Goal: Communication & Community: Answer question/provide support

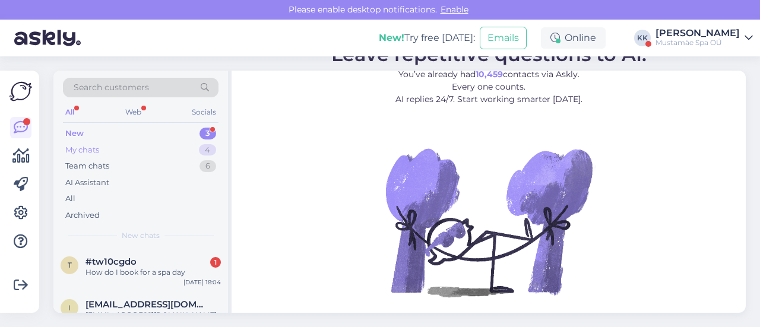
click at [93, 148] on div "My chats" at bounding box center [82, 150] width 34 height 12
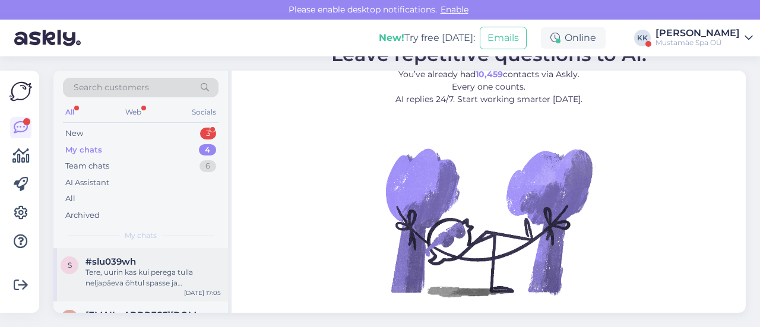
click at [146, 279] on div "Tere, uurin kas kui perega tulla neljapäeva õhtul spasse ja [PERSON_NAME] päeva…" at bounding box center [152, 277] width 135 height 21
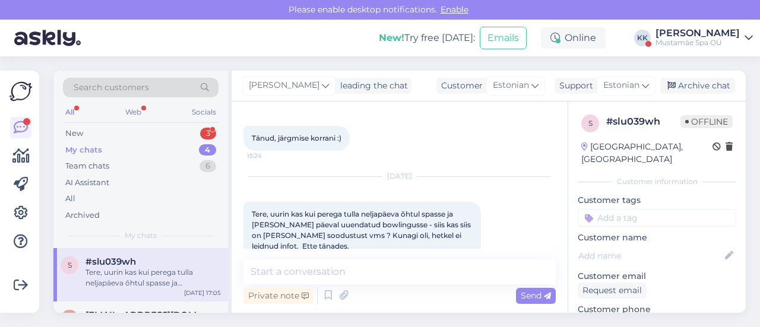
scroll to position [282, 0]
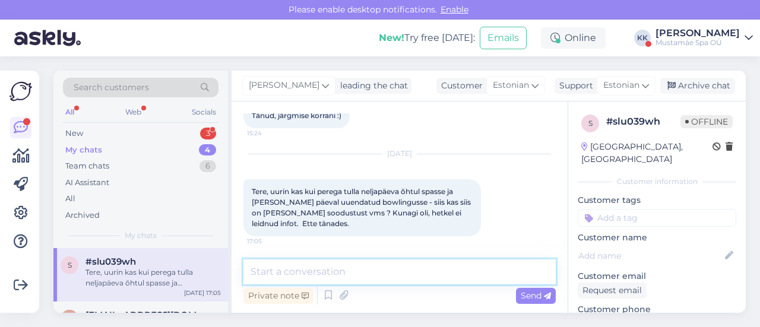
click at [339, 274] on textarea at bounding box center [399, 271] width 312 height 25
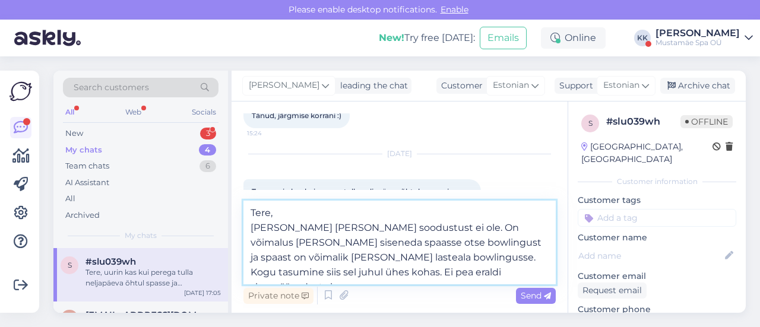
type textarea "Tere, [PERSON_NAME] [PERSON_NAME] soodustust ei ole. On võimalus [PERSON_NAME] …"
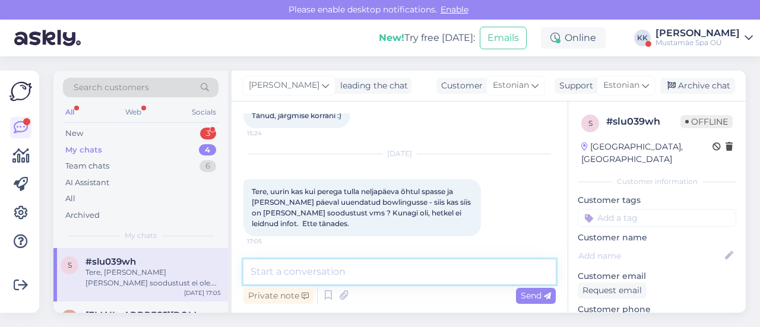
scroll to position [376, 0]
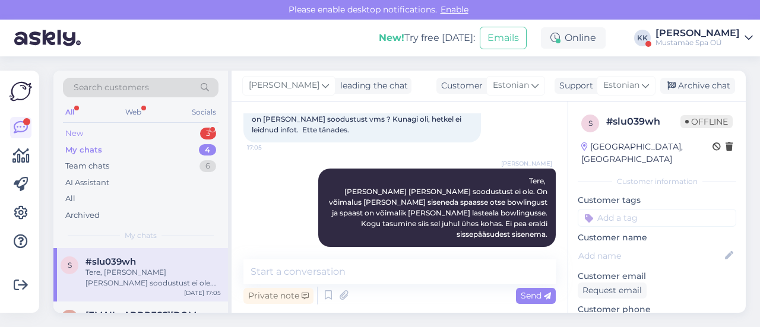
click at [71, 130] on div "New" at bounding box center [74, 134] width 18 height 12
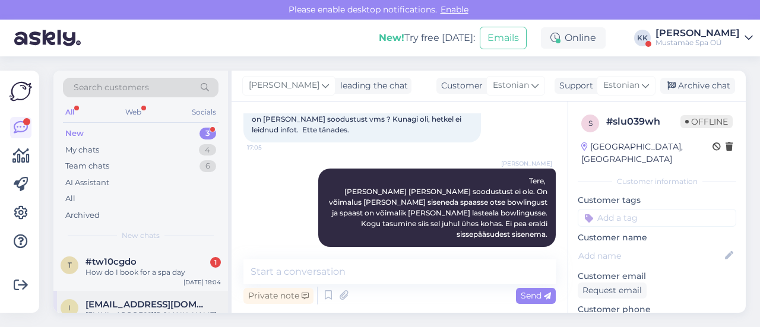
click at [144, 305] on span "[EMAIL_ADDRESS][DOMAIN_NAME]" at bounding box center [146, 304] width 123 height 11
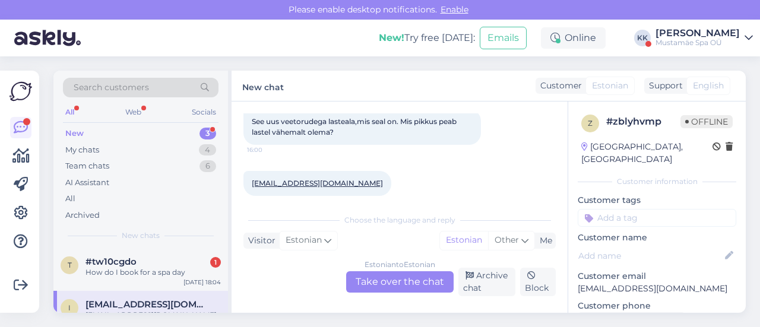
scroll to position [129, 0]
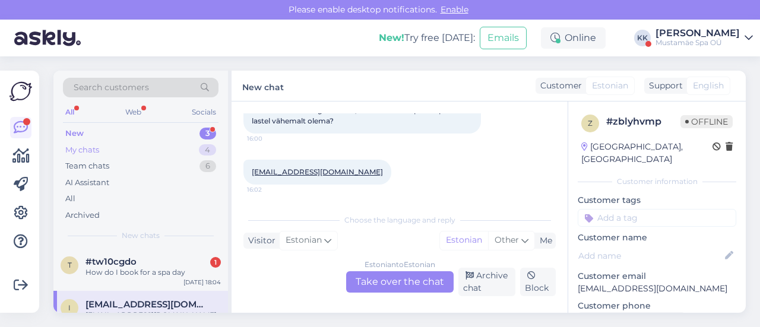
click at [167, 152] on div "My chats 4" at bounding box center [140, 150] width 155 height 17
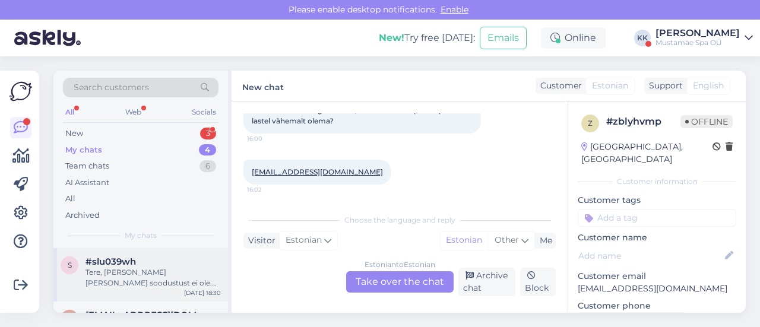
click at [129, 266] on span "#slu039wh" at bounding box center [110, 261] width 50 height 11
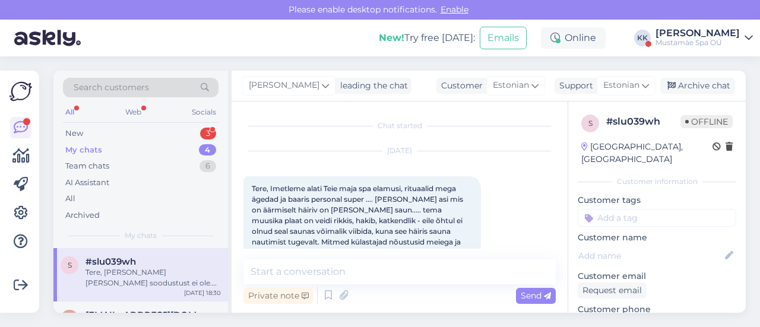
scroll to position [376, 0]
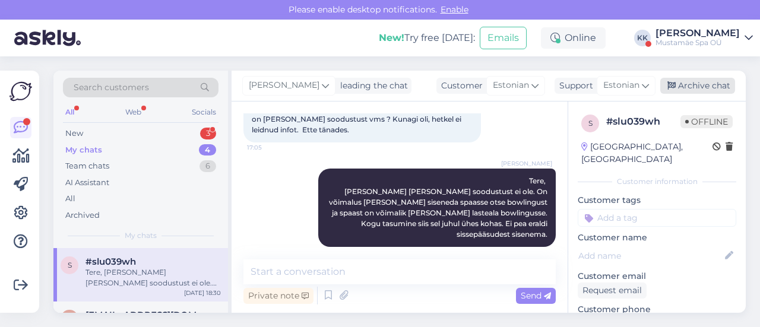
drag, startPoint x: 717, startPoint y: 96, endPoint x: 705, endPoint y: 87, distance: 14.5
click at [705, 87] on div "[PERSON_NAME] leading the chat Customer Estonian Support Estonian Archive chat" at bounding box center [488, 86] width 514 height 31
click at [705, 87] on div "Archive chat" at bounding box center [697, 86] width 75 height 16
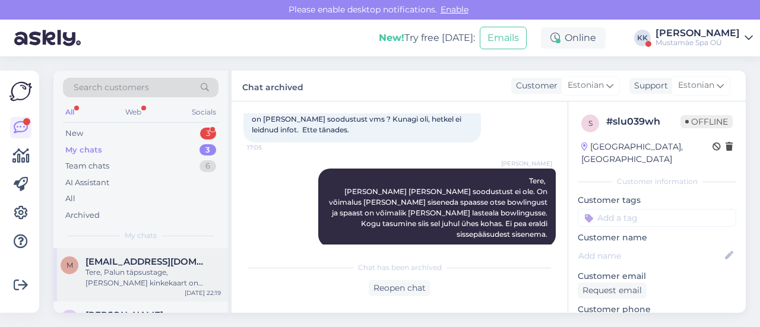
click at [129, 278] on div "Tere, Palun täpsustage, [PERSON_NAME] kinkekaart on ostetud. Võimalusel saatke …" at bounding box center [152, 277] width 135 height 21
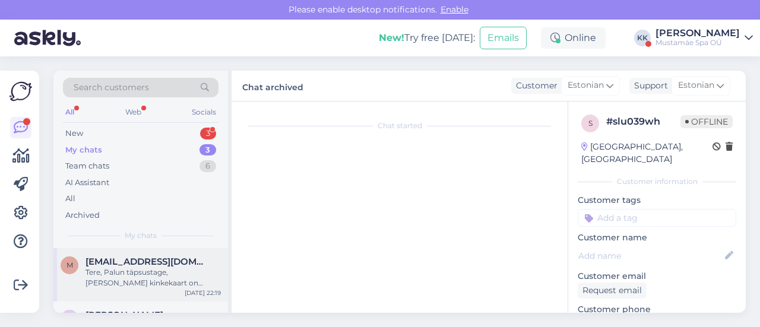
scroll to position [285, 0]
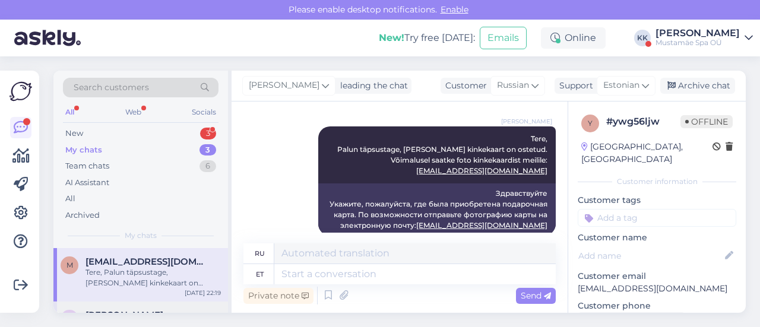
click at [127, 303] on div "T [PERSON_NAME] [DATE] 15:45" at bounding box center [140, 327] width 174 height 53
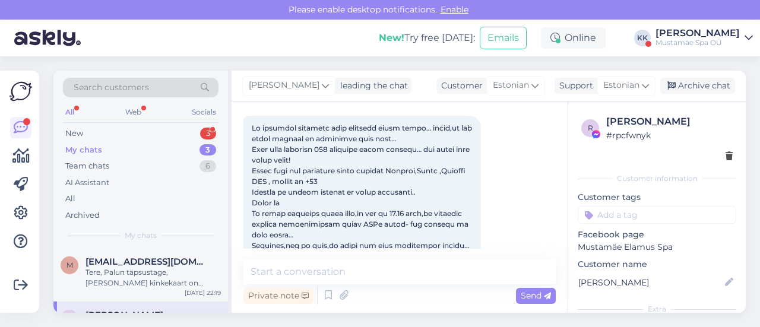
click at [700, 34] on div "[PERSON_NAME]" at bounding box center [697, 32] width 84 height 9
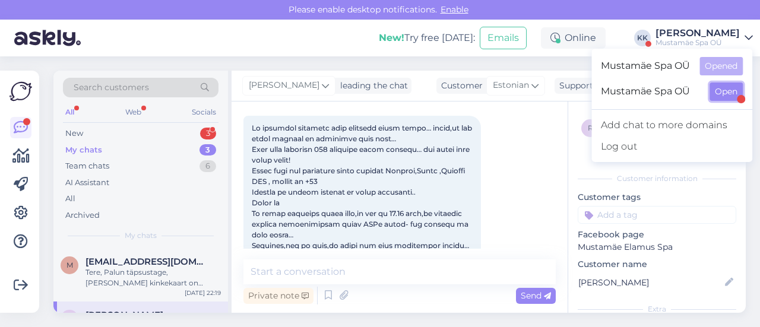
click at [718, 93] on button "Open" at bounding box center [725, 91] width 33 height 18
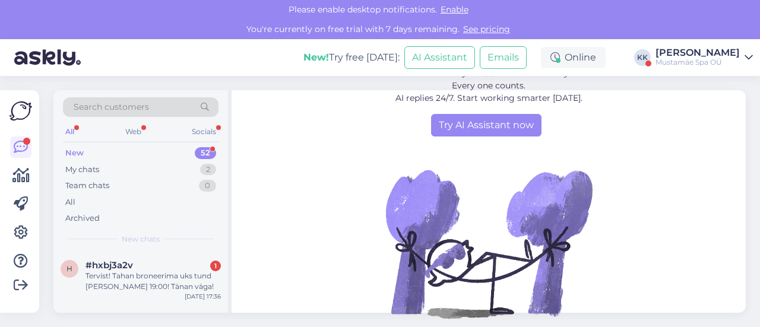
click at [85, 150] on div "New 52" at bounding box center [140, 153] width 155 height 17
click at [138, 288] on div "Tervist! Tahan broneerima uks tund [PERSON_NAME] 19:00! Tänan väga!" at bounding box center [152, 281] width 135 height 21
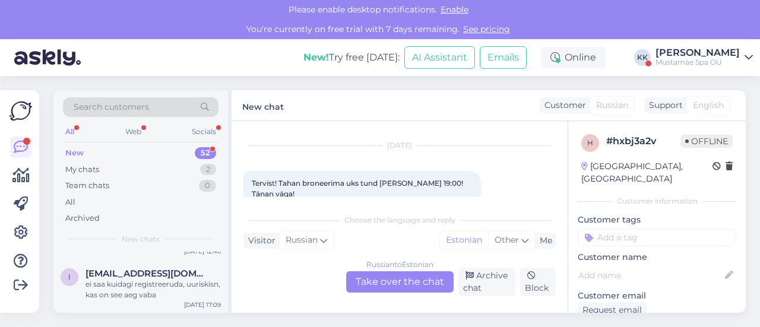
scroll to position [2405, 0]
click at [138, 288] on div "ei saa kuidagi registreeruda, uuriskisn, kas on see aeg vaba" at bounding box center [152, 289] width 135 height 21
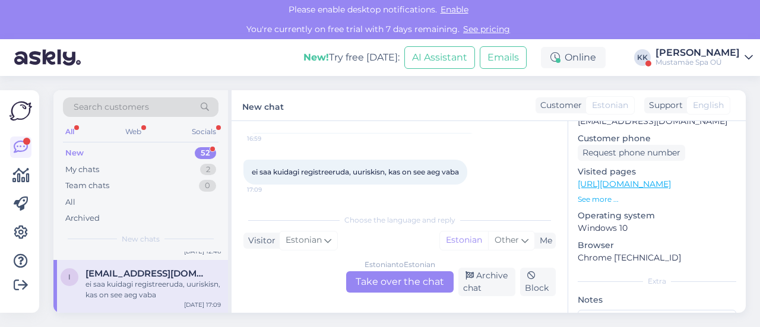
scroll to position [295, 0]
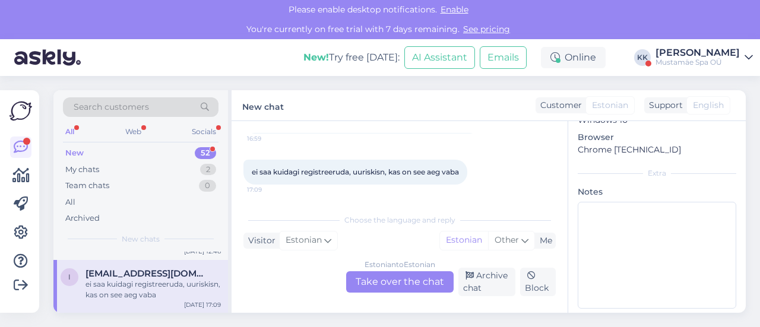
click at [390, 288] on div "Estonian to Estonian Take over the chat" at bounding box center [399, 281] width 107 height 21
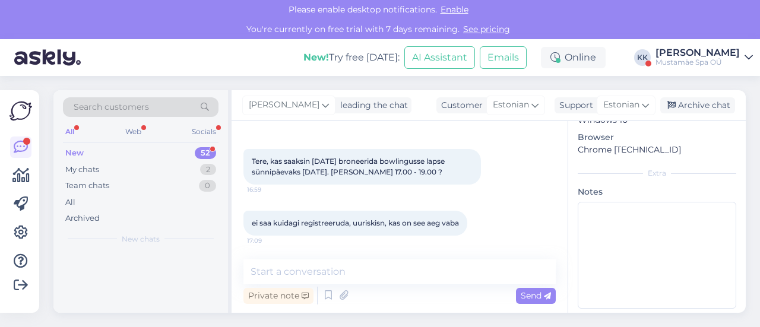
scroll to position [0, 0]
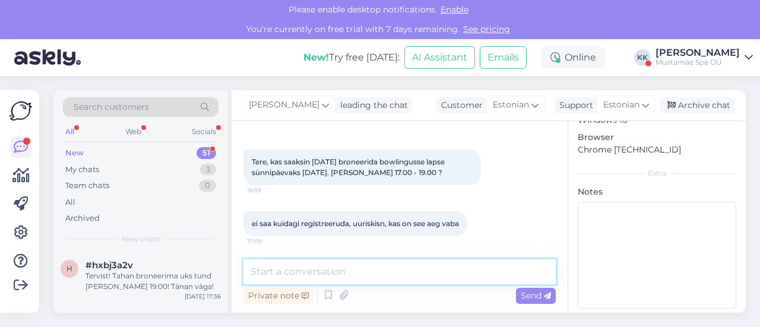
click at [329, 271] on textarea at bounding box center [399, 271] width 312 height 25
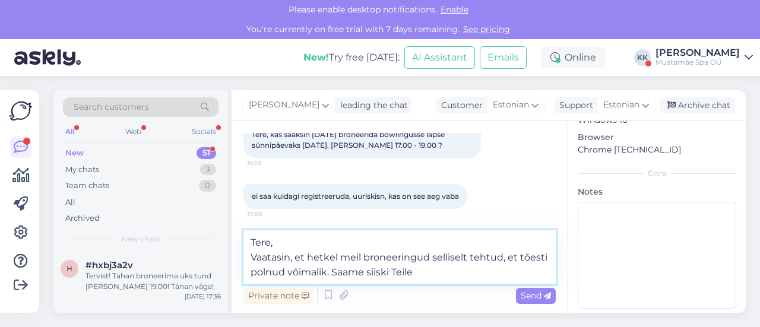
scroll to position [75, 0]
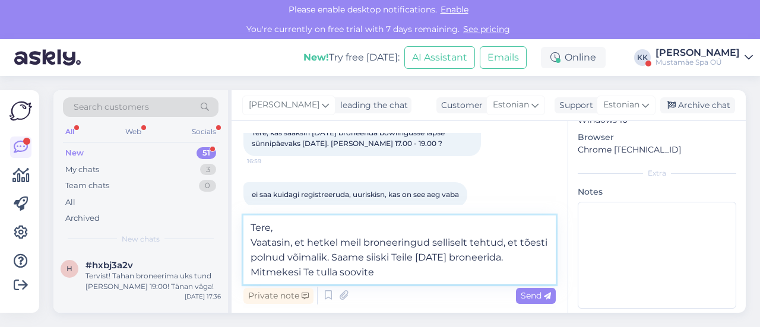
type textarea "Tere, Vaatasin, et hetkel meil broneeringud selliselt tehtud, et tõesti polnud …"
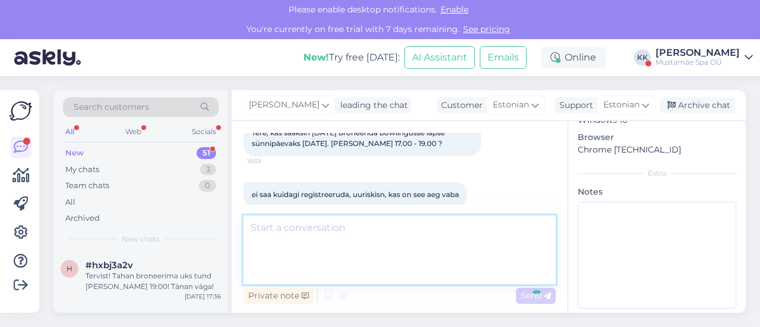
scroll to position [154, 0]
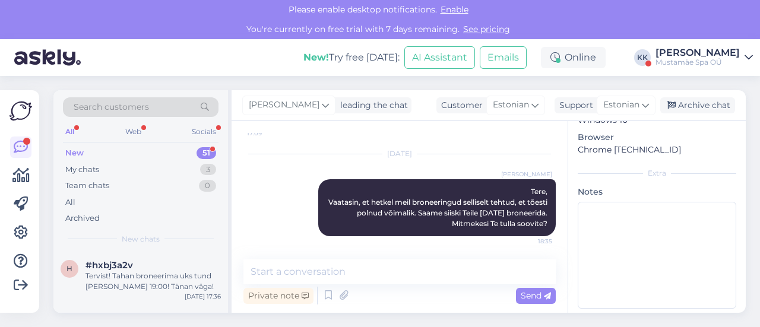
click at [80, 150] on div "New" at bounding box center [74, 153] width 18 height 12
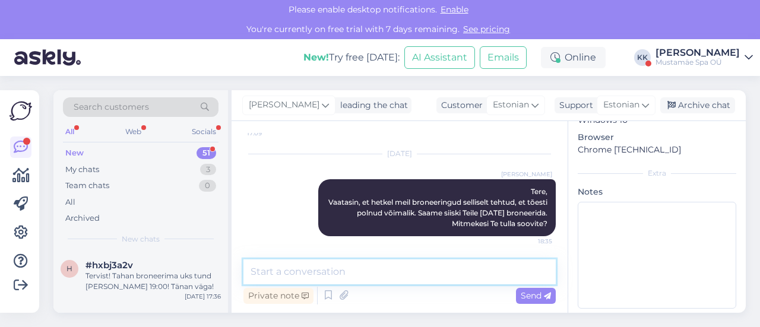
click at [343, 278] on textarea at bounding box center [399, 271] width 312 height 25
type textarea "T"
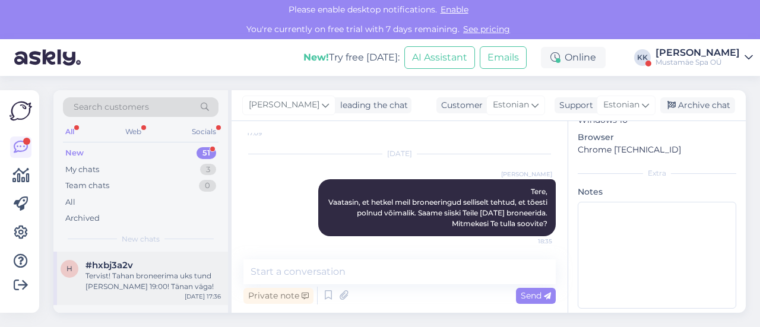
click at [151, 283] on div "Tervist! Tahan broneerima uks tund [PERSON_NAME] 19:00! Tänan väga!" at bounding box center [152, 281] width 135 height 21
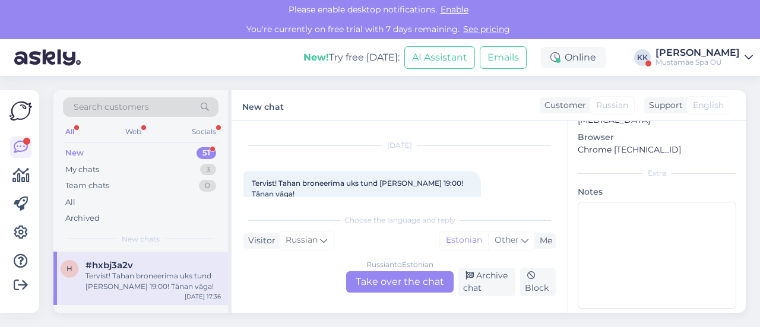
scroll to position [47, 0]
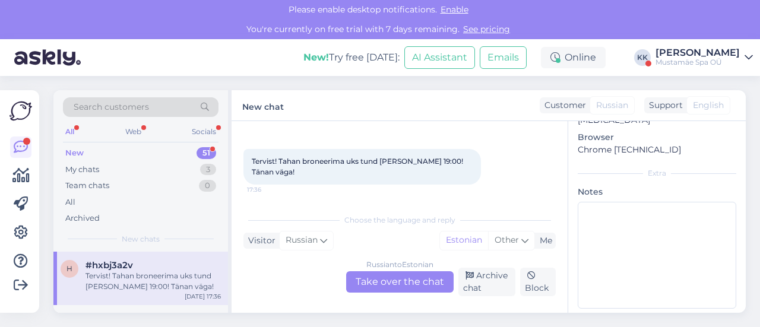
click at [379, 282] on div "Russian to Estonian Take over the chat" at bounding box center [399, 281] width 107 height 21
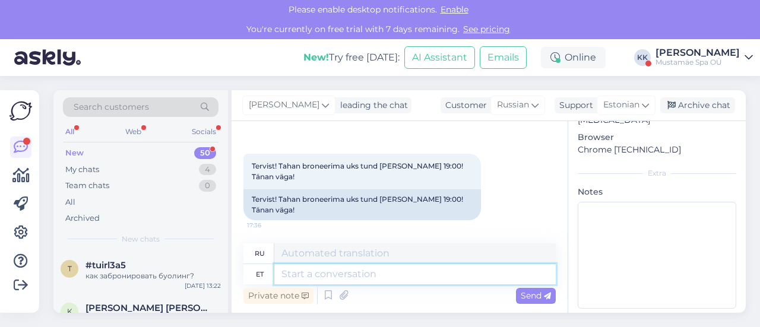
click at [318, 274] on textarea at bounding box center [414, 274] width 281 height 20
type textarea "Tere,"
type textarea "Привет,"
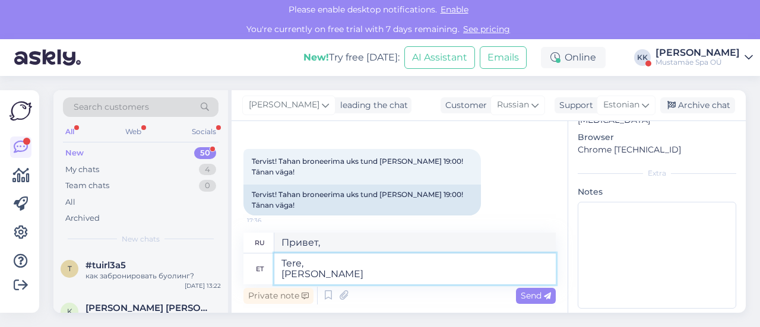
type textarea "Tere, [PERSON_NAME] n"
type textarea "Привет, Кто"
type textarea "Tere, [PERSON_NAME] nimele"
type textarea "Привет, Кому?"
type textarea "Tere, [PERSON_NAME] nimele broneering t"
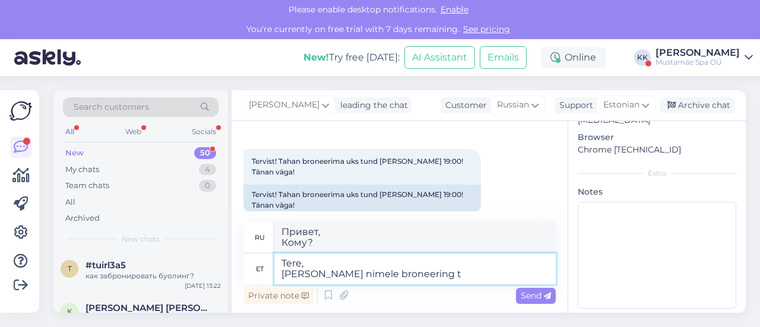
type textarea "Здравствуйте, На чье имя [PERSON_NAME]?"
type textarea "Tere, [PERSON_NAME] nimele broneering tuleks"
type textarea "Здравствуйте, У кого следует сделать бронирование?"
type textarea "Tere, [PERSON_NAME] nimele broneering tuleks?"
type textarea "Здравствуйте, На чье имя следует оформить бронирование?"
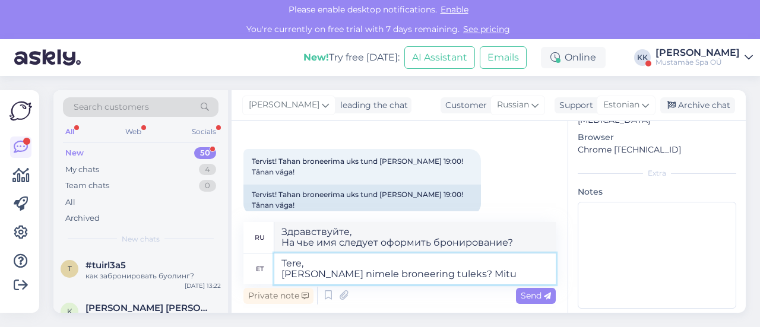
type textarea "Tere, [PERSON_NAME] nimele broneering tuleks? Mitu"
type textarea "Здравствуйте, На чьё имя следует сделать бронирование? На сколько человек?"
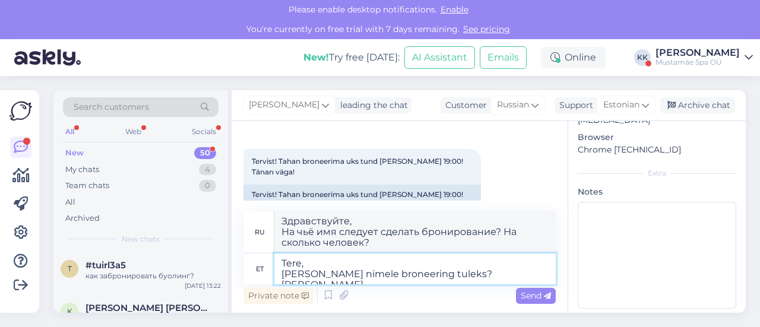
type textarea "Tere, [PERSON_NAME] nimele broneering tuleks? [PERSON_NAME]"
type textarea "Привет, На чьё имя должна быть сделана бронь? Сколько полос?"
type textarea "Tere, [PERSON_NAME] nimele broneering tuleks? [PERSON_NAME] broneerida o"
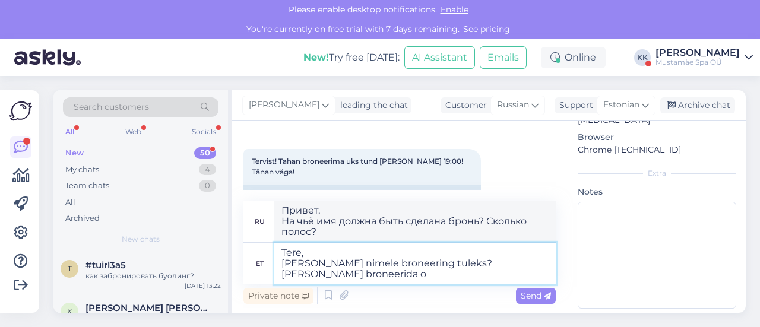
type textarea "Привет На чьё имя следует сделать бронирование? Сколько полос мне следует забро…"
type textarea "Tere, [PERSON_NAME] nimele broneering tuleks? [PERSON_NAME] broneerida on t"
type textarea "Привет Кого мне следует забронировать? Сколько дорожек я могу забронировать?"
type textarea "Tere, [PERSON_NAME] nimele broneering tuleks? [PERSON_NAME] broneerida on [PERS…"
type textarea "Привет На чьё имя нужно сделать бронирование? Сколько полос мне нужно заброниро…"
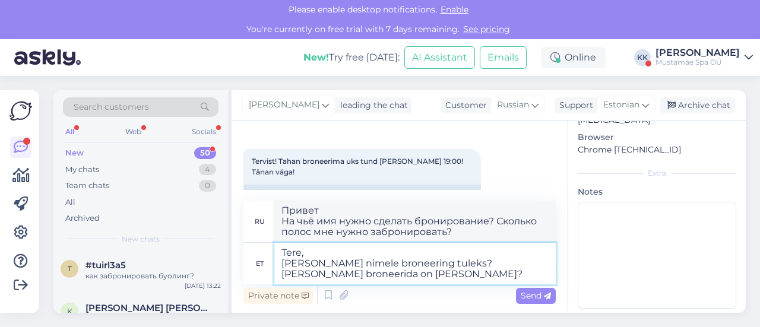
type textarea "Tere, [PERSON_NAME] nimele broneering tuleks? [PERSON_NAME] broneerida on [PERS…"
type textarea "Привет На чьё имя нужно зарезервировать место? Сколько полос нужно зарезервиров…"
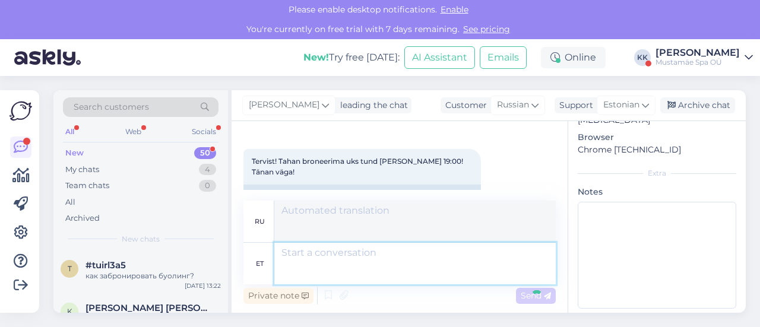
scroll to position [156, 0]
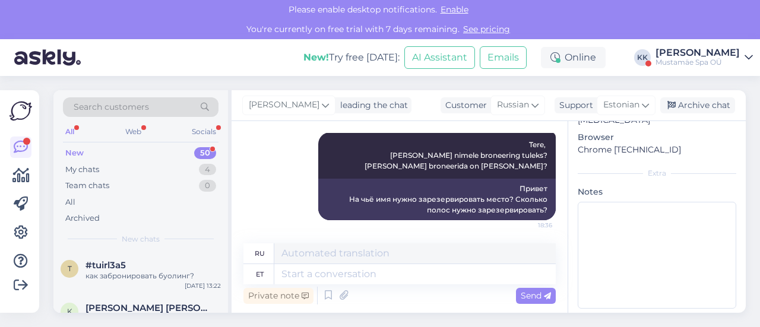
click at [98, 153] on div "New 50" at bounding box center [140, 153] width 155 height 17
click at [72, 147] on div "New" at bounding box center [74, 153] width 18 height 12
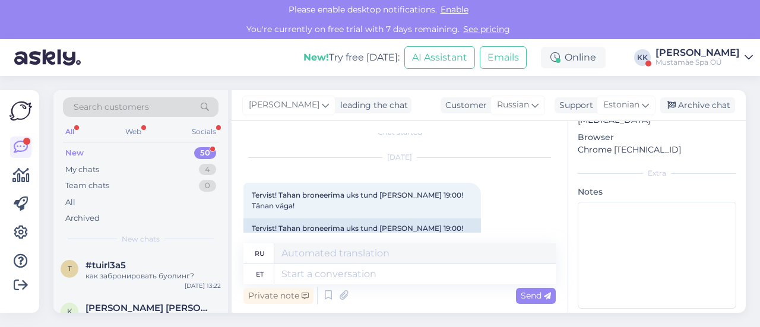
scroll to position [0, 0]
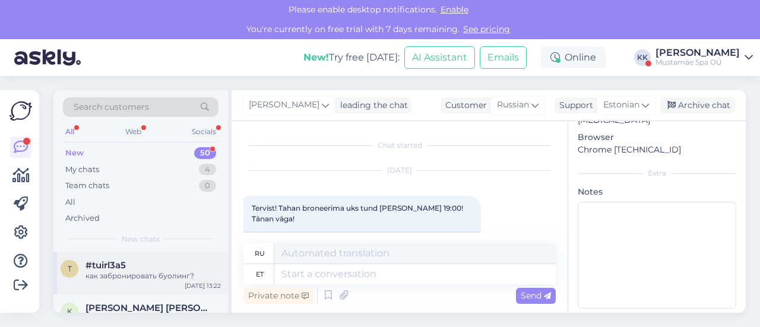
click at [132, 268] on div "#tuirl3a5" at bounding box center [152, 265] width 135 height 11
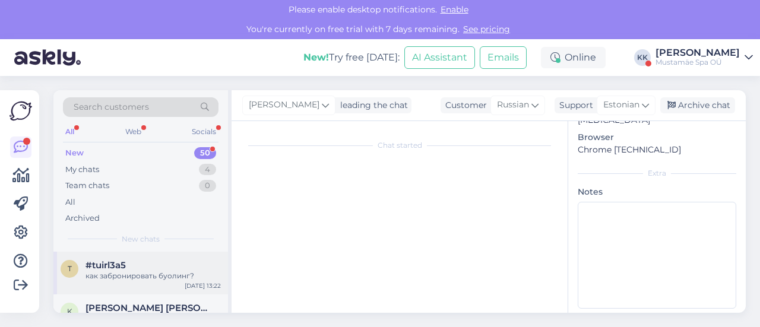
scroll to position [25, 0]
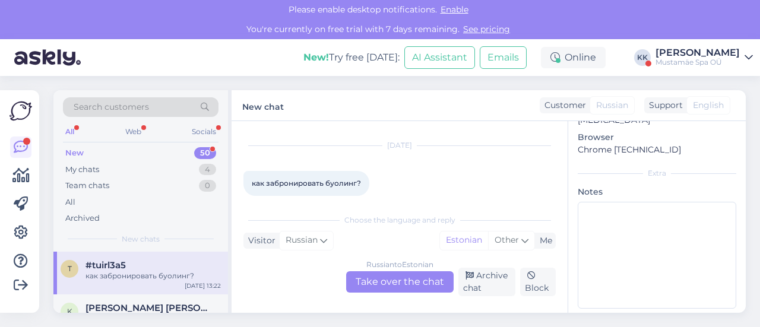
click at [388, 279] on div "Russian to Estonian Take over the chat" at bounding box center [399, 281] width 107 height 21
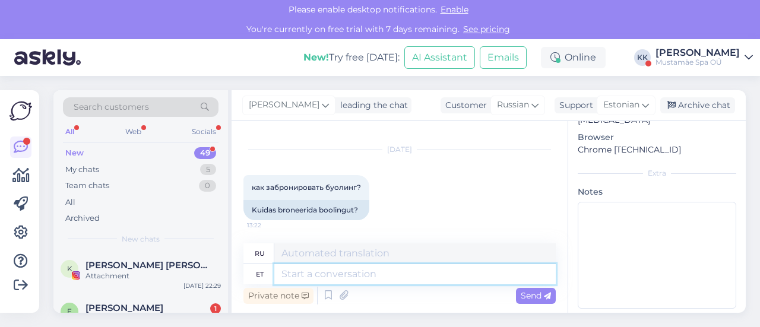
click at [329, 275] on textarea at bounding box center [414, 274] width 281 height 20
type textarea "Tere,"
type textarea "Привет,"
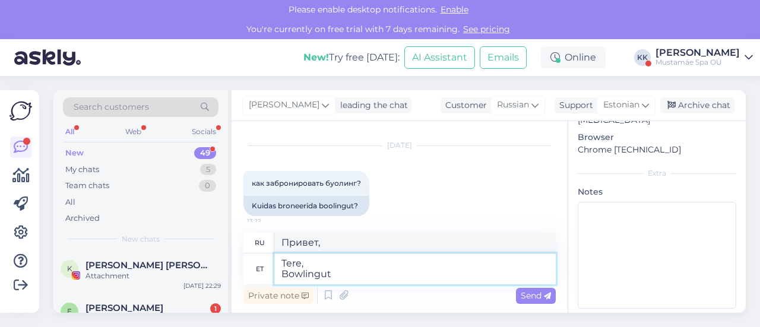
type textarea "Tere, Bowlingut s"
type textarea "Привет, Боулинг"
type textarea "Tere, Bowlingut saab"
type textarea "Здравствуйте, Боулинг доступен"
type textarea "Tere, Bowlingut saab broneerida s"
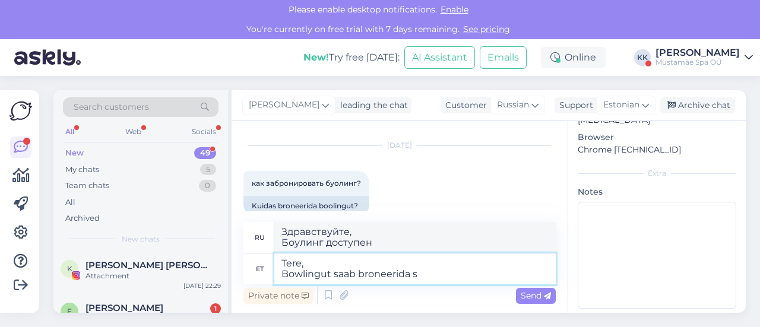
type textarea "Здравствуйте, [PERSON_NAME] можно забронировать."
type textarea "Tere, Bowlingut saab broneerida siin:"
type textarea "Здравствуйте, [PERSON_NAME] можно забронировать здесь:"
paste textarea "[URL][DOMAIN_NAME]"
type textarea "Tere, Bowlingut saab broneerida siin: [URL][DOMAIN_NAME]"
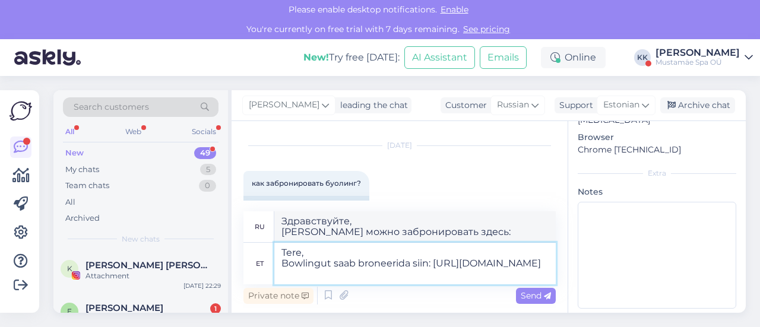
type textarea "Привет, Боулинг можно забронировать здесь: [URL][DOMAIN_NAME]"
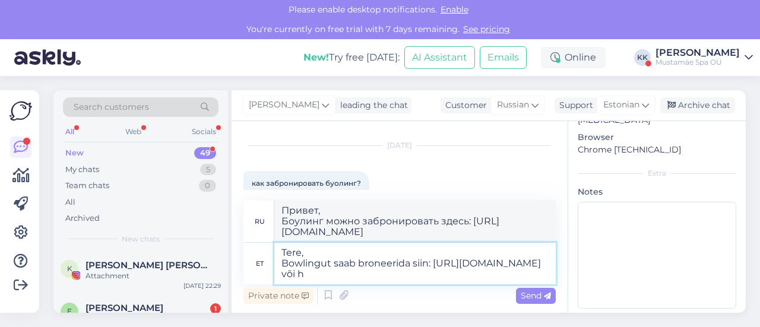
type textarea "Tere, Bowlingut saab broneerida siin: [URL][DOMAIN_NAME] või he"
type textarea "Здравствуйте, [PERSON_NAME] можно забронировать здесь: [URL][DOMAIN_NAME] или"
type textarea "Tere, Bowlingut saab broneerida siin: [URL][DOMAIN_NAME] või helistades"
type textarea "Здравствуйте, [PERSON_NAME] можно забронировать здесь: [URL][DOMAIN_NAME] или п…"
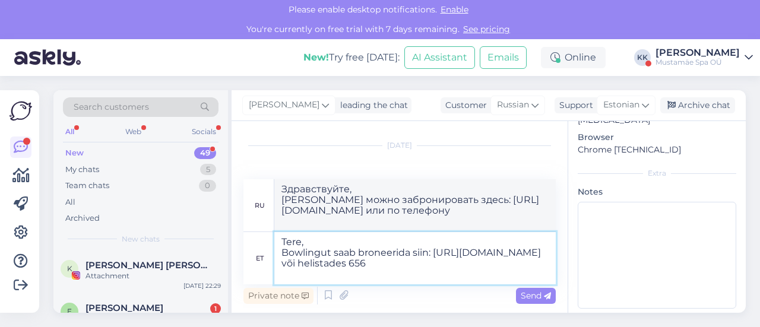
type textarea "Tere, Bowlingut saab broneerida siin: [URL][DOMAIN_NAME] või helistades 6560"
type textarea "Привет, Боулинг можно забронировать здесь: [URL][DOMAIN_NAME] или по телефону 6…"
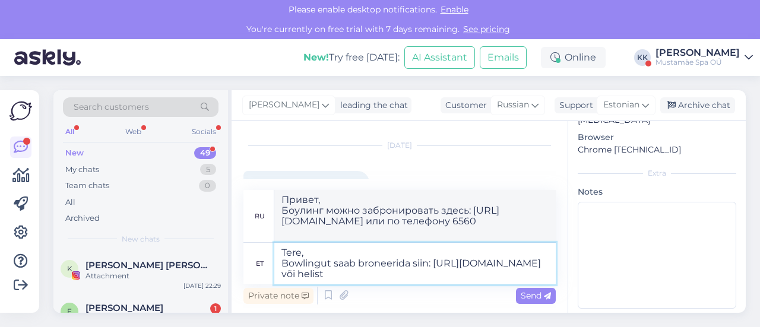
type textarea "Tere, Bowlingut saab broneerida siin: [URL][DOMAIN_NAME] või helis"
type textarea "Здравствуйте, [PERSON_NAME] можно забронировать здесь: [URL][DOMAIN_NAME] или п…"
type textarea "Tere, Bowlingut saab broneerida siin: [URL][DOMAIN_NAME] või"
type textarea "Здравствуйте, [PERSON_NAME] можно забронировать здесь: [URL][DOMAIN_NAME] или"
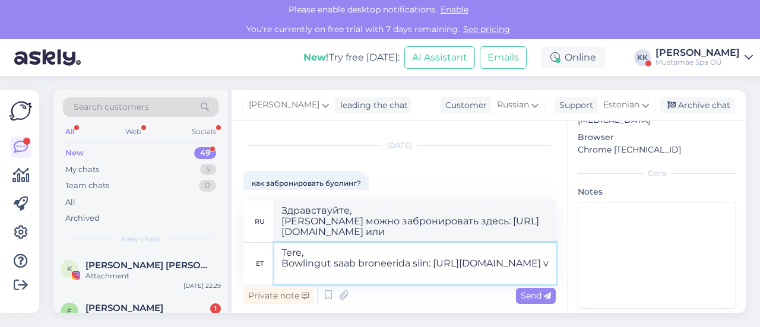
type textarea "Tere, Bowlingut saab broneerida siin: [URL][DOMAIN_NAME]"
type textarea "Привет, Боулинг можно забронировать здесь: [URL][DOMAIN_NAME]"
type textarea "Tere, Bowlingut saab broneerida siin: [URL][DOMAIN_NAME]"
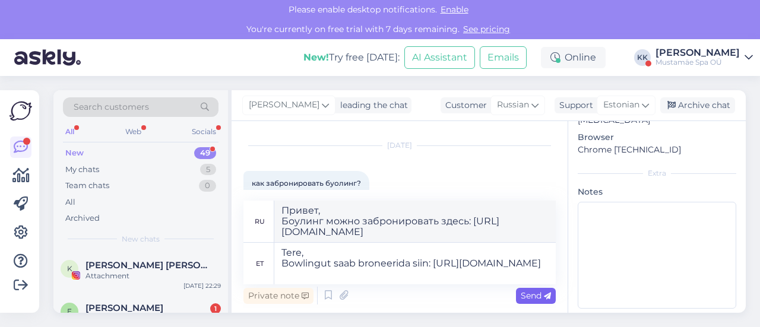
click at [530, 300] on span "Send" at bounding box center [535, 295] width 30 height 11
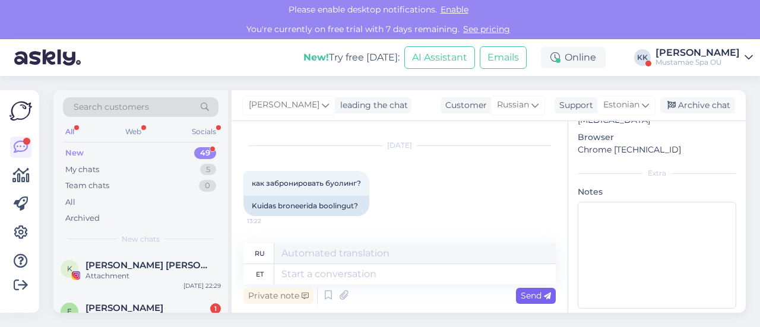
scroll to position [135, 0]
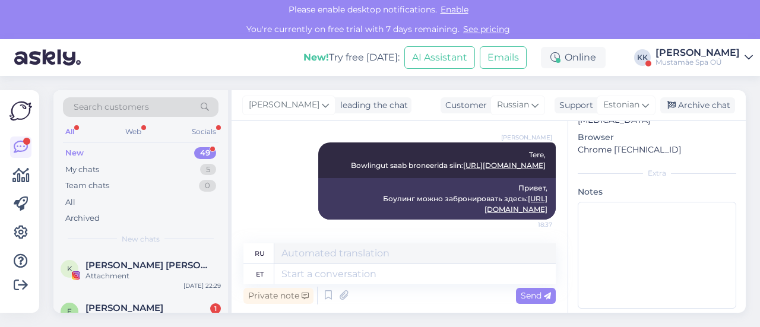
click at [139, 152] on div "New 49" at bounding box center [140, 153] width 155 height 17
click at [122, 311] on span "[PERSON_NAME]" at bounding box center [124, 308] width 78 height 11
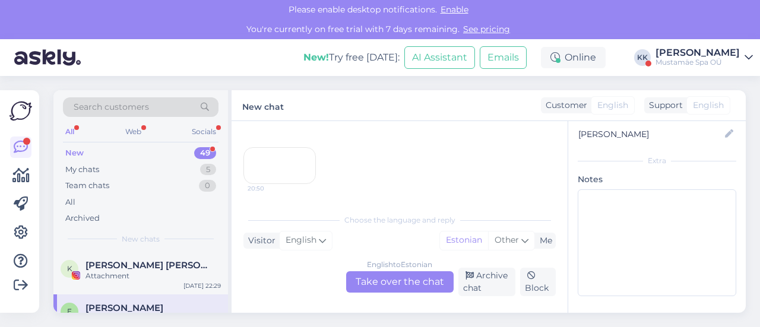
scroll to position [126, 0]
click at [265, 158] on div "20:50" at bounding box center [279, 165] width 72 height 37
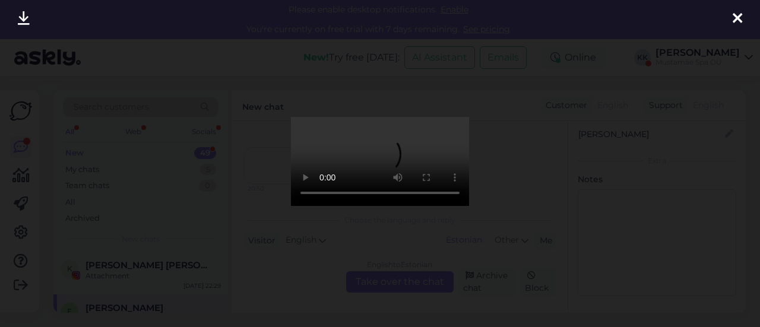
click at [741, 18] on icon at bounding box center [736, 18] width 9 height 15
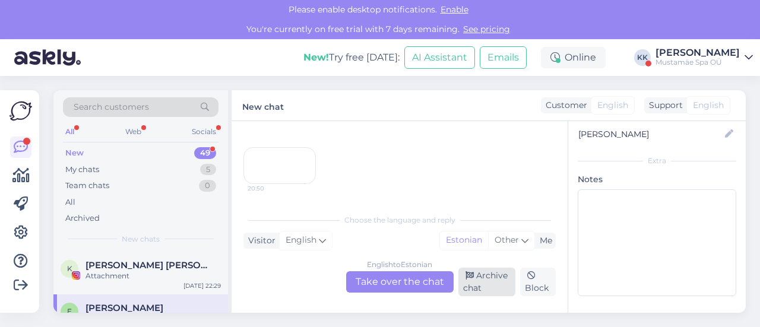
click at [472, 295] on div "Archive chat" at bounding box center [487, 282] width 58 height 28
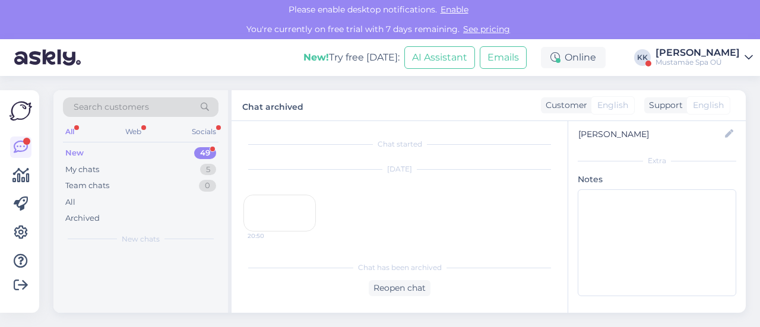
scroll to position [89, 0]
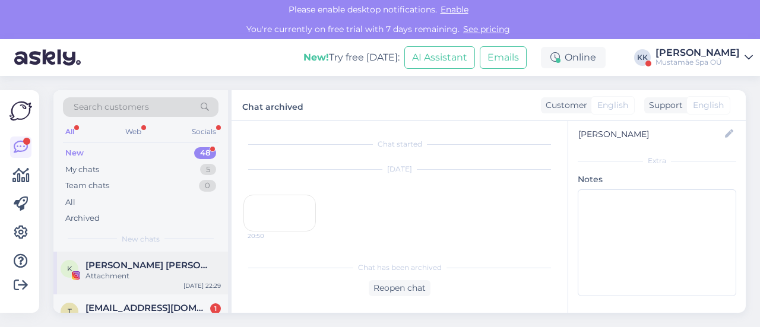
click at [157, 282] on div "K [PERSON_NAME] [PERSON_NAME] Könnel | Social media expert Attachment [DATE] 2…" at bounding box center [140, 273] width 174 height 43
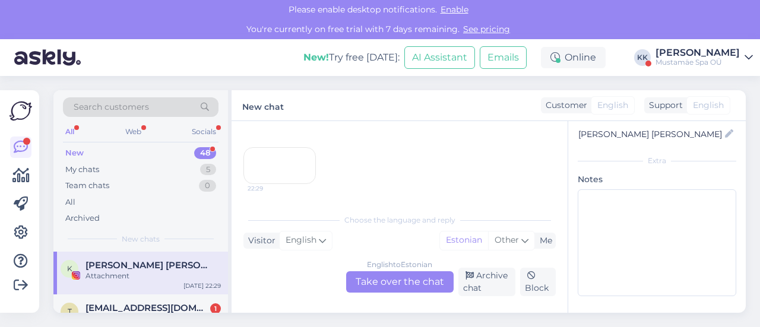
scroll to position [201, 0]
click at [483, 279] on div "Archive chat" at bounding box center [487, 282] width 58 height 28
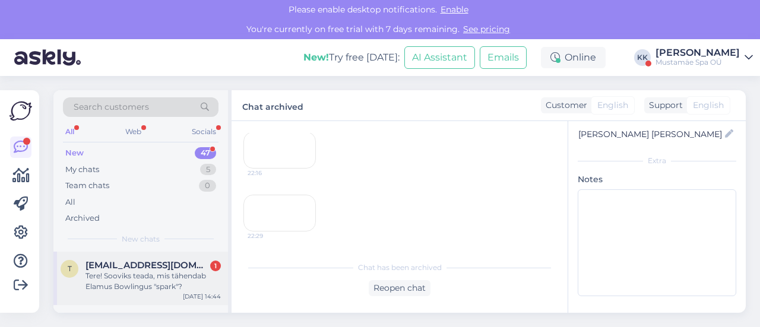
click at [143, 279] on div "Tere! Sooviks teada, mis tähendab Elamus Bowlingus "spark"?" at bounding box center [152, 281] width 135 height 21
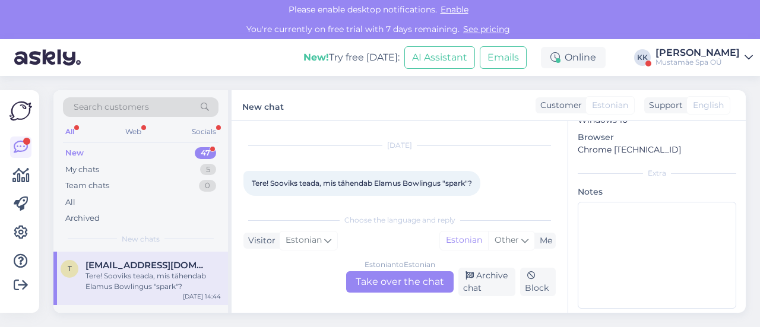
scroll to position [47, 0]
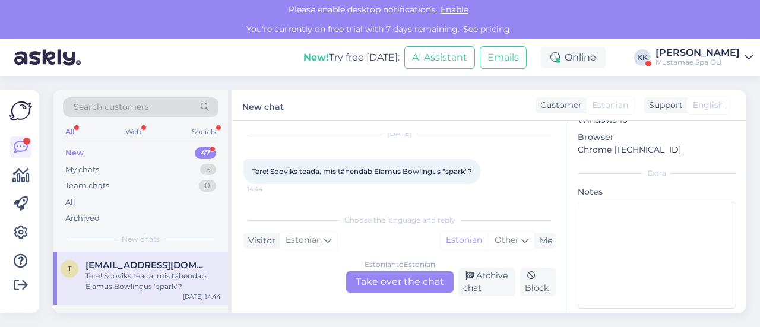
click at [381, 275] on div "Estonian to Estonian Take over the chat" at bounding box center [399, 281] width 107 height 21
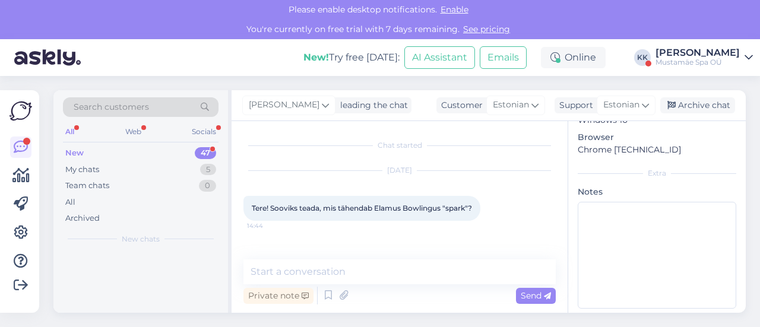
scroll to position [0, 0]
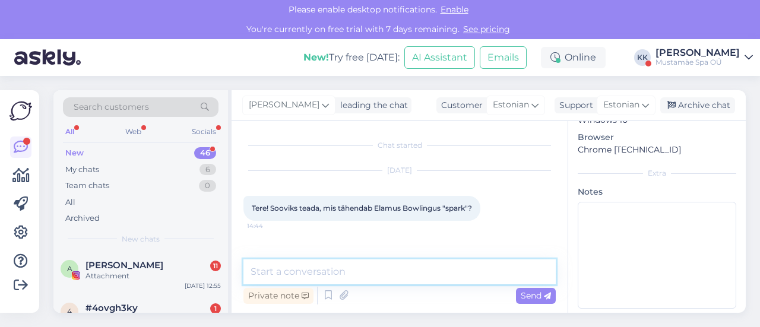
click at [318, 265] on textarea at bounding box center [399, 271] width 312 height 25
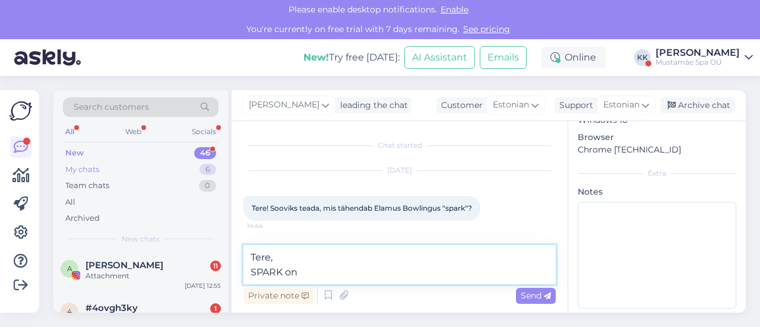
type textarea "Tere, SPARK on"
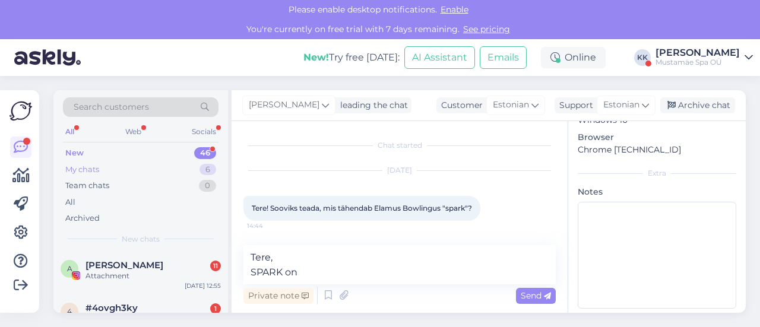
click at [89, 167] on div "My chats" at bounding box center [82, 170] width 34 height 12
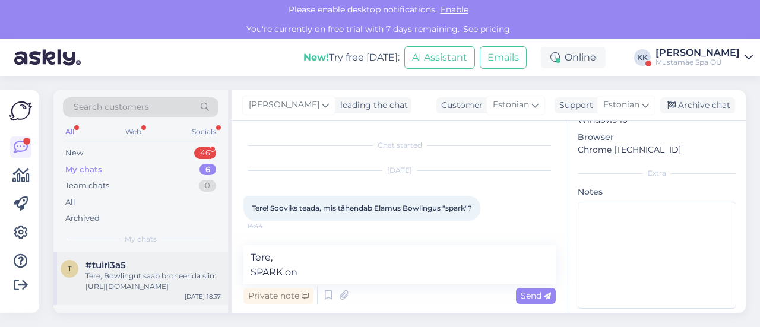
click at [130, 282] on div "Tere, Bowlingut saab broneerida siin: [URL][DOMAIN_NAME]" at bounding box center [152, 281] width 135 height 21
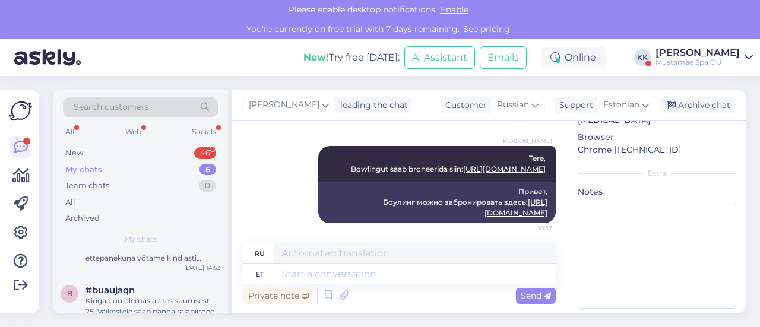
scroll to position [258, 0]
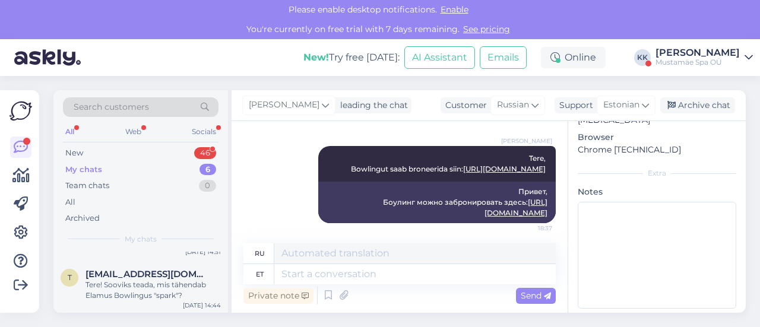
click at [130, 282] on div "Tere! Sooviks teada, mis tähendab Elamus Bowlingus "spark"?" at bounding box center [152, 289] width 135 height 21
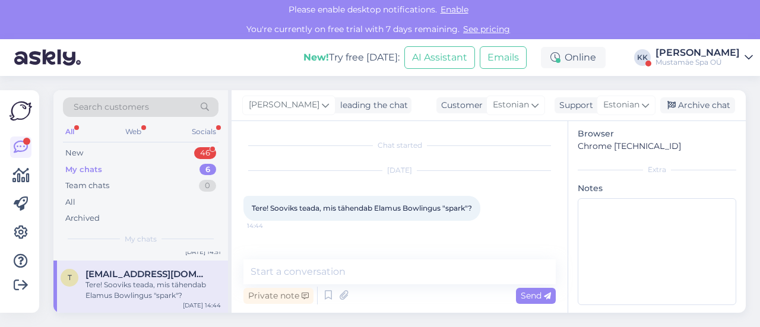
scroll to position [295, 0]
click at [470, 213] on div "Tere! Sooviks teada, mis tähendab Elamus Bowlingus "spark"? 14:44" at bounding box center [361, 208] width 237 height 25
click at [422, 255] on div "Chat started [DATE] Tere! Sooviks teada, mis tähendab Elamus Bowlingus "spark"?…" at bounding box center [399, 217] width 336 height 192
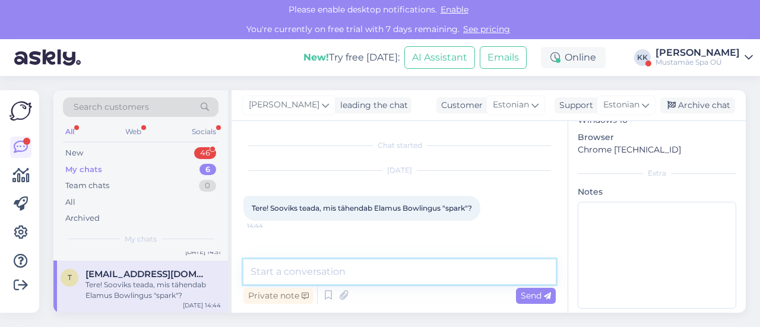
click at [406, 271] on textarea at bounding box center [399, 271] width 312 height 25
click at [281, 269] on textarea at bounding box center [399, 271] width 312 height 25
paste textarea "SPARK bowlingurada on spetsiaalne interaktiivne bowlingurada, mis kasutab proje…"
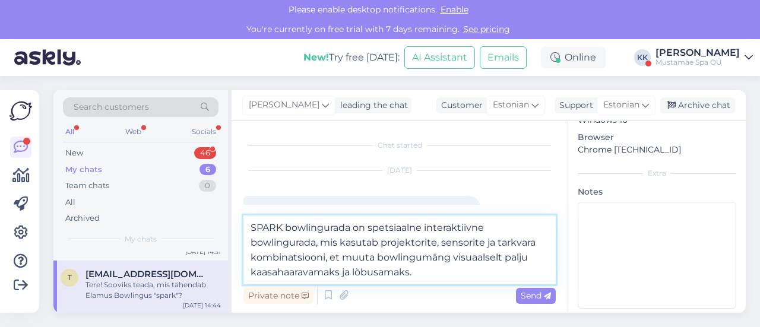
type textarea "SPARK bowlingurada on spetsiaalne interaktiivne bowlingurada, mis kasutab proje…"
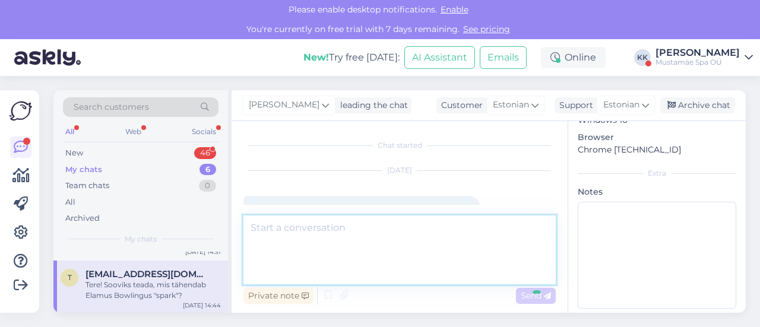
scroll to position [103, 0]
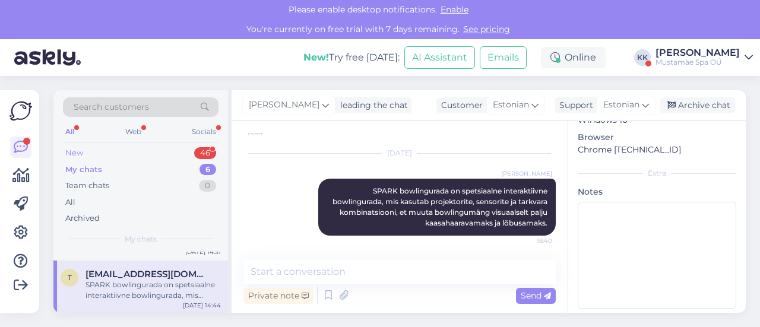
click at [74, 155] on div "New" at bounding box center [74, 153] width 18 height 12
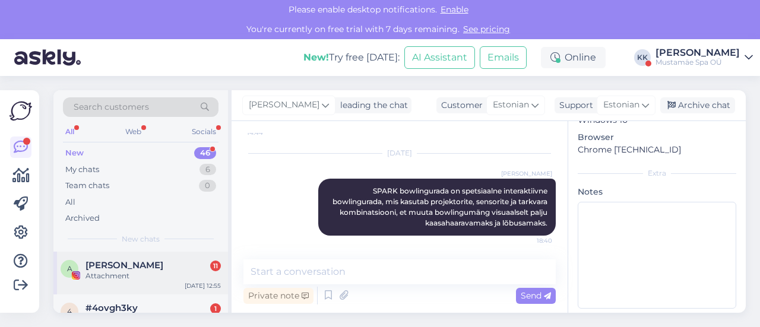
click at [134, 284] on div "A [PERSON_NAME] 11 Attachment [DATE] 12:55" at bounding box center [140, 273] width 174 height 43
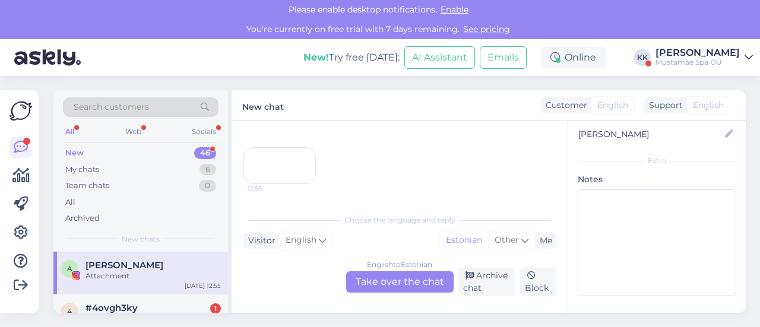
scroll to position [1056, 0]
click at [492, 284] on div "Archive chat" at bounding box center [487, 282] width 58 height 28
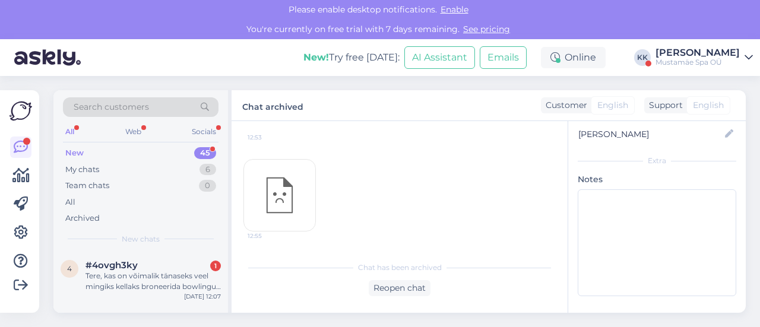
scroll to position [1042, 0]
click at [123, 278] on div "Tere, kas on võimalik tänaseks veel mingiks kellaks broneerida bowlingu rada?" at bounding box center [152, 281] width 135 height 21
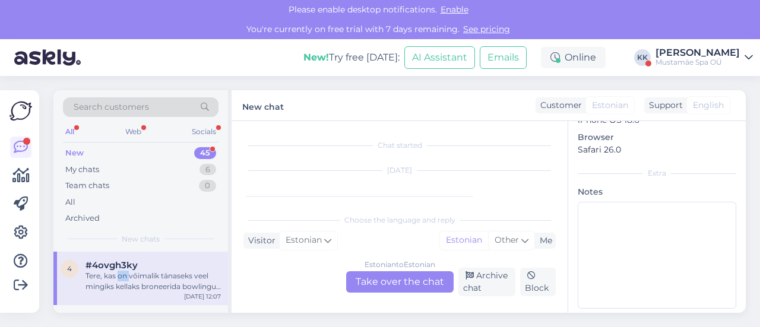
scroll to position [47, 0]
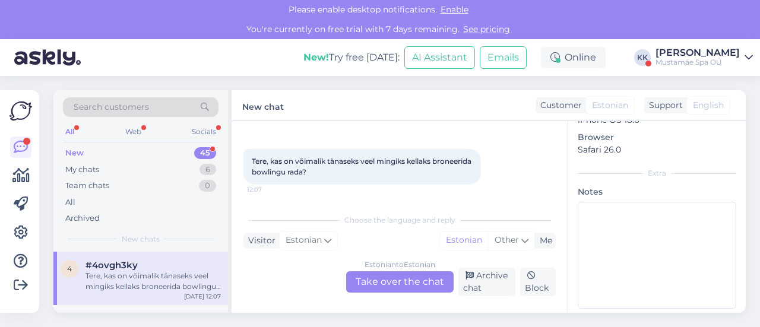
drag, startPoint x: 567, startPoint y: 196, endPoint x: 564, endPoint y: 176, distance: 21.0
click at [564, 176] on div "Chat started [DATE] Tere, kas on võimalik tänaseks veel mingiks kellaks broneer…" at bounding box center [399, 217] width 336 height 192
click at [382, 283] on div "Estonian to Estonian Take over the chat" at bounding box center [399, 281] width 107 height 21
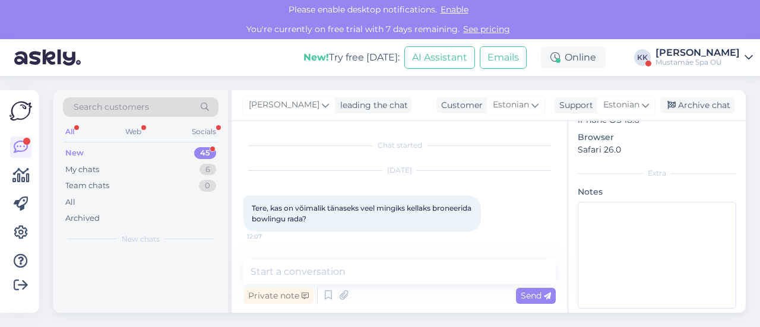
scroll to position [0, 0]
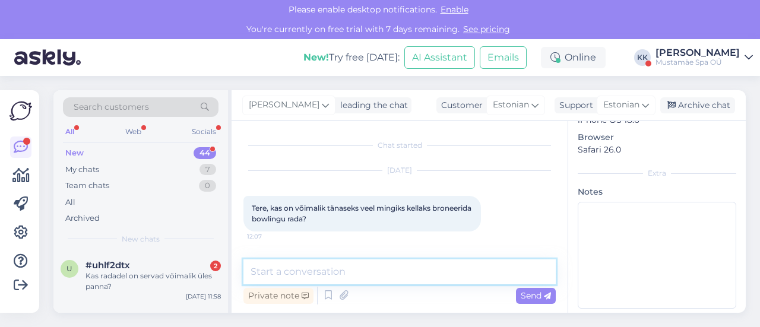
click at [320, 269] on textarea at bounding box center [399, 271] width 312 height 25
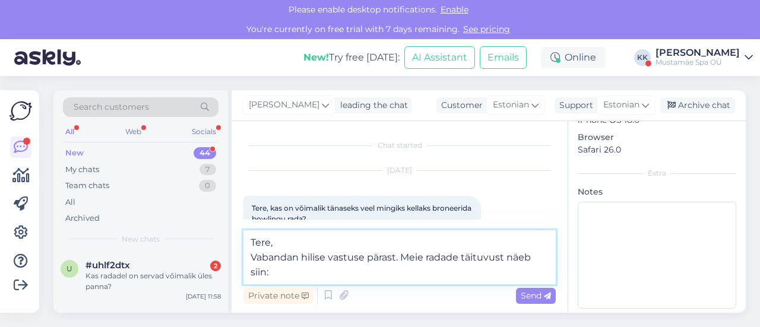
paste textarea "[URL][DOMAIN_NAME]"
type textarea "Tere, Vabandan hilise vastuse pärast. Meie radade täituvust näeb siin: [URL][DO…"
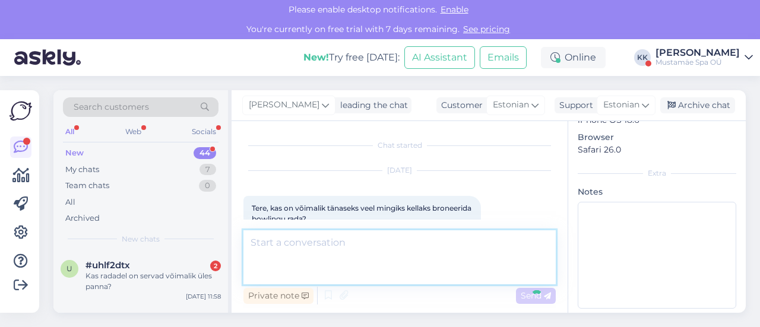
scroll to position [93, 0]
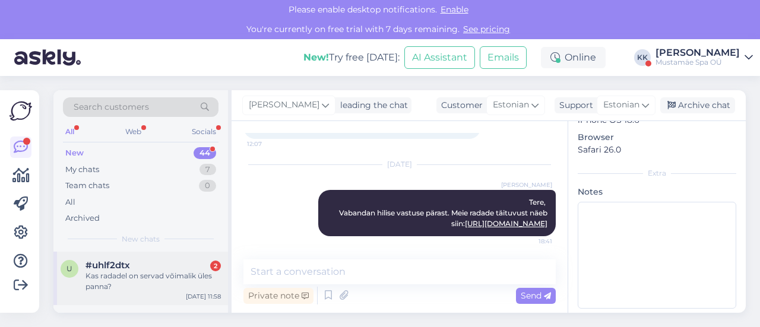
click at [156, 279] on div "Kas radadel on servad võimalik üles panna?" at bounding box center [152, 281] width 135 height 21
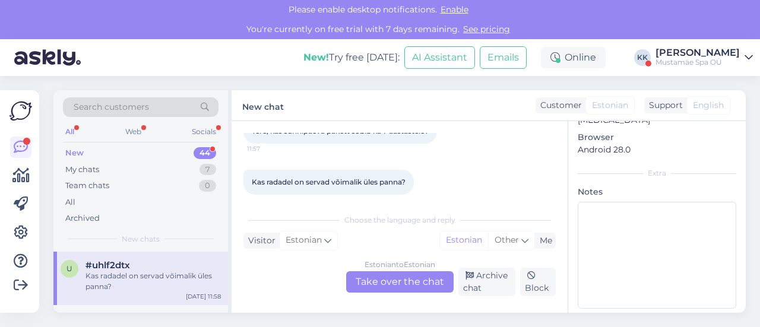
scroll to position [87, 0]
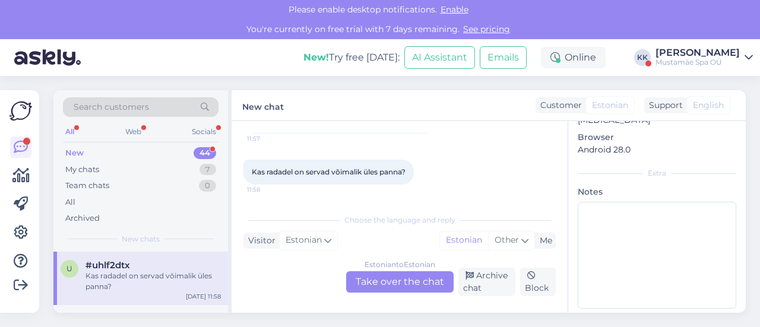
click at [390, 281] on div "Estonian to Estonian Take over the chat" at bounding box center [399, 281] width 107 height 21
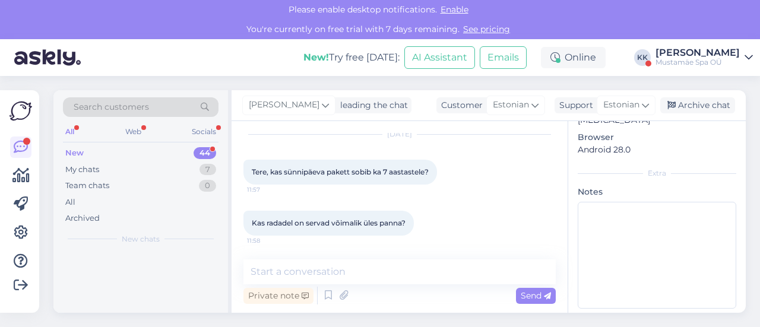
scroll to position [36, 0]
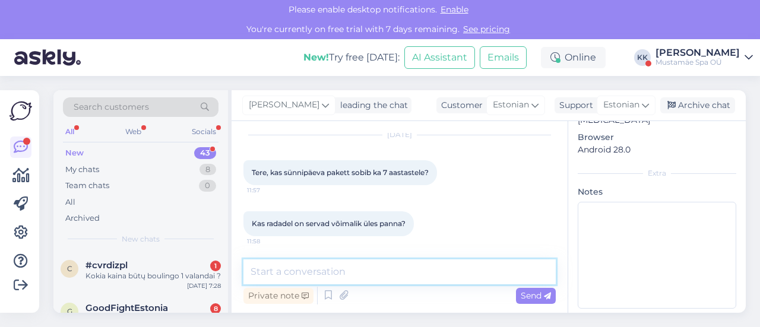
click at [310, 272] on textarea at bounding box center [399, 271] width 312 height 25
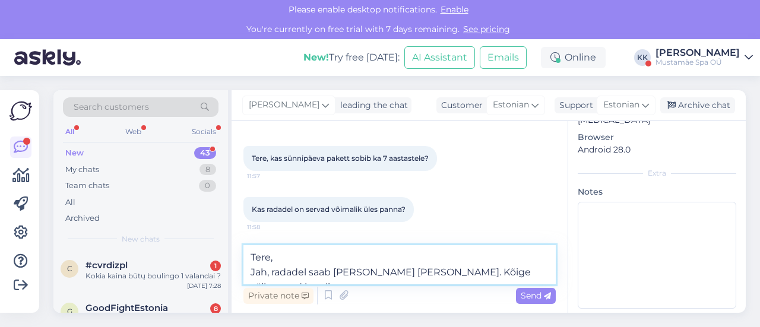
scroll to position [65, 0]
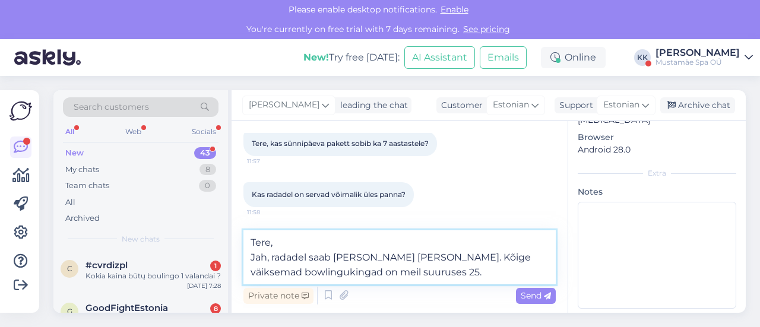
click at [250, 257] on textarea "Tere, Jah, radadel saab [PERSON_NAME] [PERSON_NAME]. Kõige väiksemad bowlinguki…" at bounding box center [399, 257] width 312 height 54
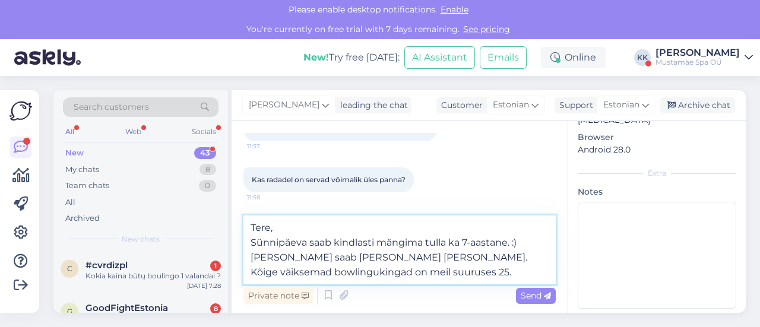
click at [329, 253] on textarea "Tere, Sünnipäeva saab kindlasti mängima tulla ka 7-aastane. :) [PERSON_NAME] sa…" at bounding box center [399, 249] width 312 height 69
click at [397, 256] on textarea "Tere, Sünnipäeva saab kindlasti mängima tulla ka 7-aastane. :) [PERSON_NAME] sa…" at bounding box center [399, 249] width 312 height 69
type textarea "Tere, Sünnipäeva saab kindlasti mängima tulla ka 7-aastane. :) [PERSON_NAME] sa…"
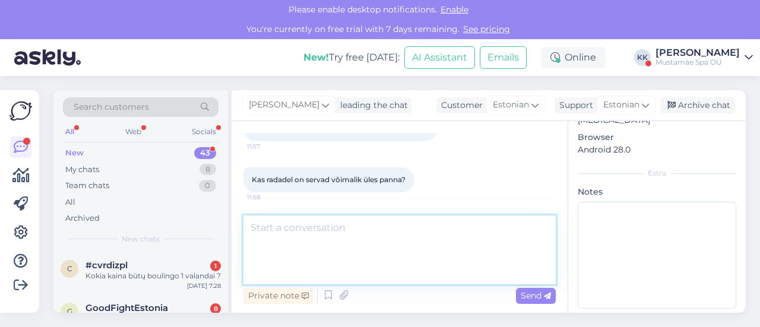
scroll to position [144, 0]
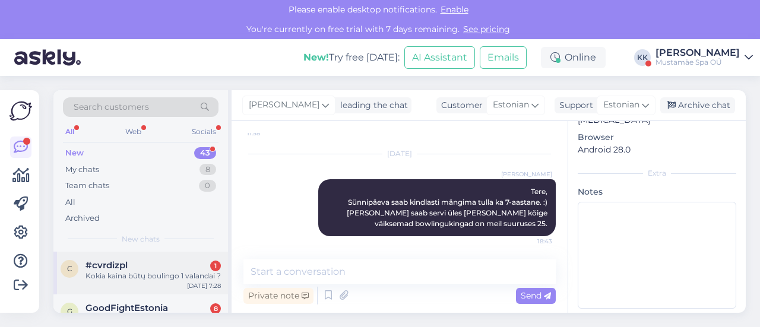
click at [139, 261] on div "#cvrdizpl 1" at bounding box center [152, 265] width 135 height 11
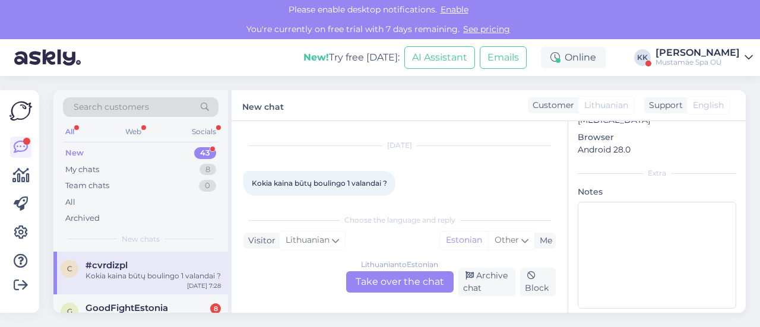
click at [381, 277] on div "Lithuanian to Estonian Take over the chat" at bounding box center [399, 281] width 107 height 21
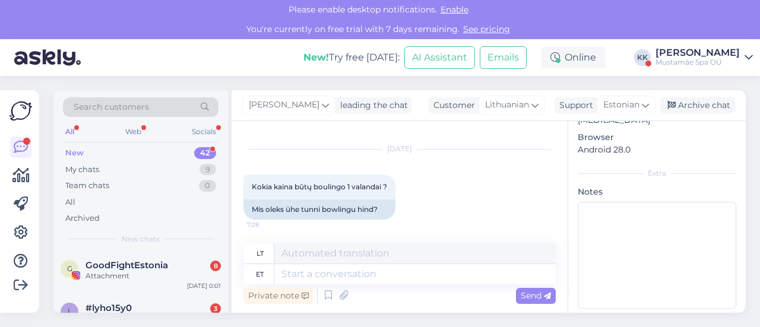
scroll to position [21, 0]
click at [316, 274] on textarea at bounding box center [414, 274] width 281 height 20
type textarea "Tere,"
type textarea "Sveiki,"
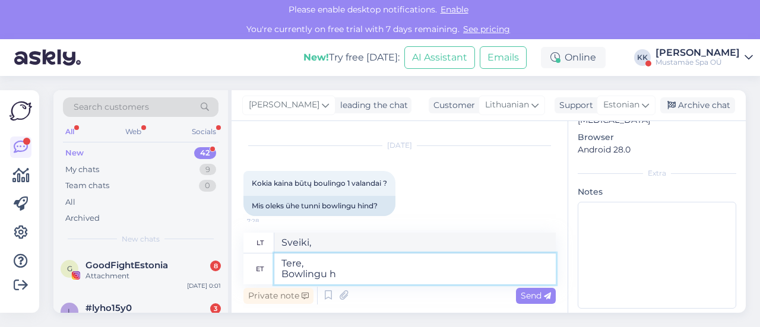
type textarea "Tere, Bowlingu hi"
type textarea "Sveiki, [PERSON_NAME]"
type textarea "Tere, Bowlingu hind s"
type textarea "[PERSON_NAME], Boulingo kaina"
type textarea "Tere, Bowlingu hind sõltub"
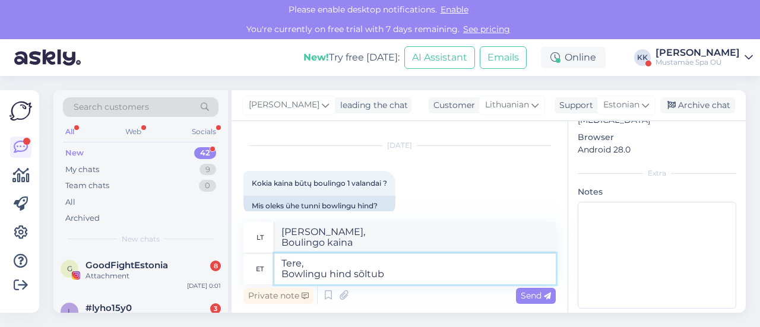
type textarea "Sveiki, Boulingo kaina priklauso nuo"
type textarea "Tere, Bowlingu hind sõltub nädalapäevast ja"
type textarea "Sveiki, Boulingo kaina priklauso nuo savaitės dienos."
type textarea "Tere, Bowlingu hind sõltub nädalapäevast ja kel"
type textarea "Sveiki, Boulingo kaina priklauso nuo savaitės dienos ir"
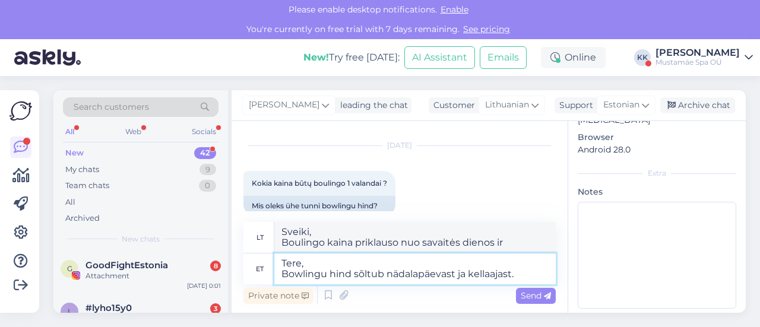
type textarea "Tere, Bowlingu hind sõltub nädalapäevast ja kellaajast."
type textarea "Sveiki, Boulingo kaina priklauso nuo savaitės dienos ir paros laiko."
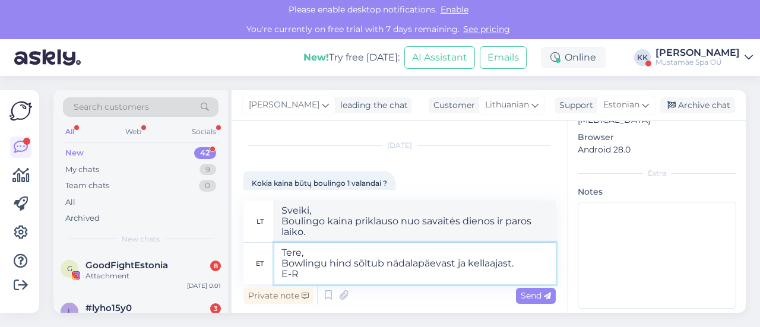
type textarea "Tere, Bowlingu hind sõltub nädalapäevast ja kellaajast. E-R"
type textarea "Sveiki, Boulingo kaina priklauso nuo savaitės dienos ir paros laiko. ER"
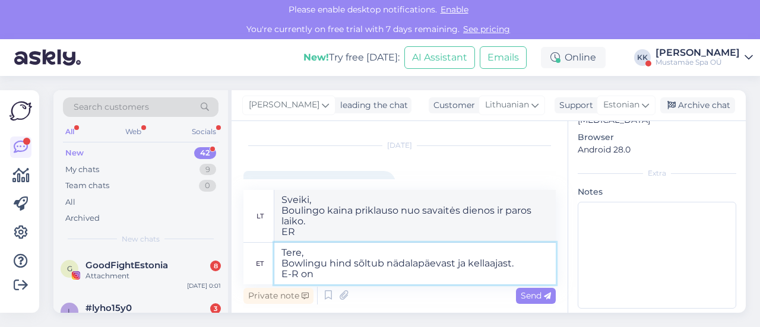
type textarea "Tere, Bowlingu hind sõltub nädalapäevast ja kellaajast. E-R on"
type textarea "Sveiki, Boulingo kaina priklauso nuo savaitės dienos ir paros laiko. [PERSON_NA…"
type textarea "Tere, Bowlingu hind sõltub nädalapäevast ja kellaajast. E-R on hind 2"
type textarea "Sveiki, Boulingo kaina priklauso nuo savaitės dienos ir paros laiko. ER [PERSON…"
type textarea "Tere, Bowlingu hind sõltub nädalapäevast ja kellaajast. E-R on hind 22€"
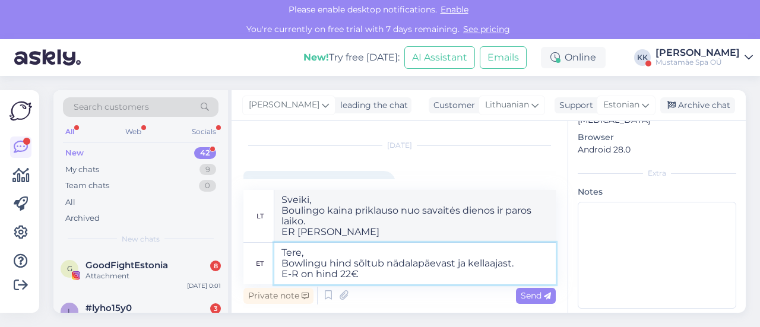
type textarea "Sveiki, Boulingo kaina priklauso nuo savaitės dienos ir paros laiko. ER [PERSON…"
type textarea "Tere, Bowlingu hind sõltub nädalapäevast ja kellaajast. E-R on hind 22€, k"
type textarea "Sveiki, Boulingo kaina priklauso nuo savaitės dienos ir paros laiko. Kaina yra …"
type textarea "Tere, Bowlingu hind sõltub nädalapäevast ja kellaajast. E-R on hind 22€, koos"
type textarea "Sveiki, Boulingo kaina priklauso nuo savaitės dienos ir paros laiko. Kaina yra …"
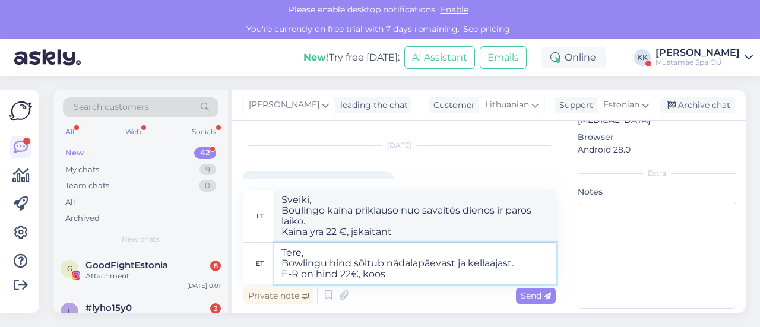
click at [297, 277] on textarea "Tere, Bowlingu hind sõltub nädalapäevast ja kellaajast. E-R on hind 22€, koos" at bounding box center [414, 264] width 281 height 42
type textarea "Tere, Bowlingu hind sõltub nädalapäevast ja kellaajast. E-R 10 on hind 22€, koos"
type textarea "Sveiki, Boulingo kaina priklauso nuo savaitės dienos ir paros laiko. Kaina yra …"
type textarea "Tere, Bowlingu hind sõltub nädalapäevast ja kellaajast. E-R 10. on hind 22€, ko…"
type textarea "Sveiki, Boulingo kaina priklauso nuo savaitės dienos ir paros laiko. Pirmadienį…"
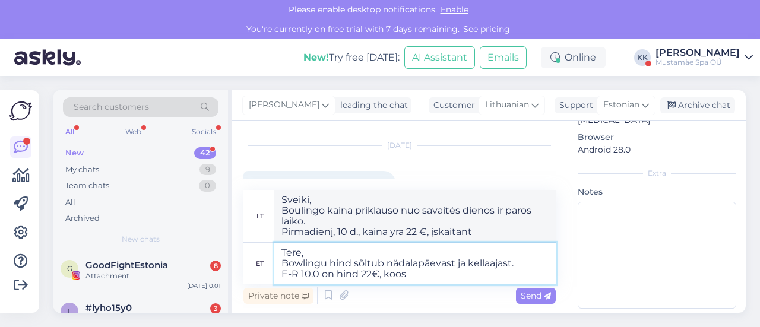
type textarea "Tere, Bowlingu hind sõltub nädalapäevast ja kellaajast. E-R 10.00 on hind 22€, …"
type textarea "Sveiki, Boulingo kaina priklauso nuo savaitės dienos ir paros laiko. ER 10.0 yr…"
type textarea "Tere, Bowlingu hind sõltub nädalapäevast ja kellaajast. E-R 10.00- on hind 22€,…"
type textarea "Sveiki, Boulingo kaina priklauso nuo savaitės dienos ir paros laiko. Pirmadieni…"
type textarea "Tere, Bowlingu hind sõltub nädalapäevast ja kellaajast. E-R 10.00-17 on hind 22…"
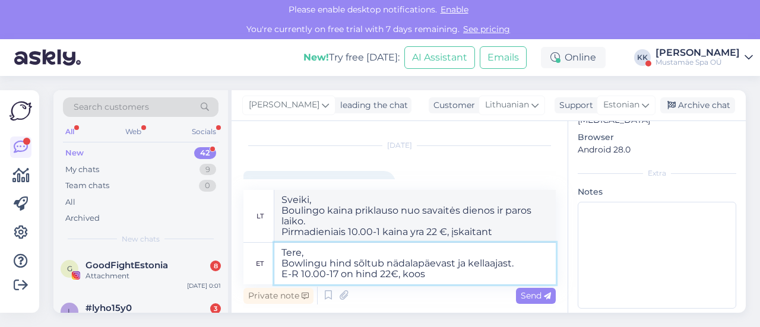
type textarea "Sveiki, Boulingo kaina priklauso nuo savaitės dienos ir paros laiko. Pirmadieni…"
type textarea "Tere, Bowlingu hind sõltub nädalapäevast ja kellaajast. E-R 10.00-17. on hind 2…"
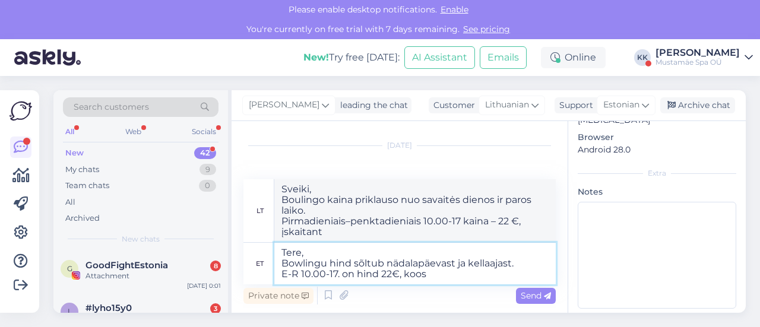
type textarea "Sveiki, Boulingo kaina priklauso nuo savaitės dienos ir paros laiko. Pirmadieni…"
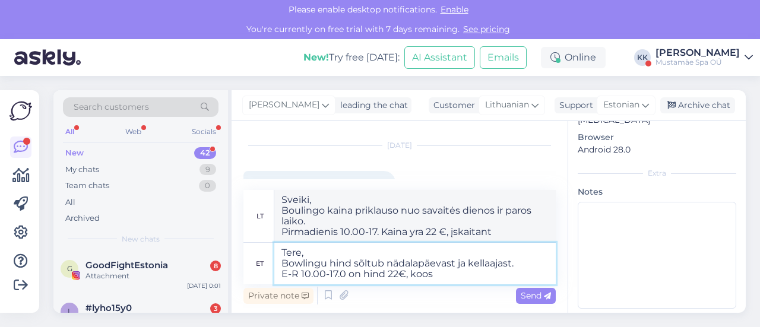
type textarea "Tere, Bowlingu hind sõltub nädalapäevast ja kellaajast. E-R 10.00-17.00 on hind…"
type textarea "Sveiki, Boulingo kaina priklauso nuo savaitės dienos ir paros laiko. Pirmadieni…"
click at [450, 274] on textarea "Tere, Bowlingu hind sõltub nädalapäevast ja kellaajast. E-R 10.00-17.00 on hind…" at bounding box center [414, 264] width 281 height 42
type textarea "Tere, Bowlingu hind sõltub nädalapäevast ja kellaajast. E-R 10.00-17.00 on hind…"
type textarea "Sveiki, Boulingo kaina priklauso nuo savaitės dienos ir paros laiko. Pirmadieni…"
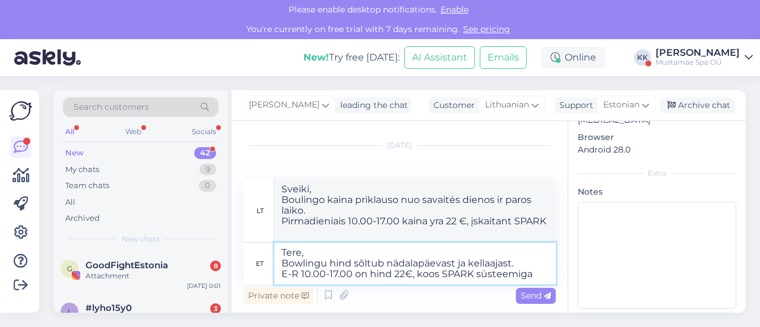
type textarea "Tere, Bowlingu hind sõltub nädalapäevast ja kellaajast. E-R 10.00-17.00 on hind…"
type textarea "Sveiki, Boulingo kaina priklauso nuo savaitės dienos ir paros laiko. Pirmadieni…"
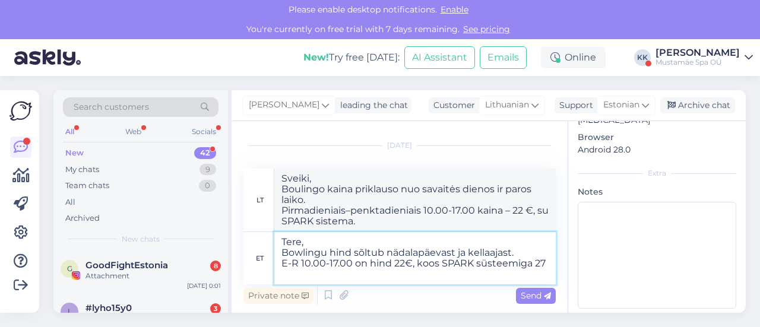
type textarea "Tere, Bowlingu hind sõltub nädalapäevast ja kellaajast. E-R 10.00-17.00 on hind…"
type textarea "Sveiki, Boulingo kaina priklauso nuo savaitės dienos ir paros laiko. Pirmadieni…"
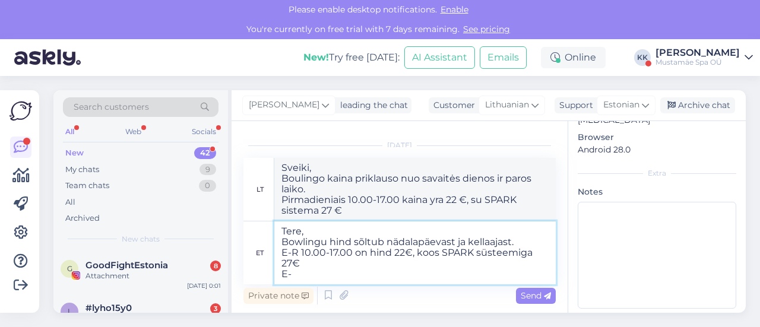
type textarea "Tere, Bowlingu hind sõltub nädalapäevast ja kellaajast. E-R 10.00-17.00 on hind…"
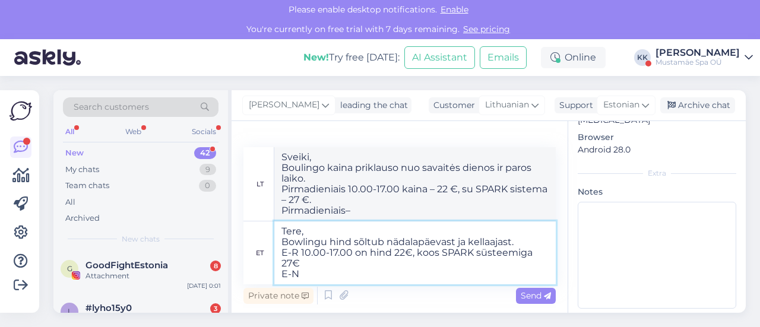
type textarea "Sveiki, Boulingo kaina priklauso nuo savaitės dienos ir paros laiko. Pirmadieni…"
type textarea "Tere, Bowlingu hind sõltub nädalapäevast ja kellaajast. E-R 10.00-17.00 on hind…"
type textarea "Sveiki, Boulingo kaina priklauso nuo savaitės dienos ir paros laiko. Pirmadieni…"
click at [297, 253] on textarea "Tere, Bowlingu hind sõltub nädalapäevast ja kellaajast. E-R 10.00-17.00 on hind…" at bounding box center [414, 252] width 281 height 63
type textarea "Tere, Bowlingu hind sõltub nädalapäevast ja kellaajast. Ee 10.00-17.00 on hind …"
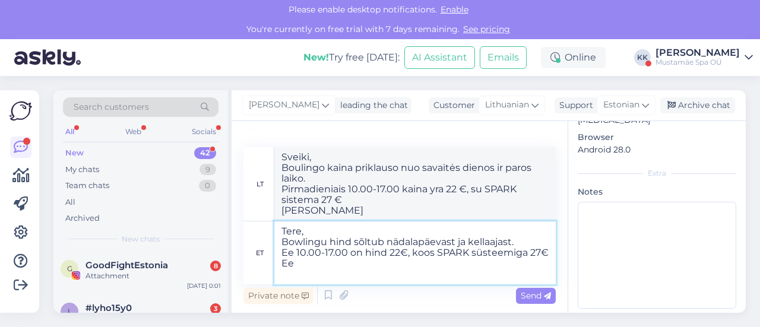
type textarea "Sveiki, Boulingo kaina priklauso nuo savaitės dienos ir paros laiko. Pirmadieni…"
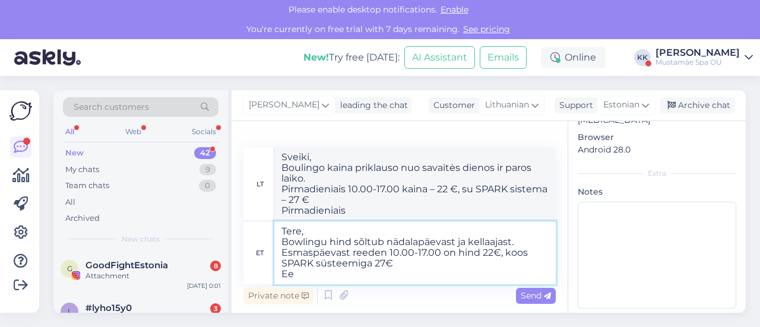
type textarea "Tere, Bowlingu hind sõltub nädalapäevast ja kellaajast. Esmaspäevast reedeni 10…"
type textarea "Sveiki, Boulingo kaina priklauso nuo savaitės dienos ir paros laiko. Nuo pirmad…"
click at [308, 277] on textarea "Tere, Bowlingu hind sõltub nädalapäevast ja kellaajast. Esmaspäevast reedeni 10…" at bounding box center [414, 252] width 281 height 63
type textarea "Tere, Bowlingu hind sõltub nädalapäevast ja kellaajast. Esmaspäevast reedeni 10…"
type textarea "Sveiki, Boulingo kaina priklauso nuo savaitės dienos ir paros laiko. Nuo pirmad…"
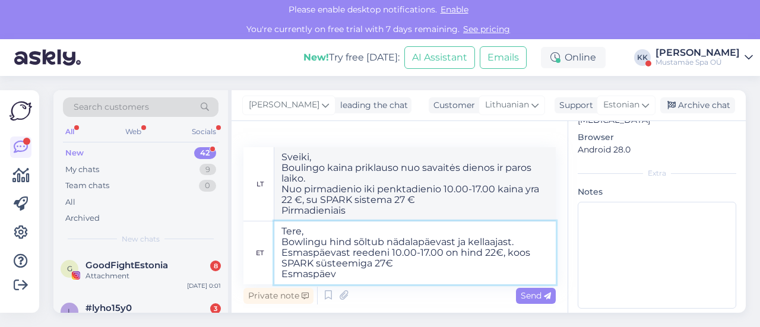
type textarea "Tere, Bowlingu hind sõltub nädalapäevast ja kellaajast. Esmaspäevast reedeni 10…"
type textarea "Sveiki, Boulingo kaina priklauso nuo savaitės dienos ir paros laiko. Nuo pirmad…"
type textarea "Tere, Bowlingu hind sõltub nädalapäevast ja kellaajast. Esmaspäevast reedeni 10…"
type textarea "Sveiki, Boulingo kaina priklauso nuo savaitės dienos ir paros laiko. Nuo pirmad…"
type textarea "Tere, Bowlingu hind sõltub nädalapäevast ja kellaajast. Esmaspäevast reedeni 10…"
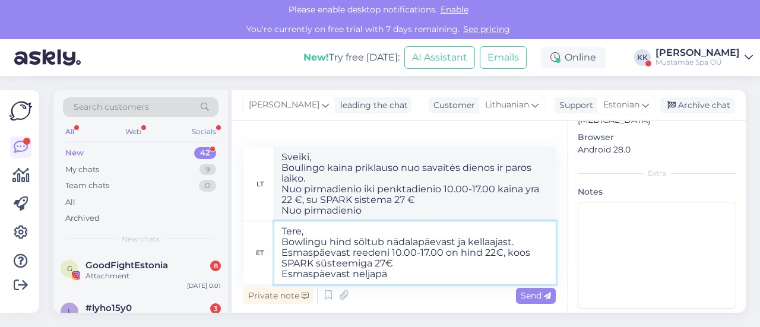
type textarea "Sveiki, Boulingo kaina priklauso nuo savaitės dienos ir paros laiko. Nuo pirmad…"
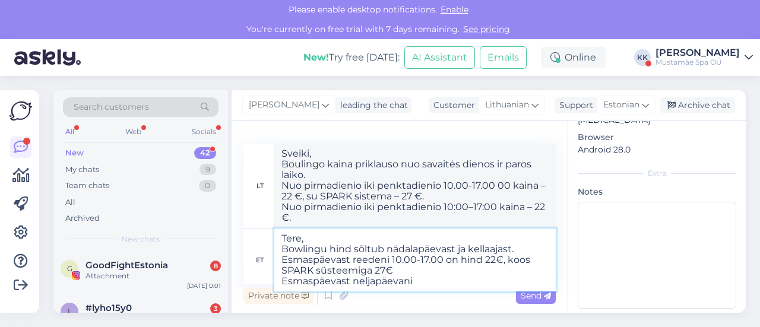
type textarea "Tere, Bowlingu hind sõltub nädalapäevast ja kellaajast. Esmaspäevast reedeni 10…"
type textarea "Sveiki, Boulingo kaina priklauso nuo savaitės dienos ir paros laiko. Nuo pirmad…"
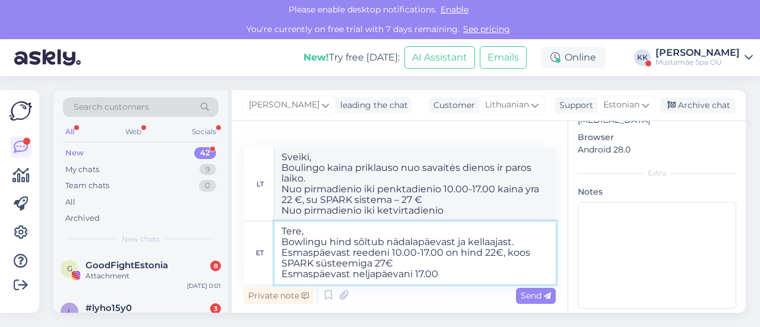
type textarea "Tere, Bowlingu hind sõltub nädalapäevast ja kellaajast. Esmaspäevast reedeni 10…"
type textarea "Sveiki, Boulingo kaina priklauso nuo savaitės dienos ir paros laiko. Nuo pirmad…"
type textarea "Tere, Bowlingu hind sõltub nädalapäevast ja kellaajast. Esmaspäevast reedeni 10…"
type textarea "Sveiki, Boulingo kaina priklauso nuo savaitės dienos ir paros laiko. Nuo pirmad…"
type textarea "Tere, Bowlingu hind sõltub nädalapäevast ja kellaajast. Esmaspäevast reedeni 10…"
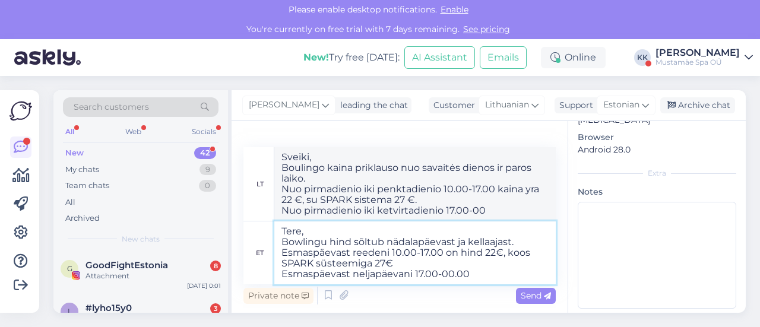
type textarea "Sveiki, Boulingo kaina priklauso nuo savaitės dienos ir paros laiko. Nuo pirmad…"
type textarea "Tere, Bowlingu hind sõltub nädalapäevast ja kellaajast. Esmaspäevast reedeni 10…"
type textarea "Sveiki, Boulingo kaina priklauso nuo savaitės dienos ir paros laiko. Nuo pirmad…"
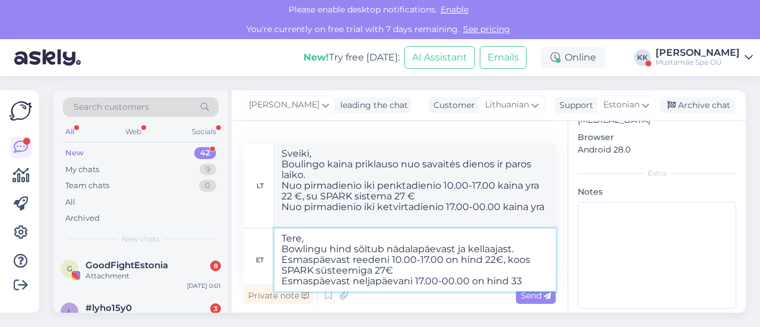
type textarea "Tere, Bowlingu hind sõltub nädalapäevast ja kellaajast. Esmaspäevast reedeni 10…"
type textarea "Sveiki, Boulingo kaina priklauso nuo savaitės dienos ir paros laiko. Nuo pirmad…"
type textarea "Tere, Bowlingu hind sõltub nädalapäevast ja kellaajast. Esmaspäevast reedeni 10…"
type textarea "Sveiki, Boulingo kaina priklauso nuo savaitės dienos ir paros laiko. Nuo pirmad…"
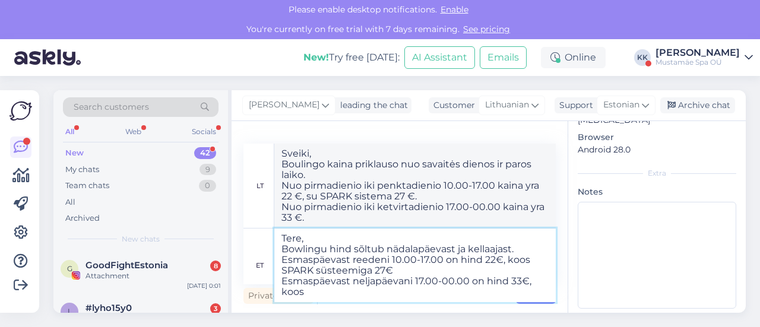
type textarea "Tere, Bowlingu hind sõltub nädalapäevast ja kellaajast. Esmaspäevast reedeni 10…"
type textarea "Sveiki, Boulingo kaina priklauso nuo savaitės dienos ir paros laiko. Nuo pirmad…"
type textarea "Tere, Bowlingu hind sõltub nädalapäevast ja kellaajast. Esmaspäevast reedeni 10…"
type textarea "Sveiki, Boulingo kaina priklauso nuo savaitės dienos ir paros laiko. Nuo pirmad…"
type textarea "Tere, Bowlingu hind sõltub nädalapäevast ja kellaajast. Esmaspäevast reedeni 10…"
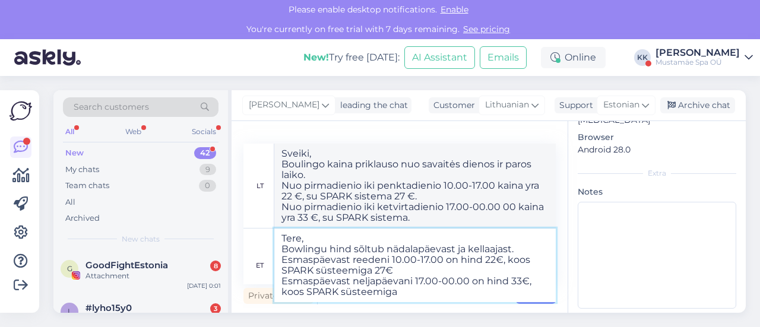
type textarea "Sveiki, Boulingo kaina priklauso nuo savaitės dienos ir paros laiko. Nuo pirmad…"
type textarea "Tere, Bowlingu hind sõltub nädalapäevast ja kellaajast. Esmaspäevast reedeni 10…"
type textarea "Sveiki, Boulingo kaina priklauso nuo savaitės dienos ir paros laiko. Nuo pirmad…"
type textarea "Tere, Bowlingu hind sõltub nädalapäevast ja kellaajast. Esmaspäevast reedeni 10…"
type textarea "Sveiki, Boulingo kaina priklauso nuo savaitės dienos ir paros laiko. Nuo pirmad…"
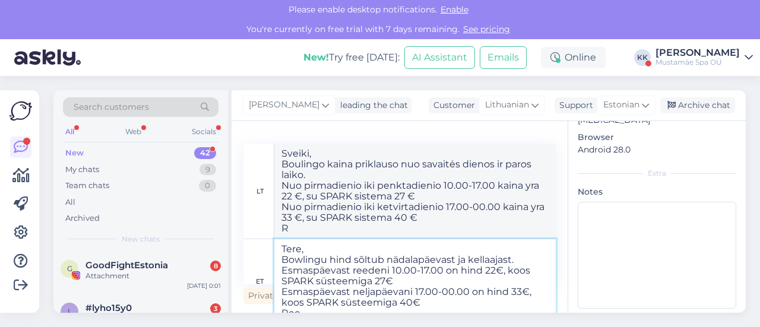
scroll to position [6, 0]
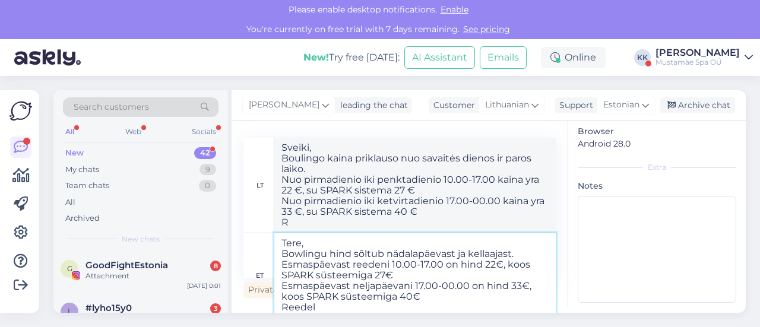
type textarea "Tere, Bowlingu hind sõltub nädalapäevast ja kellaajast. Esmaspäevast reedeni 10…"
type textarea "Sveiki, Boulingo kaina priklauso nuo savaitės dienos ir paros laiko. Nuo pirmad…"
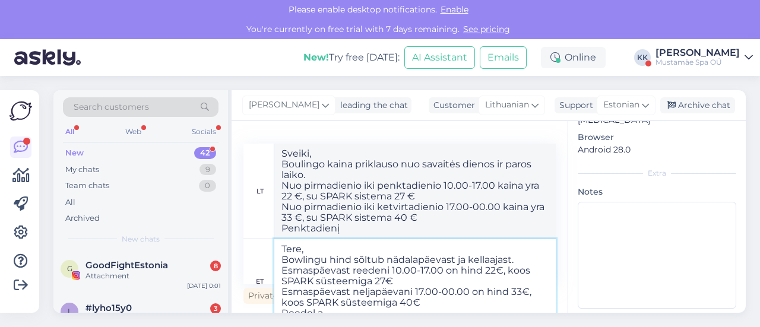
type textarea "Tere, Bowlingu hind sõltub nädalapäevast ja kellaajast. Esmaspäevast reedeni 10…"
type textarea "Sveiki, Boulingo kaina priklauso nuo savaitės dienos ir paros laiko. Nuo pirmad…"
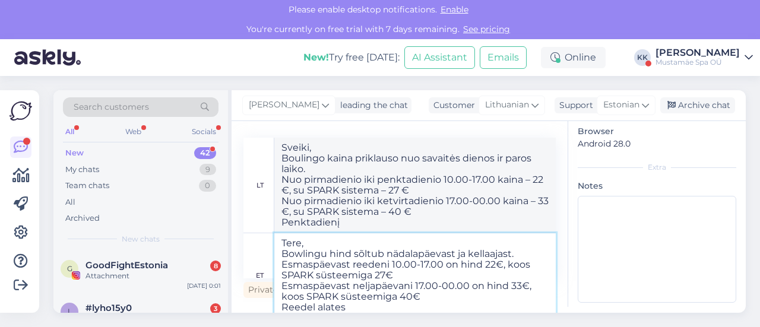
type textarea "Tere, Bowlingu hind sõltub nädalapäevast ja kellaajast. Esmaspäevast reedeni 10…"
type textarea "Sveiki, Boulingo kaina priklauso nuo savaitės dienos ir paros laiko. Nuo pirmad…"
type textarea "Tere, Bowlingu hind sõltub nädalapäevast ja kellaajast. Esmaspäevast reedeni 10…"
type textarea "Sveiki, Boulingo kaina priklauso nuo savaitės dienos ir paros laiko. Nuo pirmad…"
type textarea "Tere, Bowlingu hind sõltub nädalapäevast ja kellaajast. Esmaspäevast reedeni 10…"
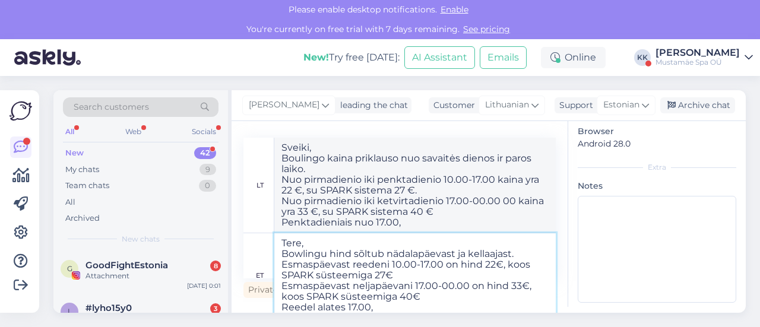
type textarea "Sveiki, Boulingo kaina priklauso nuo savaitės dienos ir paros laiko. Nuo pirmad…"
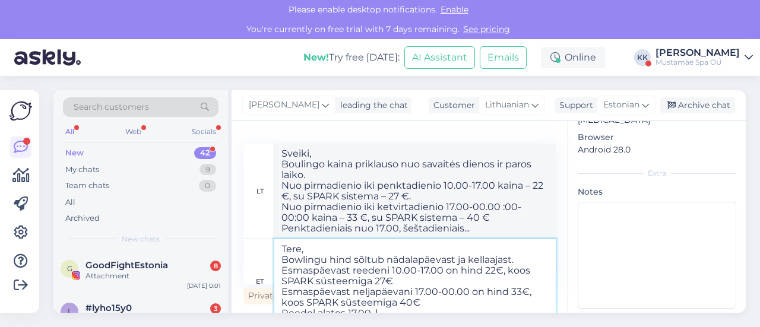
type textarea "Tere, Bowlingu hind sõltub nädalapäevast ja kellaajast. Esmaspäevast reedeni 10…"
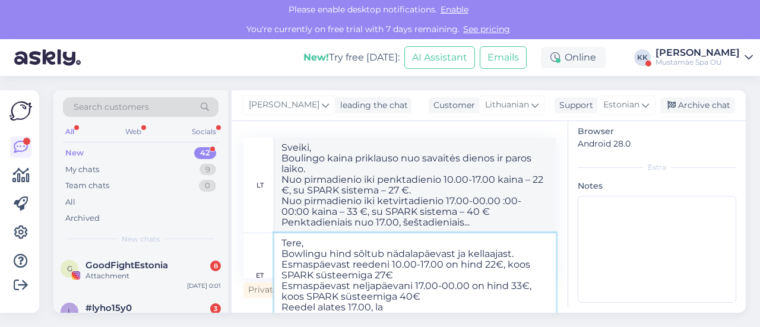
type textarea "Sveiki, Boulingo kaina priklauso nuo savaitės dienos ir paros laiko. Nuo pirmad…"
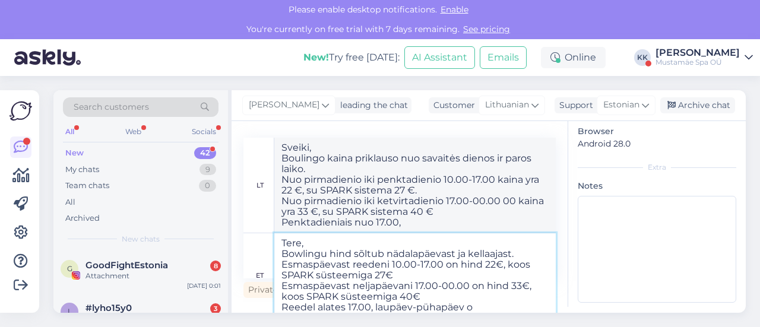
type textarea "Tere, Bowlingu hind sõltub nädalapäevast ja kellaajast. Esmaspäevast reedeni 10…"
type textarea "Sveiki, Boulingo kaina priklauso nuo savaitės dienos ir paros laiko. Pirmadieni…"
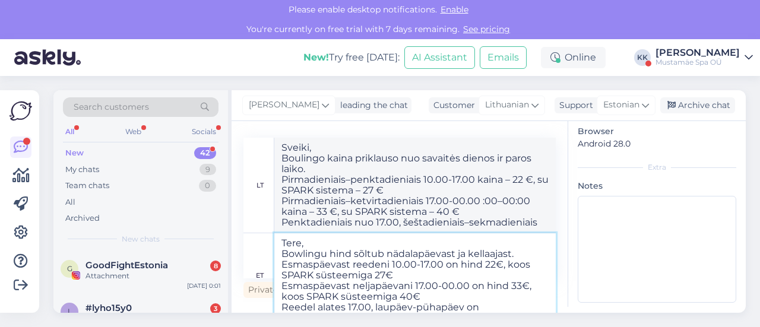
scroll to position [0, 0]
type textarea "Tere, Bowlingu hind sõltub nädalapäevast ja kellaajast. Esmaspäevast reedeni 10…"
type textarea "Sveiki, Boulingo kaina priklauso nuo savaitės dienos ir paros laiko. Nuo pirmad…"
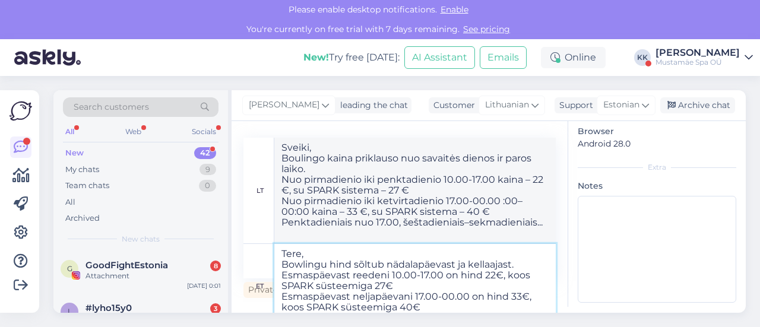
scroll to position [17, 0]
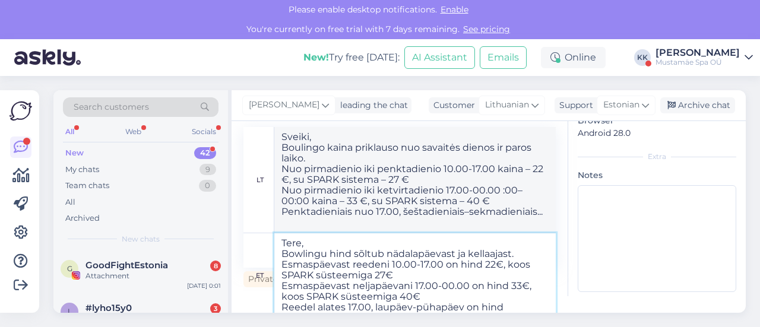
type textarea "Tere, Bowlingu hind sõltub nädalapäevast ja kellaajast. Esmaspäevast reedeni 10…"
type textarea "Sveiki, Boulingo kaina priklauso nuo savaitės dienos ir paros laiko. Nuo pirmad…"
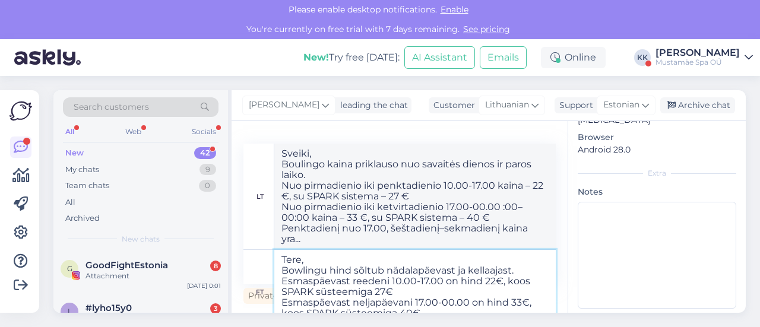
click at [495, 287] on textarea "Tere, Bowlingu hind sõltub nädalapäevast ja kellaajast. Esmaspäevast reedeni 10…" at bounding box center [414, 292] width 281 height 84
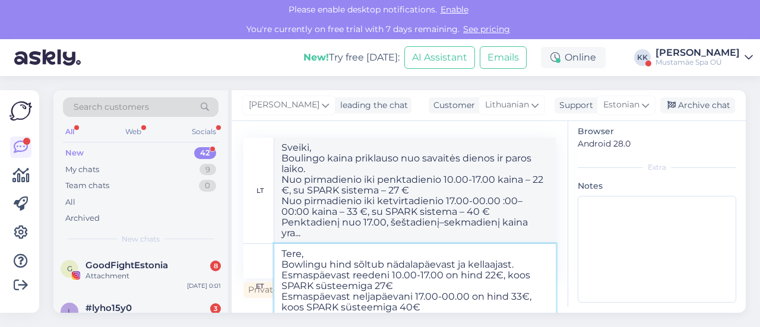
scroll to position [17, 0]
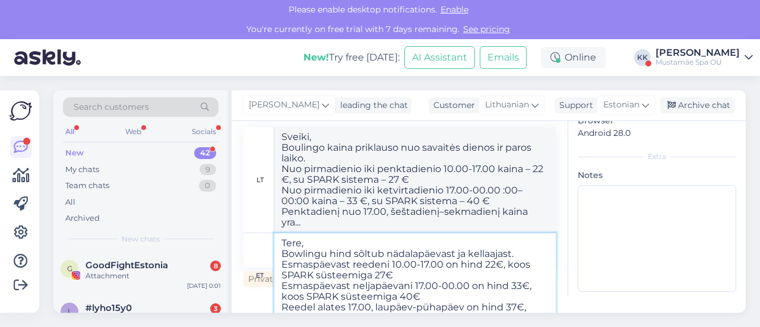
type textarea "Tere, Bowlingu hind sõltub nädalapäevast ja kellaajast. Esmaspäevast reedeni 10…"
type textarea "Sveiki, Boulingo kaina priklauso nuo savaitės dienos ir paros laiko. Nuo pirmad…"
type textarea "Tere, Bowlingu hind sõltub nädalapäevast ja kellaajast. Esmaspäevast reedeni 10…"
type textarea "Sveiki, Boulingo kaina priklauso nuo savaitės dienos ir paros laiko. Nuo pirmad…"
type textarea "Tere, Bowlingu hind sõltub nädalapäevast ja kellaajast. Esmaspäevast reedeni 10…"
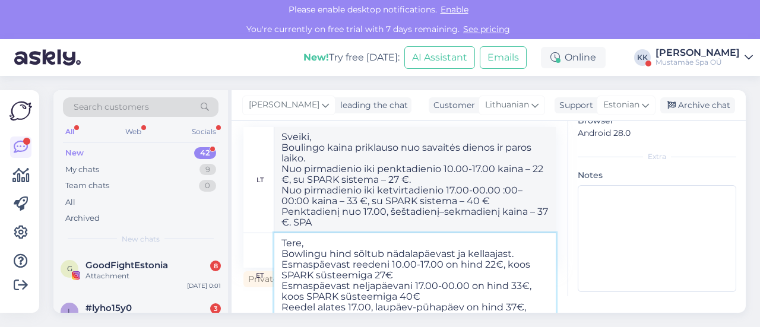
type textarea "Sveiki, Boulingo kaina priklauso nuo savaitės dienos ir paros laiko. Nuo pirmad…"
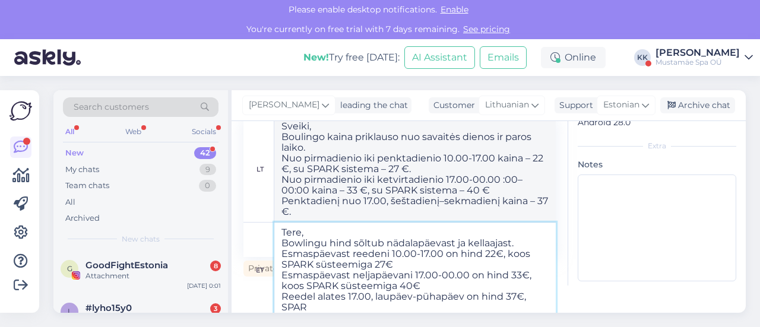
type textarea "Tere, Bowlingu hind sõltub nädalapäevast ja kellaajast. Esmaspäevast reedeni 10…"
type textarea "Sveiki, Boulingo kaina priklauso nuo savaitės dienos ir paros laiko. Nuo pirmad…"
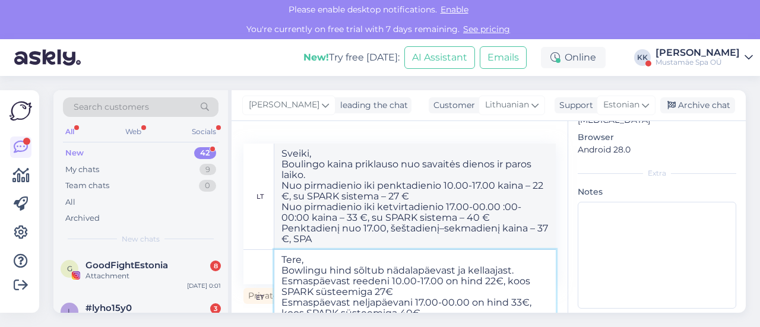
type textarea "Tere, Bowlingu hind sõltub nädalapäevast ja kellaajast. Esmaspäevast reedeni 10…"
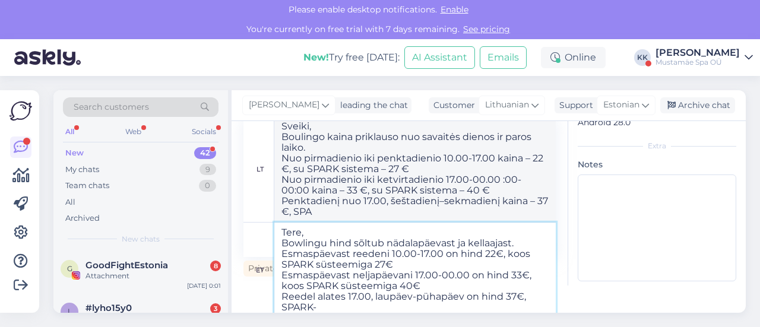
type textarea "Sveiki, Boulingo kaina priklauso nuo savaitės dienos ir paros laiko. Nuo pirmad…"
type textarea "Tere, Bowlingu hind sõltub nädalapäevast ja kellaajast. Esmaspäevast reedeni 10…"
type textarea "Sveiki, Boulingo kaina priklauso nuo savaitės dienos ir paros laiko. Nuo pirmad…"
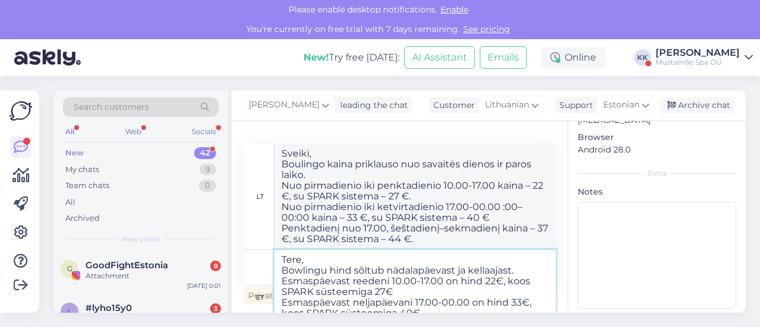
type textarea "Tere, Bowlingu hind sõltub nädalapäevast ja kellaajast. Esmaspäevast reedeni 10…"
click at [566, 294] on div "Chat started [DATE] Kokia kaina būtų boulingo 1 valandai ? 7:28 Mis oleks ühe t…" at bounding box center [399, 217] width 336 height 192
click at [535, 295] on span "Send" at bounding box center [535, 295] width 30 height 11
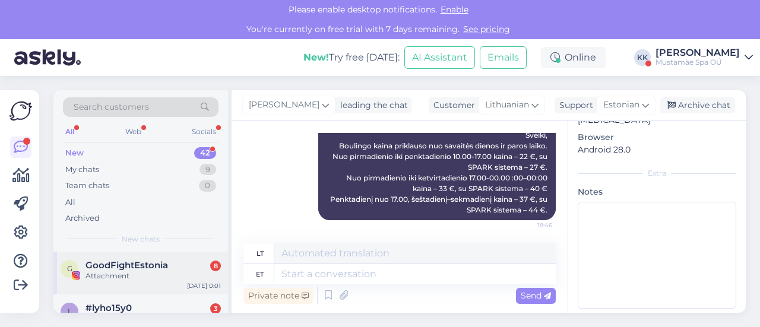
click at [126, 271] on div "Attachment" at bounding box center [152, 276] width 135 height 11
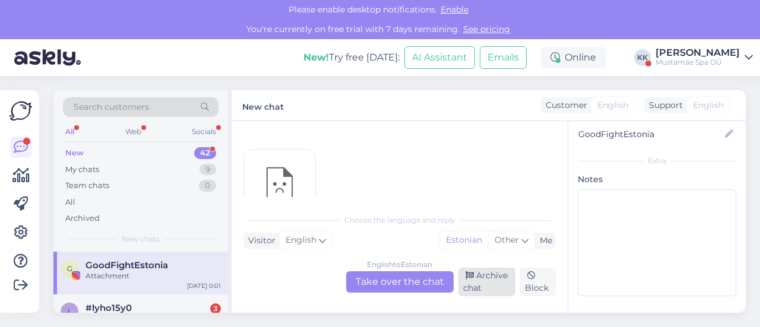
click at [481, 277] on div "Archive chat" at bounding box center [487, 282] width 58 height 28
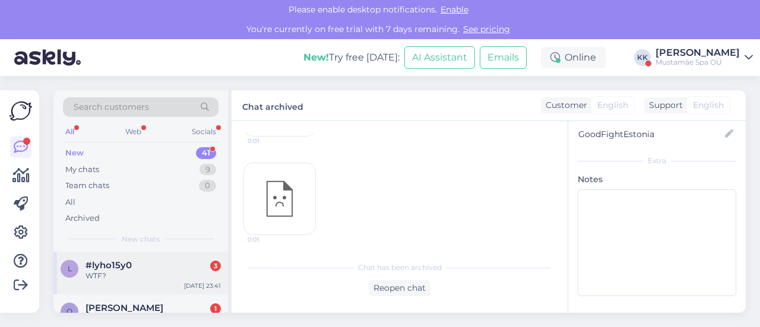
click at [140, 269] on div "#lyho15y0 3" at bounding box center [152, 265] width 135 height 11
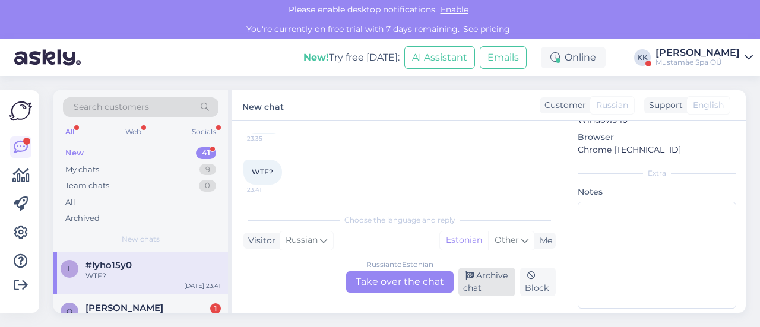
click at [475, 278] on div "Archive chat" at bounding box center [487, 282] width 58 height 28
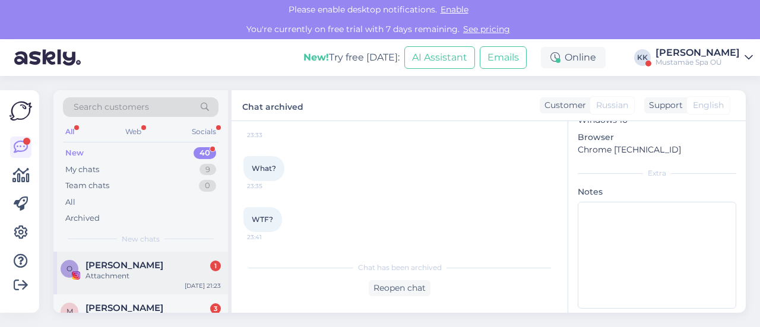
click at [132, 274] on div "Attachment" at bounding box center [152, 276] width 135 height 11
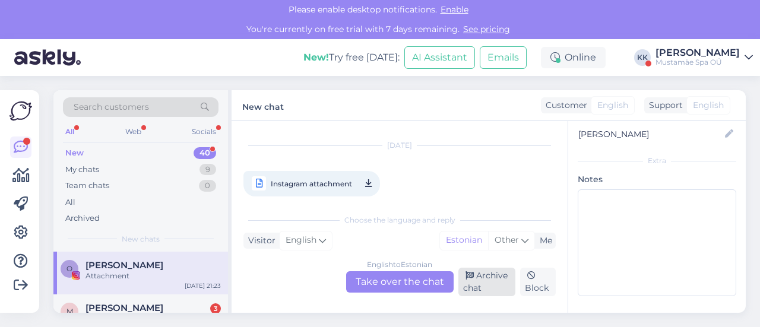
click at [483, 290] on div "Archive chat" at bounding box center [487, 282] width 58 height 28
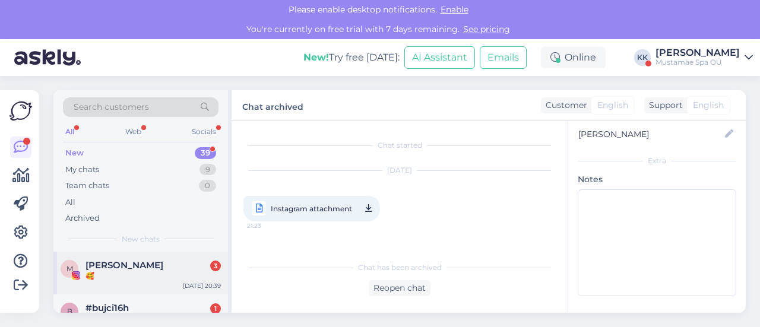
click at [133, 278] on div "🥰" at bounding box center [152, 276] width 135 height 11
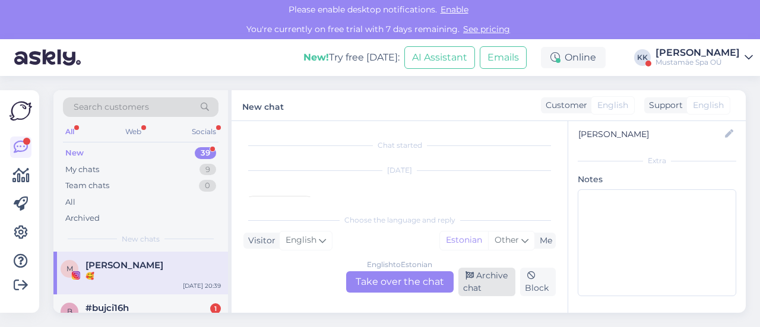
click at [490, 284] on div "Archive chat" at bounding box center [487, 282] width 58 height 28
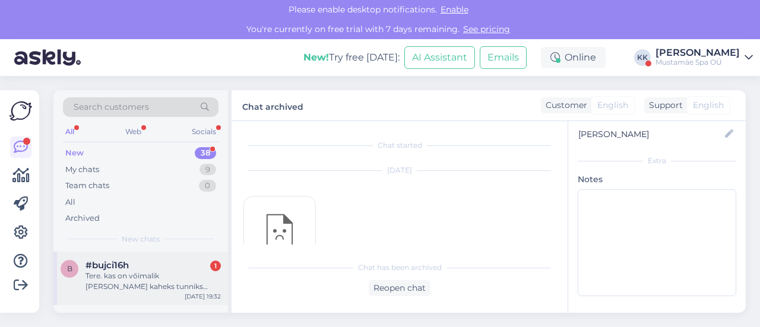
click at [154, 277] on div "Tere. kas on võimalik [PERSON_NAME] kaheks tunniks broneerida rada alates kella…" at bounding box center [152, 281] width 135 height 21
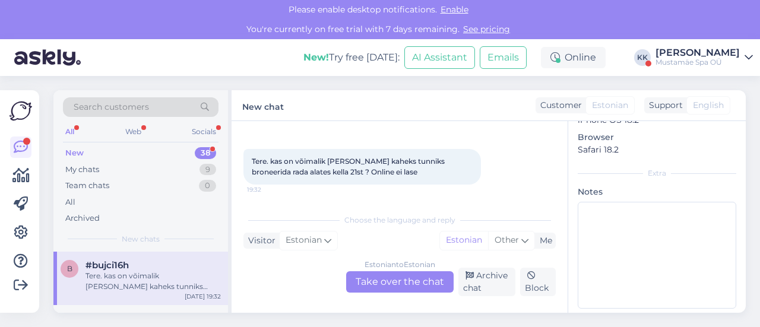
click at [125, 152] on div "New 38" at bounding box center [140, 153] width 155 height 17
click at [141, 282] on div "Tere. kas on võimalik [PERSON_NAME] kaheks tunniks broneerida rada alates kella…" at bounding box center [152, 281] width 135 height 21
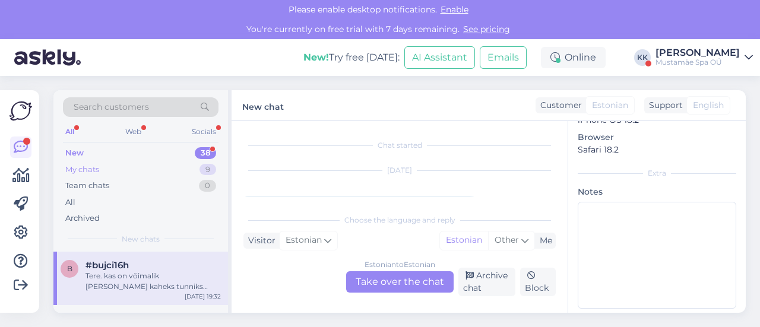
click at [122, 170] on div "My chats 9" at bounding box center [140, 169] width 155 height 17
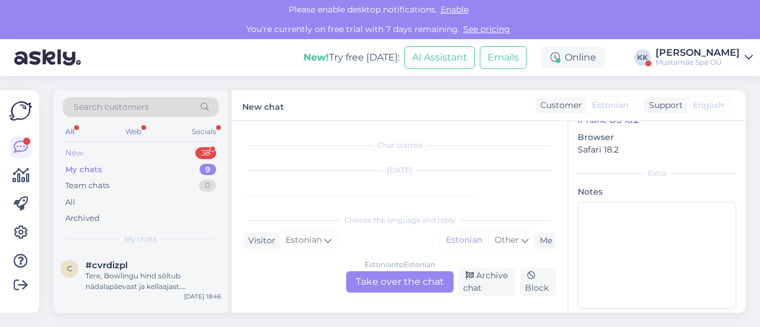
click at [132, 149] on div "New 38" at bounding box center [140, 153] width 155 height 17
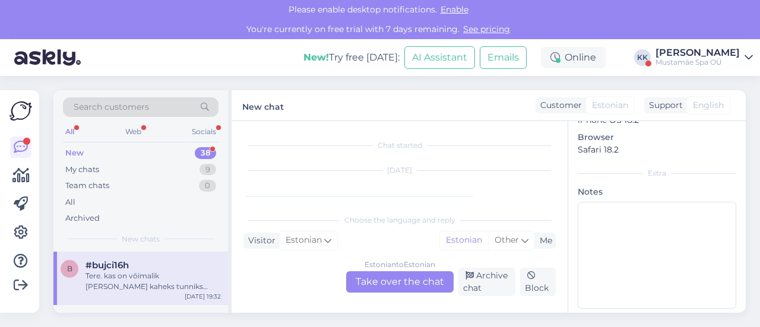
click at [114, 277] on div "Tere. kas on võimalik [PERSON_NAME] kaheks tunniks broneerida rada alates kella…" at bounding box center [152, 281] width 135 height 21
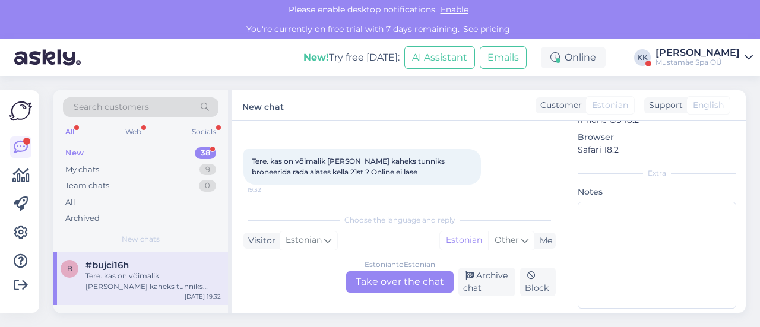
click at [385, 283] on div "Estonian to Estonian Take over the chat" at bounding box center [399, 281] width 107 height 21
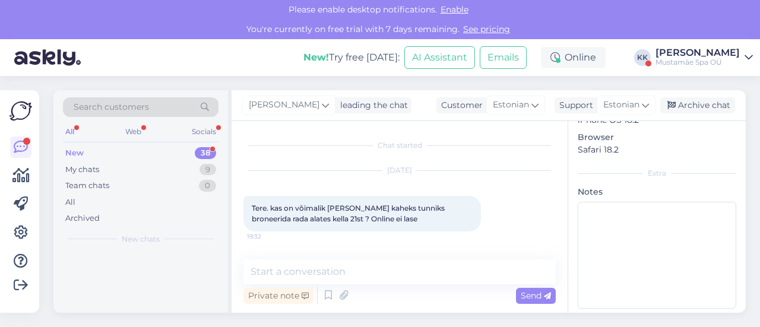
scroll to position [0, 0]
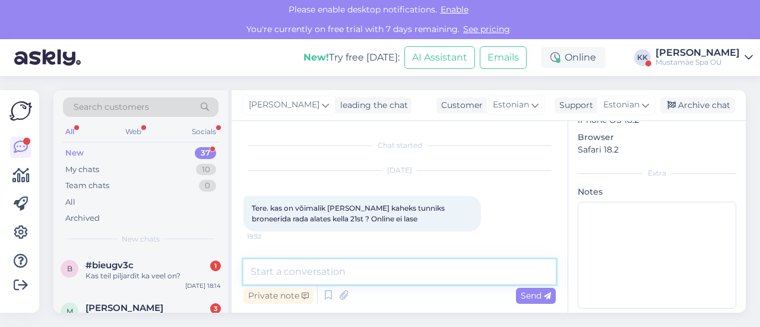
click at [325, 274] on textarea at bounding box center [399, 271] width 312 height 25
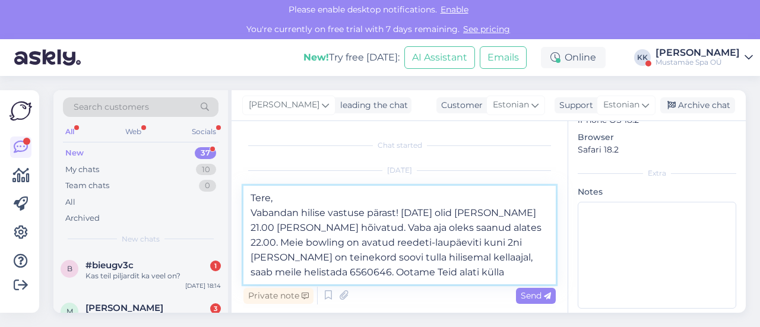
type textarea "Tere, Vabandan hilise vastuse pärast! [DATE] olid [PERSON_NAME] 21.00 [PERSON_N…"
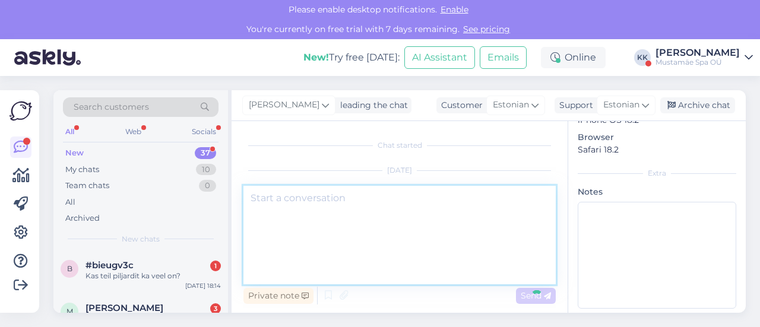
scroll to position [125, 0]
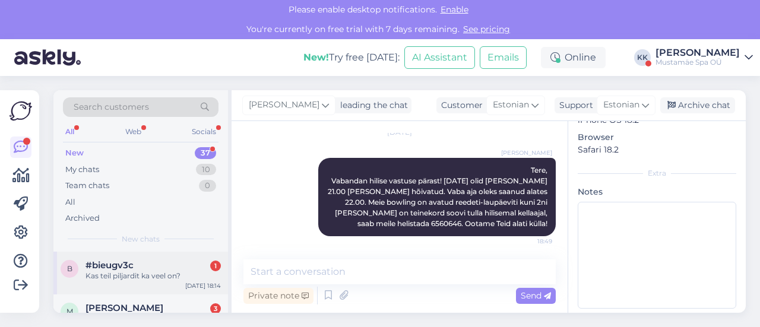
click at [112, 274] on div "Kas teil piljardit ka veel on?" at bounding box center [152, 276] width 135 height 11
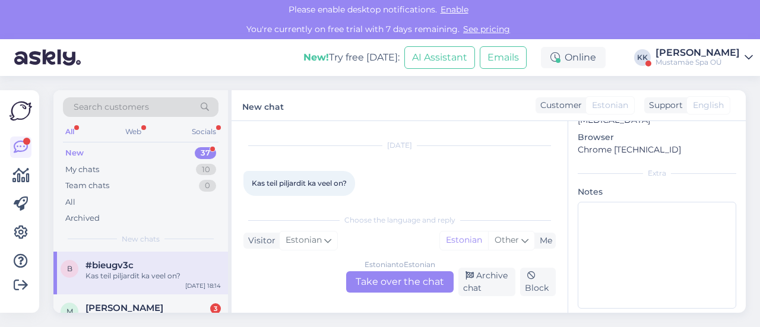
click at [376, 277] on div "Estonian to Estonian Take over the chat" at bounding box center [399, 281] width 107 height 21
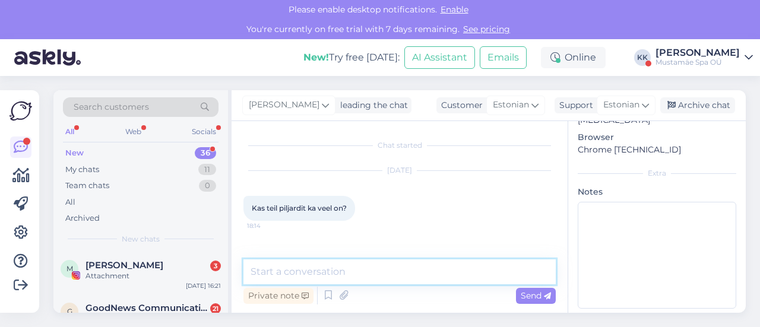
click at [356, 276] on textarea at bounding box center [399, 271] width 312 height 25
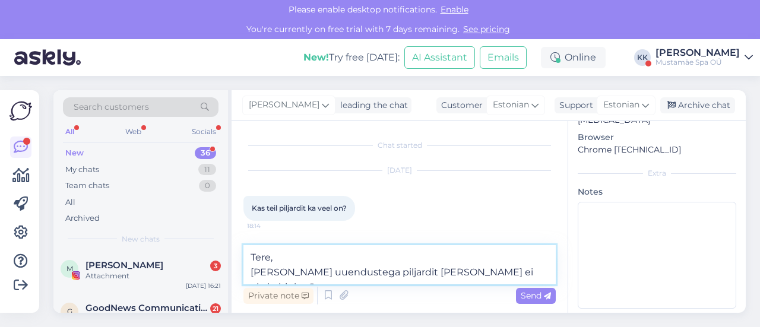
type textarea "Tere, [PERSON_NAME] uuendustega piljardit [PERSON_NAME] ei ole kahjuks."
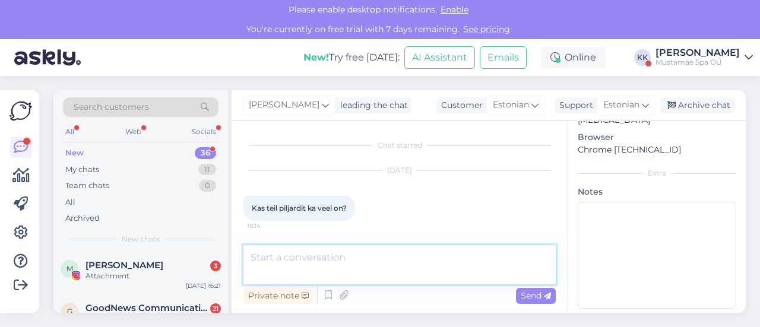
scroll to position [71, 0]
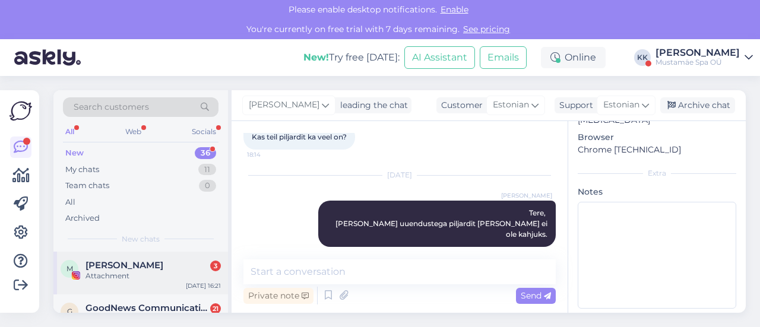
click at [136, 271] on div "Attachment" at bounding box center [152, 276] width 135 height 11
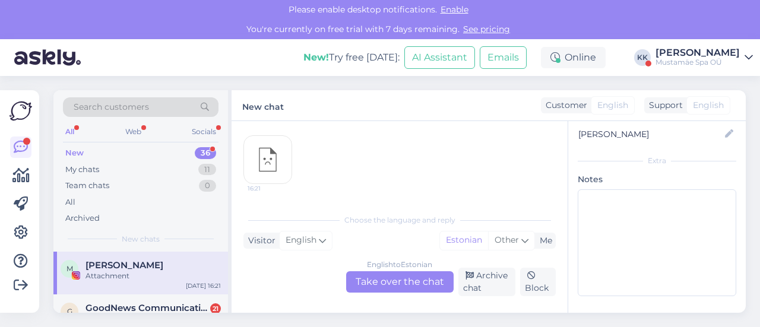
scroll to position [246, 0]
click at [479, 282] on div "Archive chat" at bounding box center [487, 282] width 58 height 28
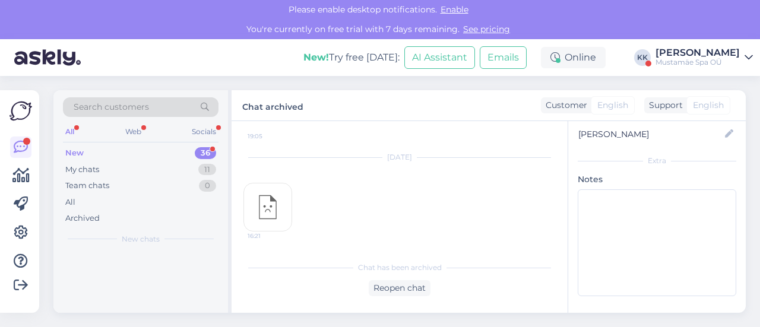
scroll to position [233, 0]
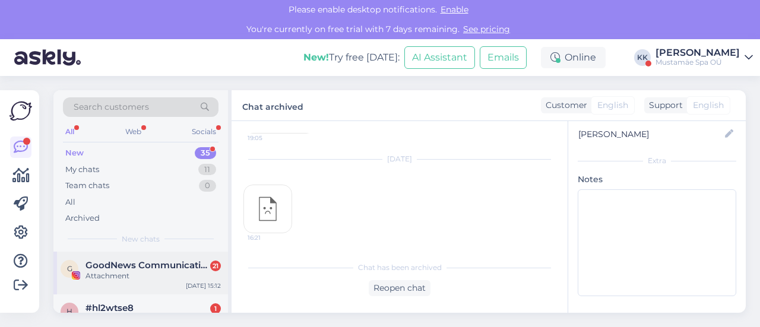
click at [176, 274] on div "Attachment" at bounding box center [152, 276] width 135 height 11
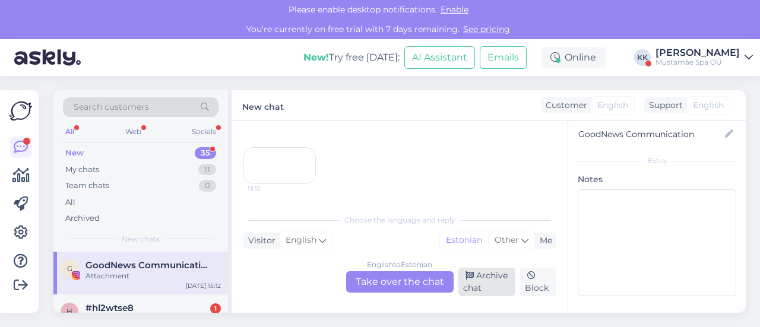
click at [482, 281] on div "Archive chat" at bounding box center [487, 282] width 58 height 28
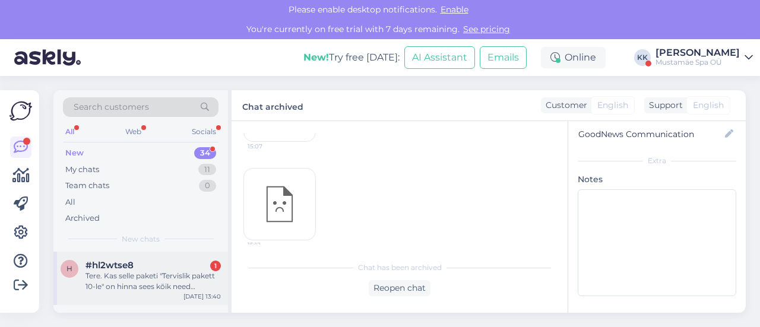
click at [162, 272] on div "Tere. Kas selle paketi "Tervislik pakett 10-le" on hinna sees kõik need [PERSON…" at bounding box center [152, 281] width 135 height 21
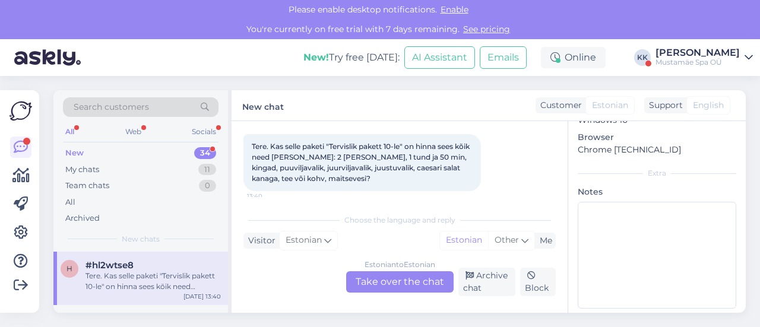
scroll to position [57, 0]
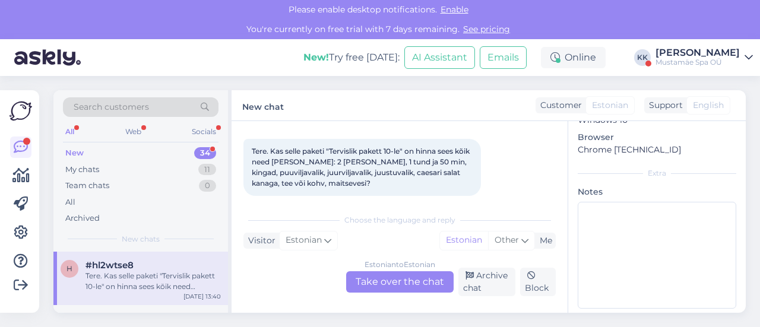
click at [412, 287] on div "Estonian to Estonian Take over the chat" at bounding box center [399, 281] width 107 height 21
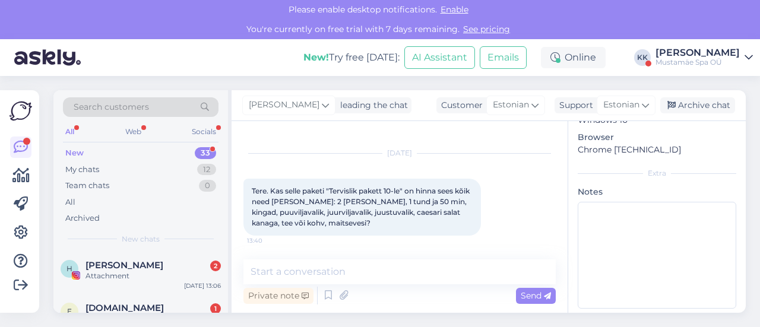
scroll to position [17, 0]
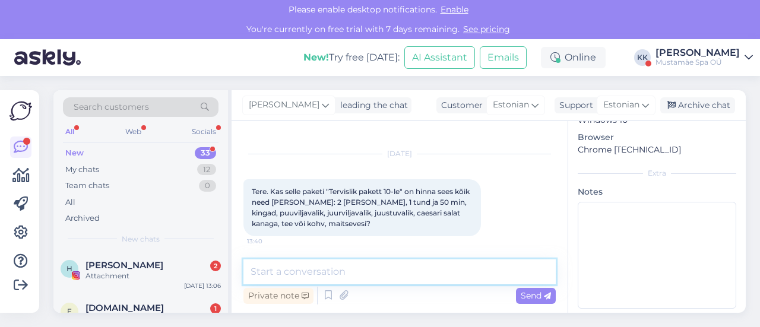
click at [363, 270] on textarea at bounding box center [399, 271] width 312 height 25
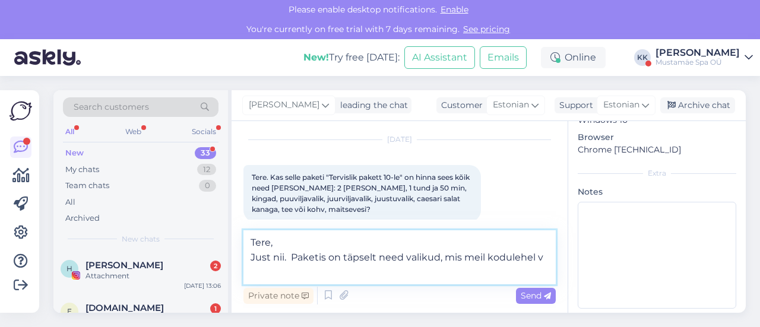
scroll to position [46, 0]
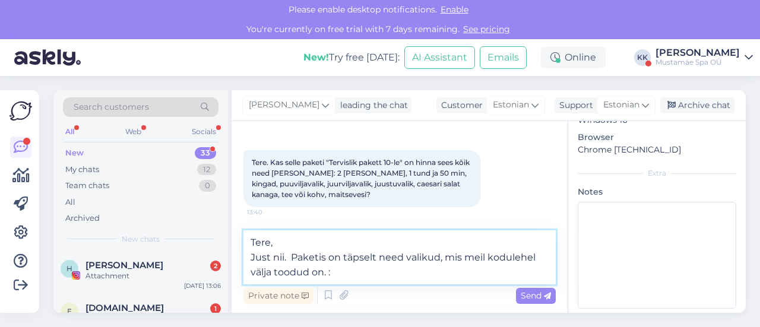
type textarea "Tere, Just nii. Paketis on täpselt need valikud, mis meil kodulehel välja toodu…"
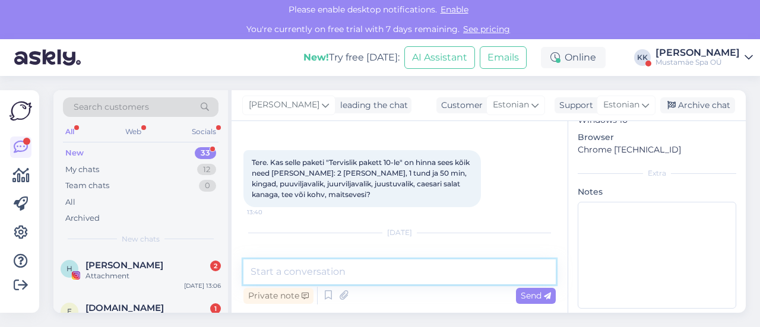
scroll to position [114, 0]
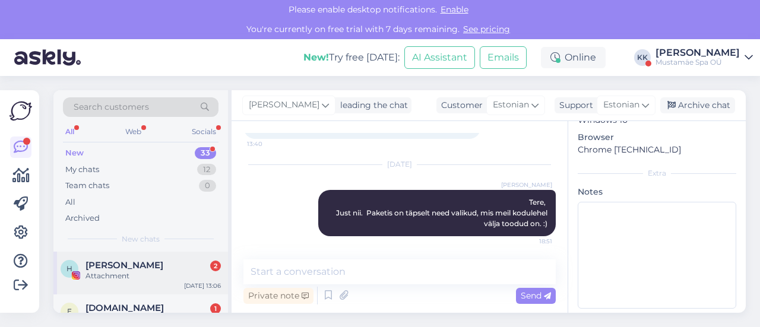
click at [135, 257] on div "H [PERSON_NAME] 2 Attachment [DATE] 13:06" at bounding box center [140, 273] width 174 height 43
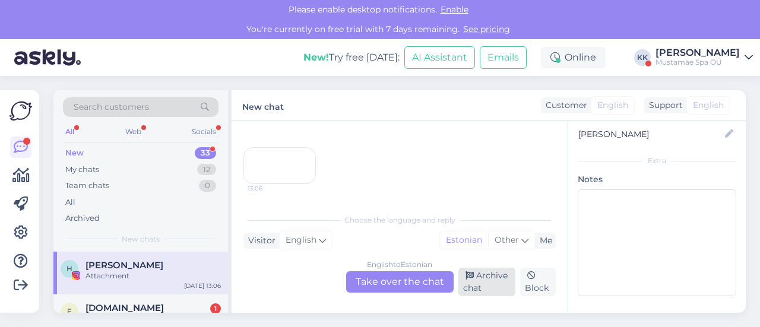
scroll to position [148, 0]
click at [494, 280] on div "Archive chat" at bounding box center [487, 282] width 58 height 28
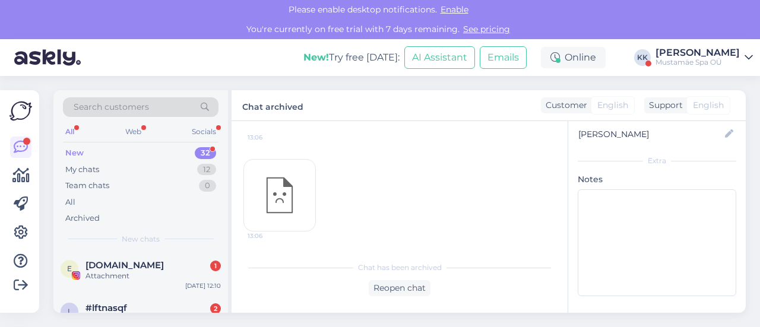
scroll to position [134, 0]
click at [170, 262] on div "[DOMAIN_NAME] 1" at bounding box center [152, 265] width 135 height 11
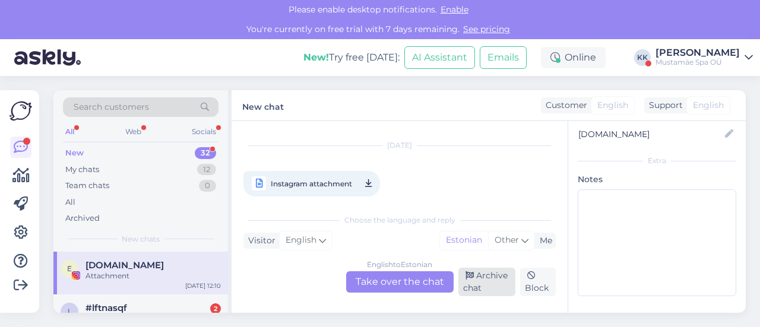
click at [488, 283] on div "Archive chat" at bounding box center [487, 282] width 58 height 28
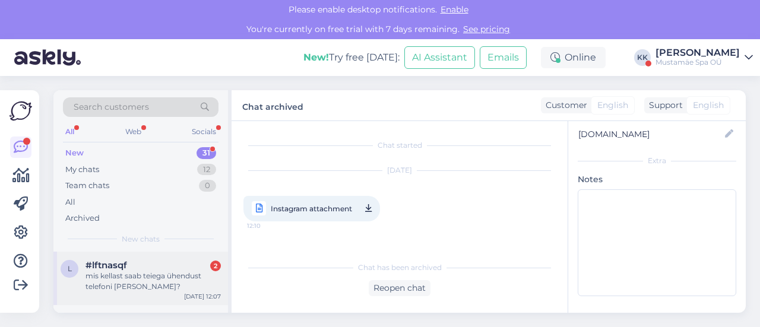
click at [114, 268] on span "#lftnasqf" at bounding box center [106, 265] width 42 height 11
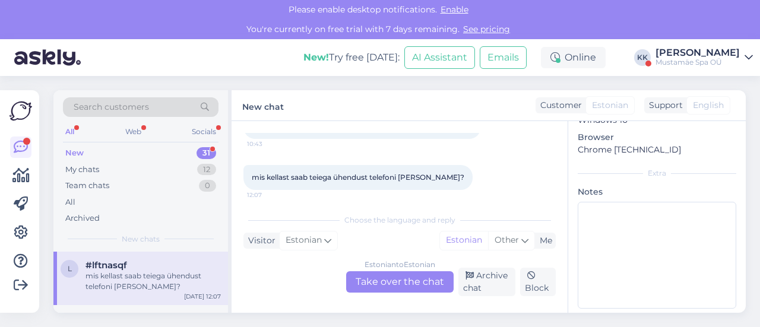
scroll to position [98, 0]
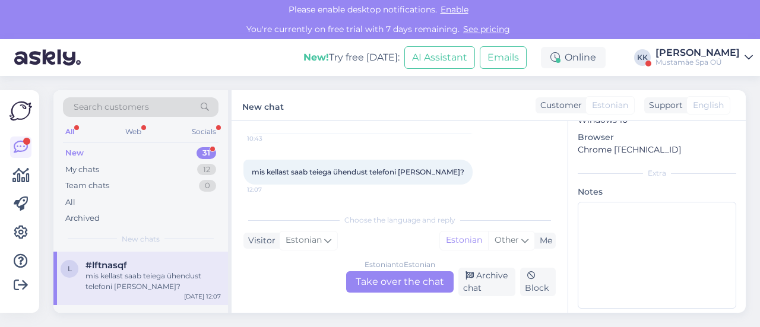
click at [406, 283] on div "Estonian to Estonian Take over the chat" at bounding box center [399, 281] width 107 height 21
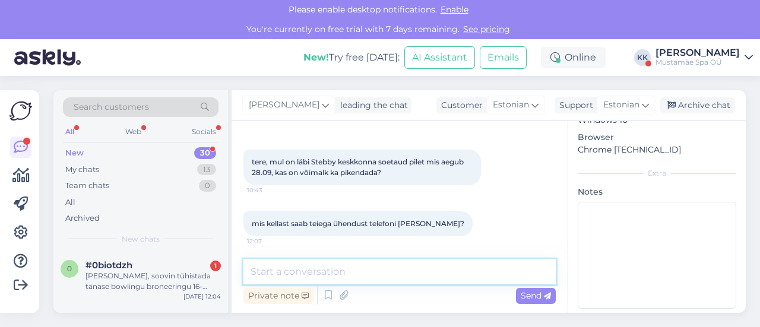
click at [380, 273] on textarea at bounding box center [399, 271] width 312 height 25
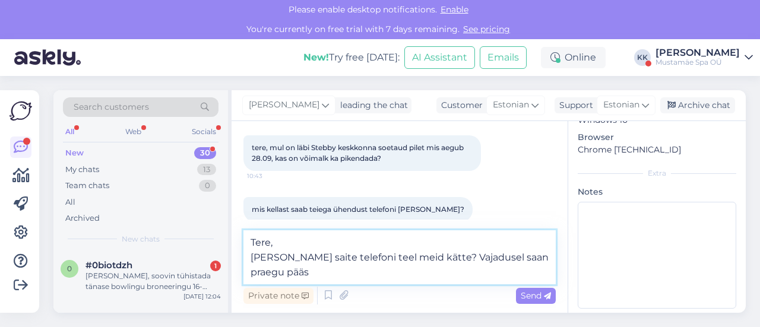
scroll to position [75, 0]
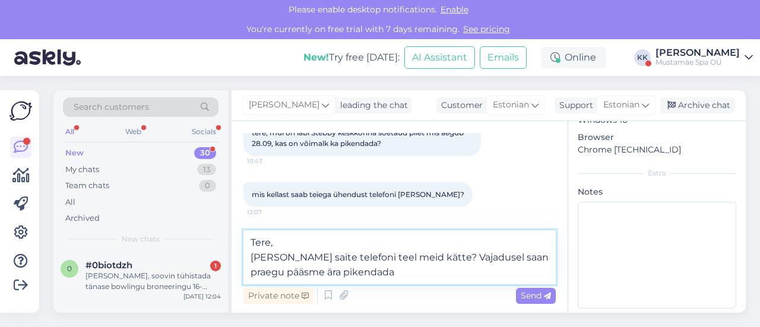
type textarea "Tere, [PERSON_NAME] saite telefoni teel meid kätte? Vajadusel saan praegu pääsm…"
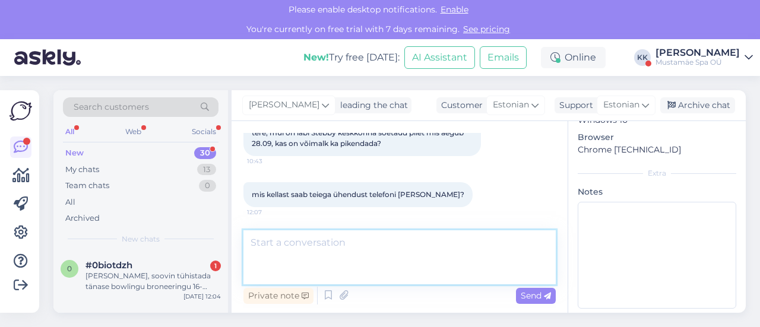
scroll to position [144, 0]
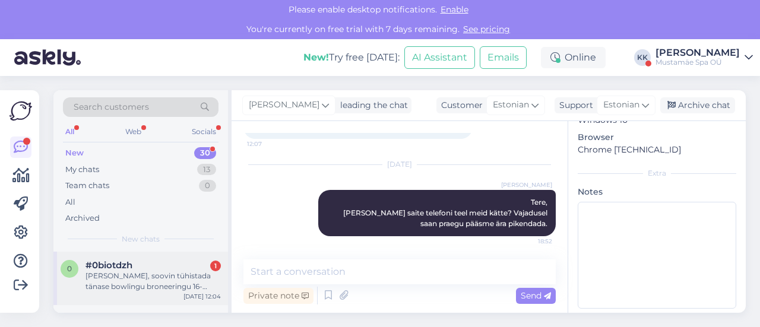
click at [141, 277] on div "[PERSON_NAME], soovin tühistada tänase bowlingu broneeringu 16-17.00. Lugupidam…" at bounding box center [152, 281] width 135 height 21
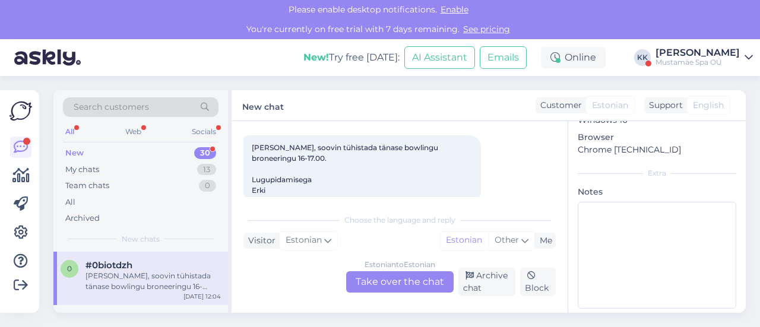
scroll to position [67, 0]
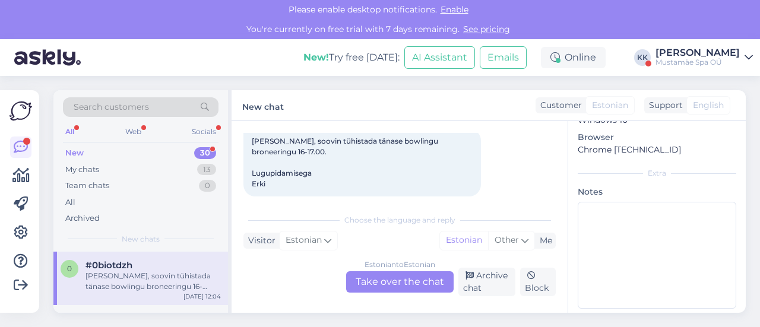
click at [380, 283] on div "Estonian to Estonian Take over the chat" at bounding box center [399, 281] width 107 height 21
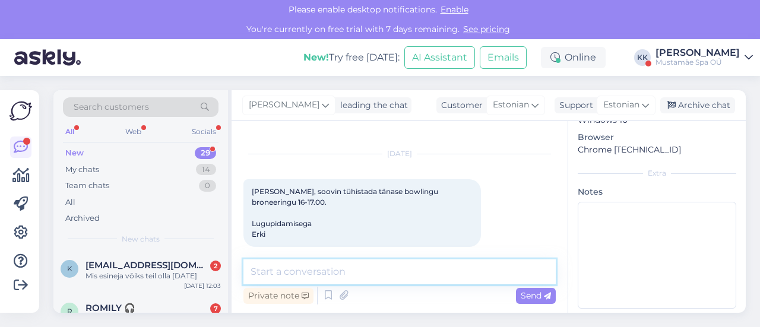
click at [341, 273] on textarea at bounding box center [399, 271] width 312 height 25
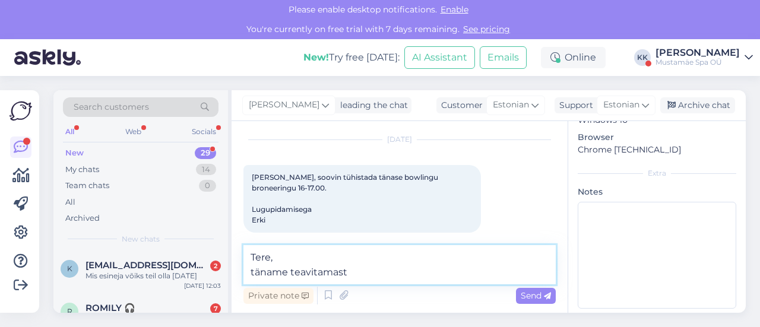
type textarea "Tere, täname teavitamast."
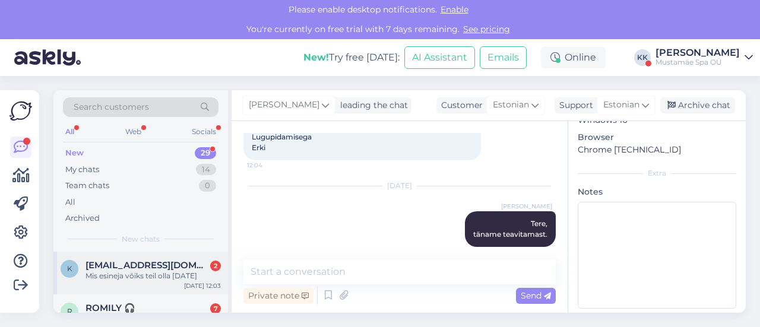
click at [159, 271] on div "Mis esineja võiks teil olla [DATE]" at bounding box center [152, 276] width 135 height 11
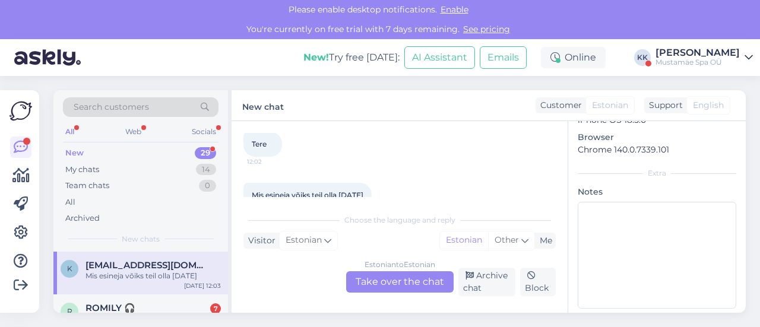
scroll to position [87, 0]
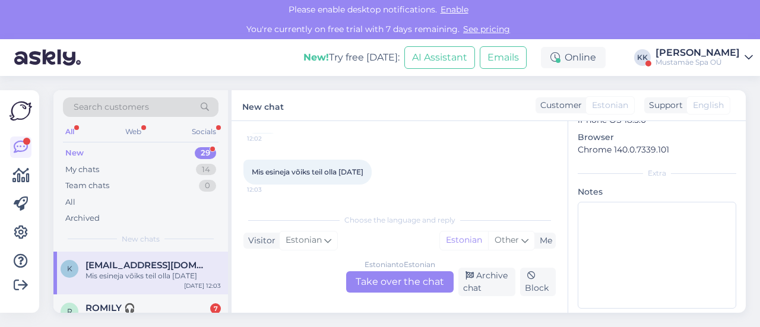
click at [389, 283] on div "Estonian to Estonian Take over the chat" at bounding box center [399, 281] width 107 height 21
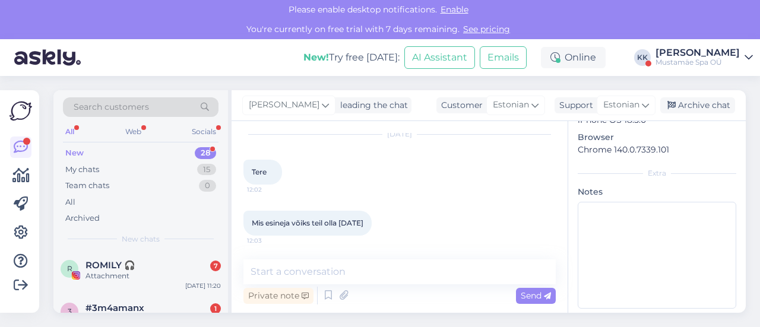
scroll to position [36, 0]
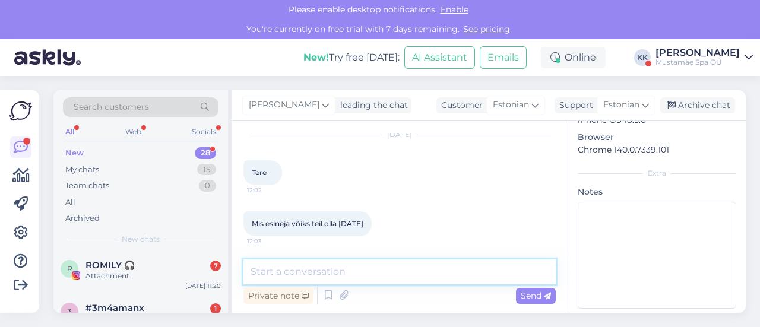
click at [355, 275] on textarea at bounding box center [399, 271] width 312 height 25
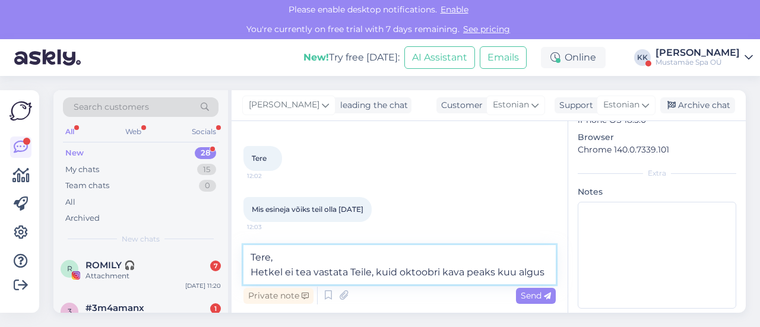
scroll to position [65, 0]
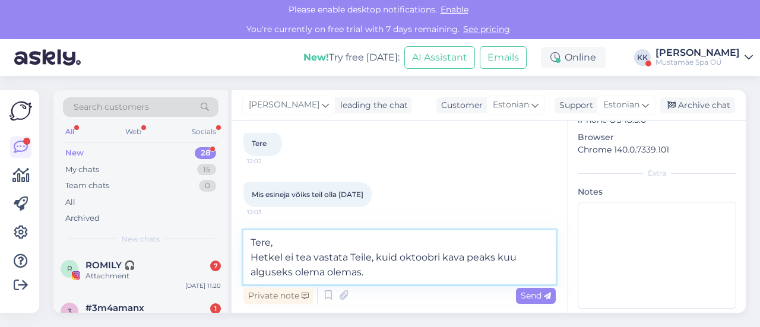
click at [290, 272] on textarea "Tere, Hetkel ei tea vastata Teile, kuid oktoobri kava peaks kuu alguseks olema …" at bounding box center [399, 257] width 312 height 54
type textarea "Tere, Hetkel ei tea vastata Teile, kuid oktoobri kava peaks kuu alguses olema o…"
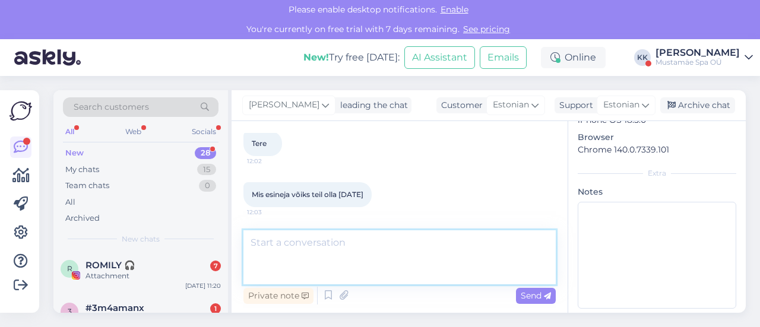
scroll to position [133, 0]
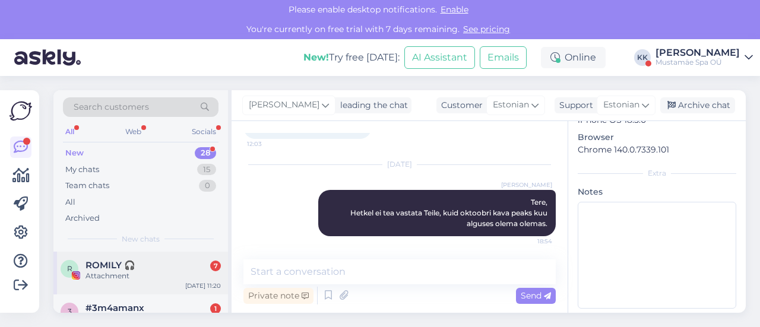
click at [147, 269] on div "ROMILY 🎧 7" at bounding box center [152, 265] width 135 height 11
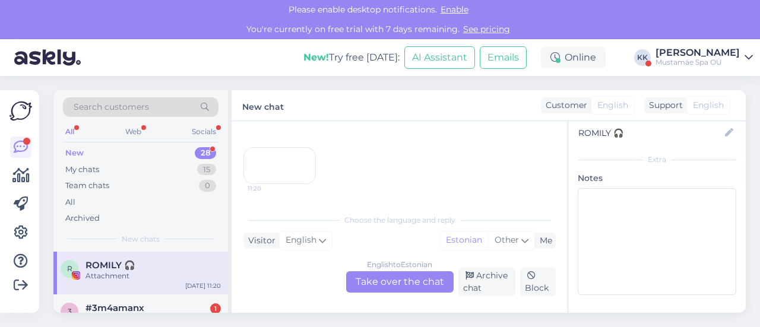
scroll to position [168, 0]
click at [484, 284] on div "Archive chat" at bounding box center [487, 282] width 58 height 28
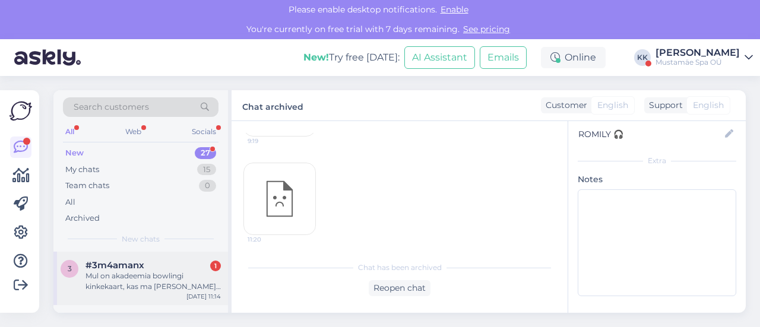
click at [141, 263] on span "#3m4amanx" at bounding box center [114, 265] width 59 height 11
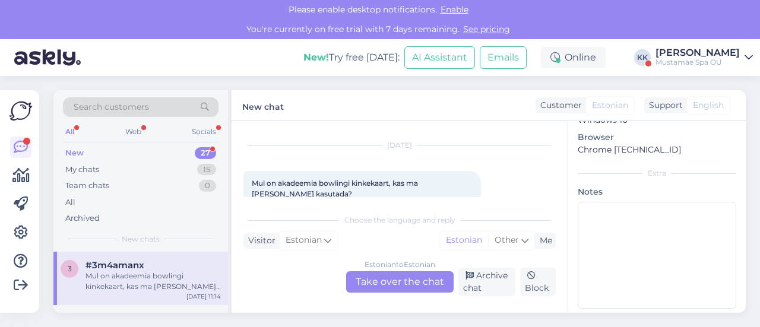
scroll to position [47, 0]
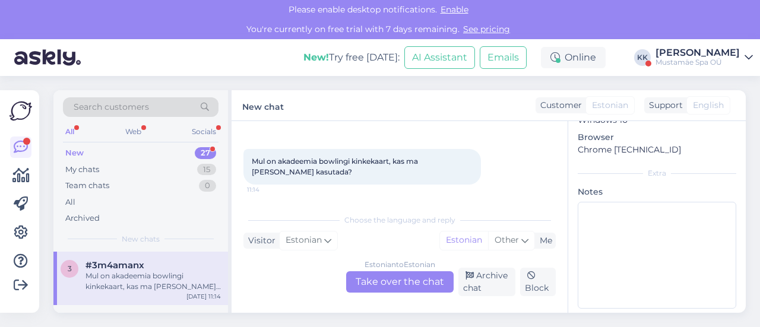
click at [416, 281] on div "Estonian to Estonian Take over the chat" at bounding box center [399, 281] width 107 height 21
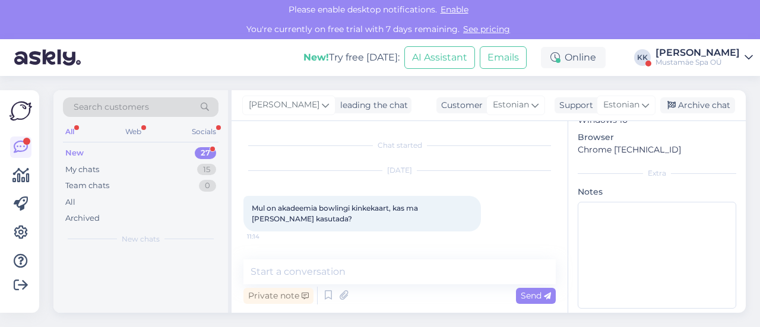
scroll to position [0, 0]
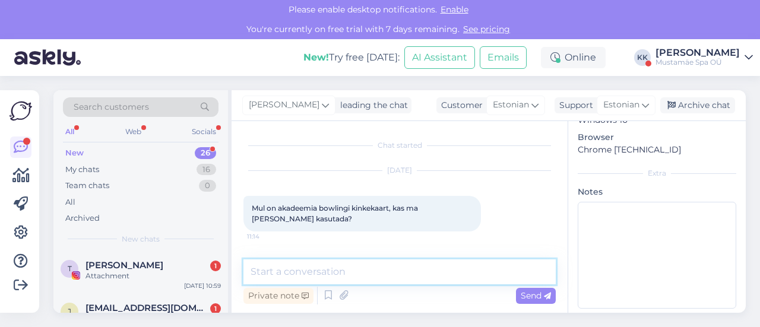
click at [316, 269] on textarea at bounding box center [399, 271] width 312 height 25
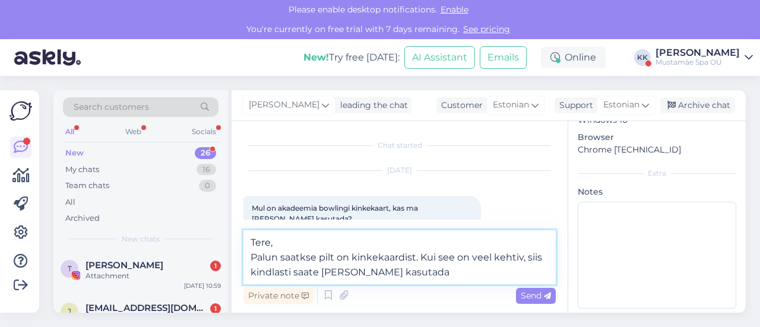
type textarea "Tere, Palun saatkse pilt on kinkekaardist. Kui see on veel kehtiv, siis kindlas…"
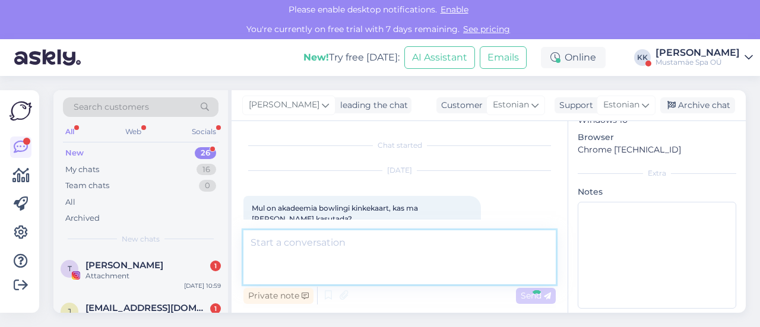
scroll to position [93, 0]
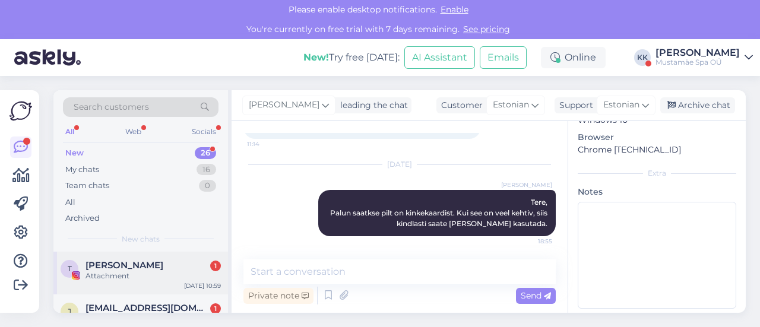
click at [126, 275] on div "Attachment" at bounding box center [152, 276] width 135 height 11
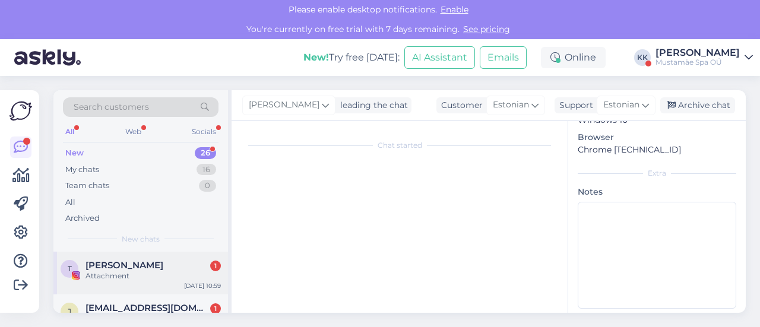
scroll to position [168, 0]
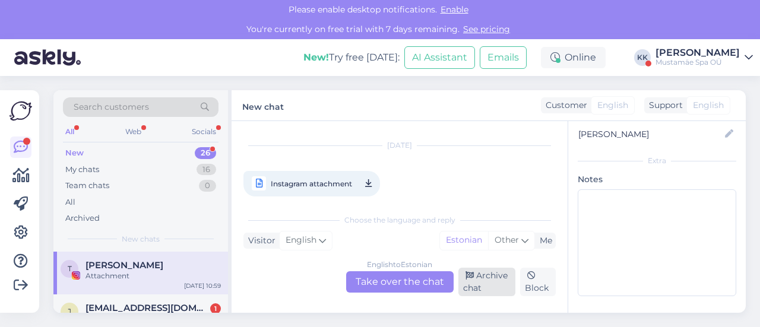
click at [484, 281] on div "Archive chat" at bounding box center [487, 282] width 58 height 28
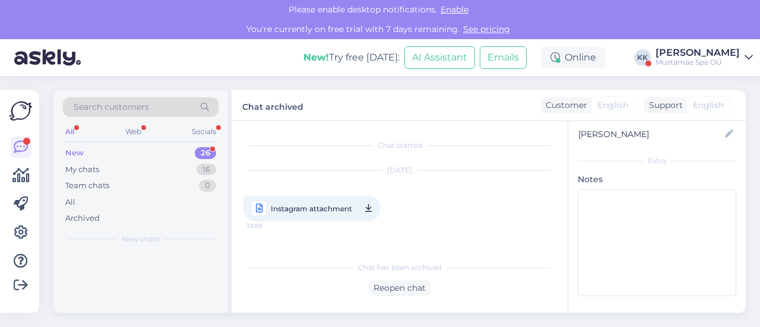
scroll to position [0, 0]
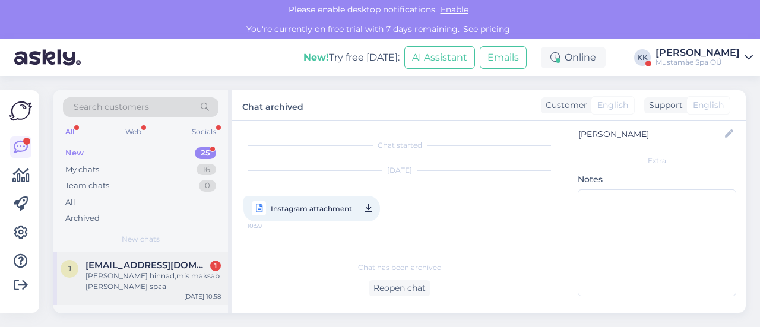
click at [147, 269] on span "[EMAIL_ADDRESS][DOMAIN_NAME]" at bounding box center [146, 265] width 123 height 11
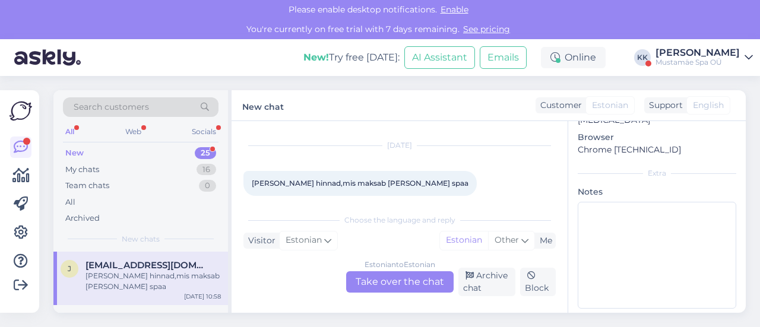
click at [409, 280] on div "Estonian to Estonian Take over the chat" at bounding box center [399, 281] width 107 height 21
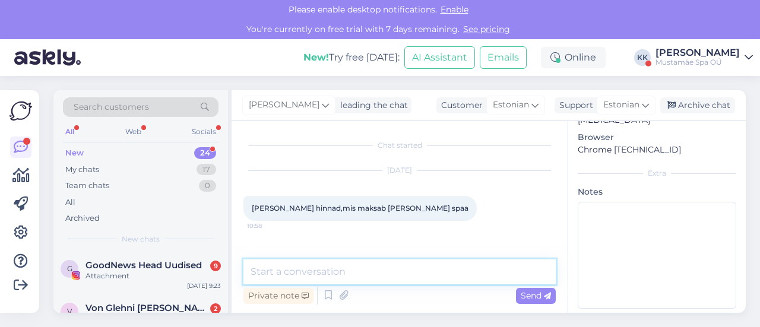
click at [370, 270] on textarea at bounding box center [399, 271] width 312 height 25
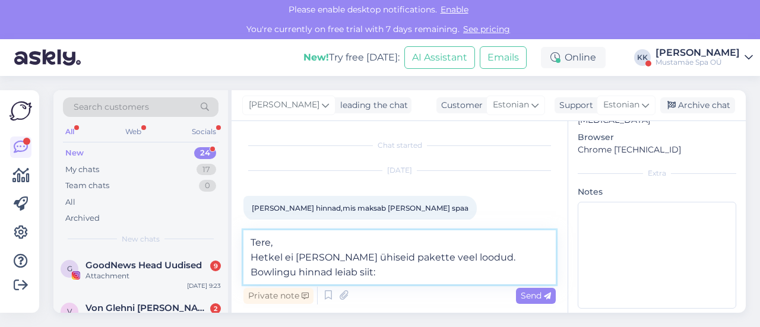
paste textarea "[URL][DOMAIN_NAME]"
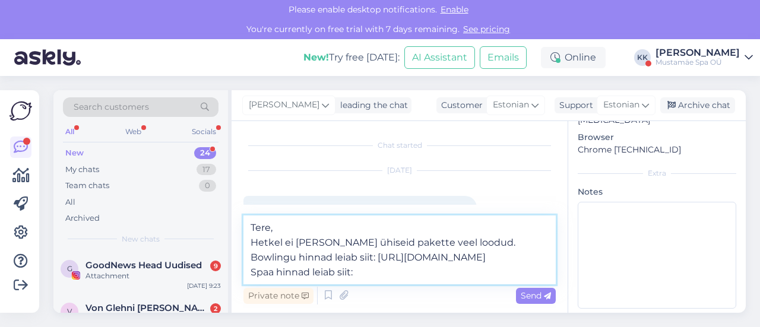
paste textarea "[URL][DOMAIN_NAME]"
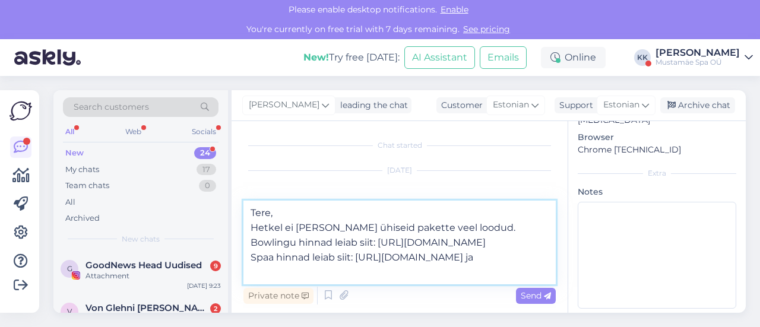
click at [271, 258] on textarea "Tere, Hetkel ei [PERSON_NAME] ühiseid pakette veel loodud. Bowlingu hinnad leia…" at bounding box center [399, 243] width 312 height 84
click at [333, 273] on textarea "Tere, Hetkel ei [PERSON_NAME] ühiseid pakette veel loodud. Bowlingu hinnad leia…" at bounding box center [399, 243] width 312 height 84
paste textarea "[URL][DOMAIN_NAME]"
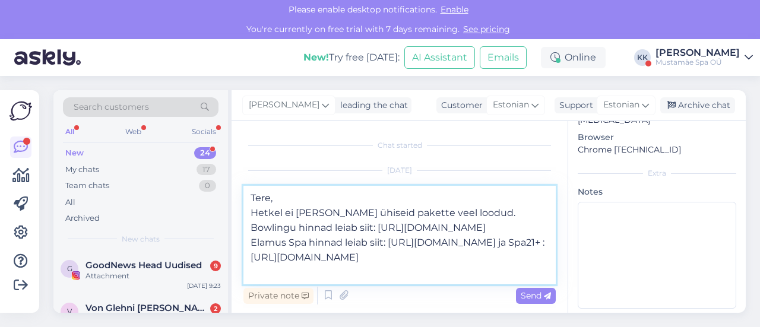
type textarea "Tere, Hetkel ei [PERSON_NAME] ühiseid pakette veel loodud. Bowlingu hinnad leia…"
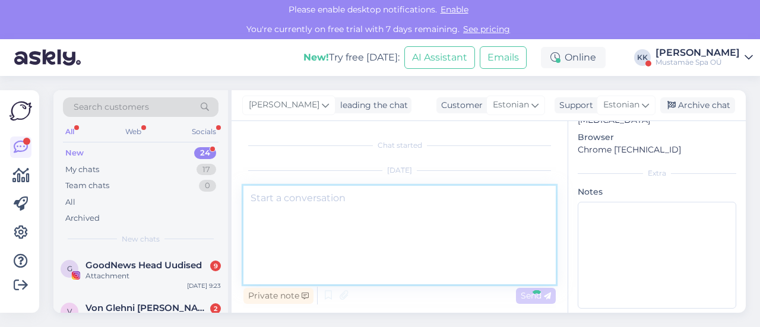
scroll to position [114, 0]
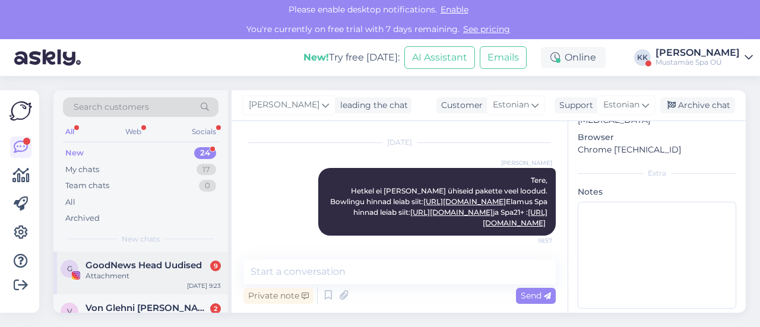
click at [161, 265] on span "GoodNews Head Uudised" at bounding box center [143, 265] width 116 height 11
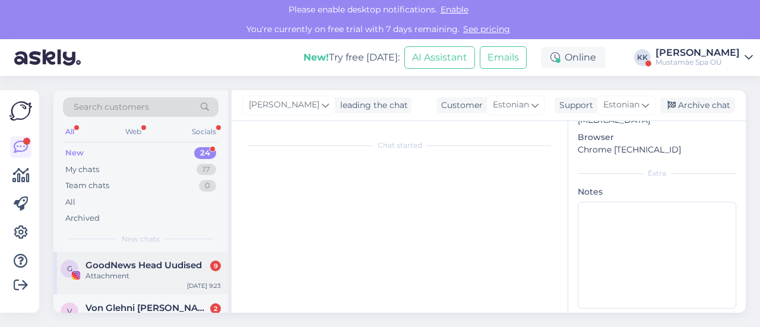
scroll to position [168, 0]
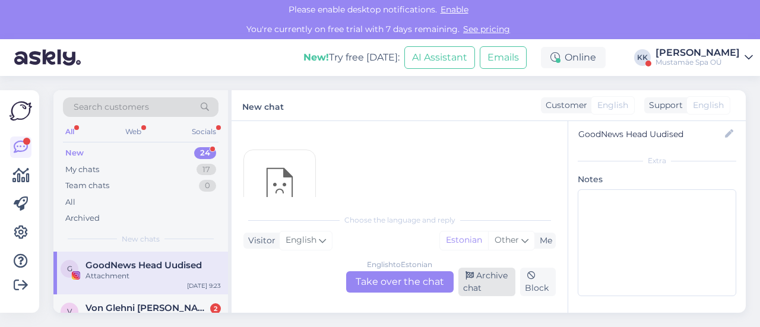
click at [494, 290] on div "Archive chat" at bounding box center [487, 282] width 58 height 28
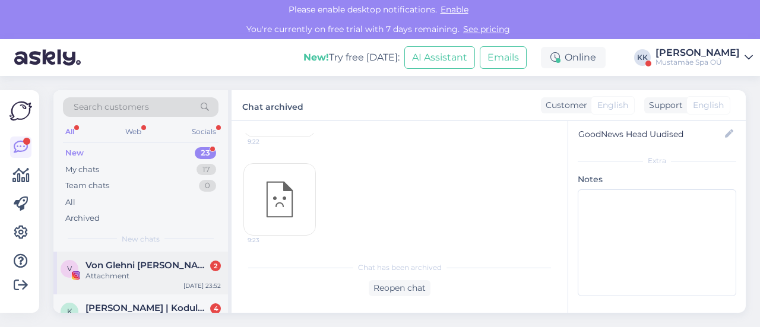
click at [93, 260] on span "Von Glehni [PERSON_NAME]" at bounding box center [146, 265] width 123 height 11
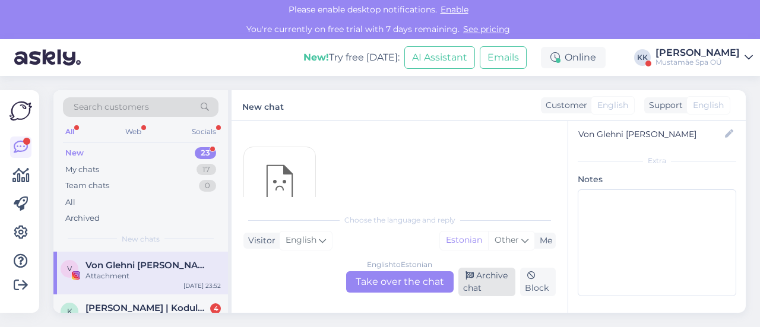
click at [499, 274] on div "Archive chat" at bounding box center [487, 282] width 58 height 28
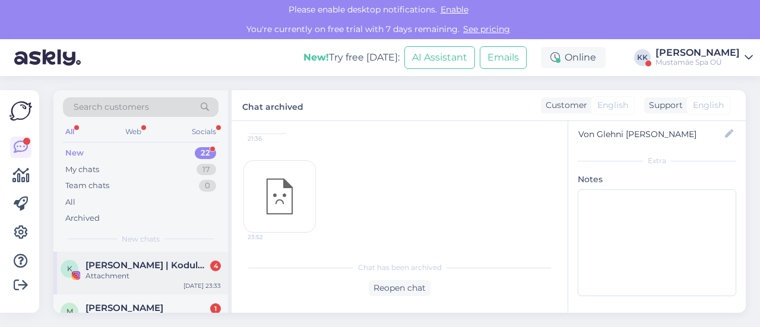
click at [145, 274] on div "Attachment" at bounding box center [152, 276] width 135 height 11
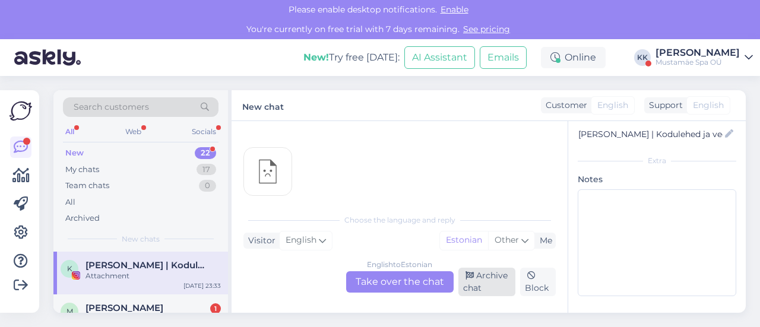
click at [476, 281] on div "Archive chat" at bounding box center [487, 282] width 58 height 28
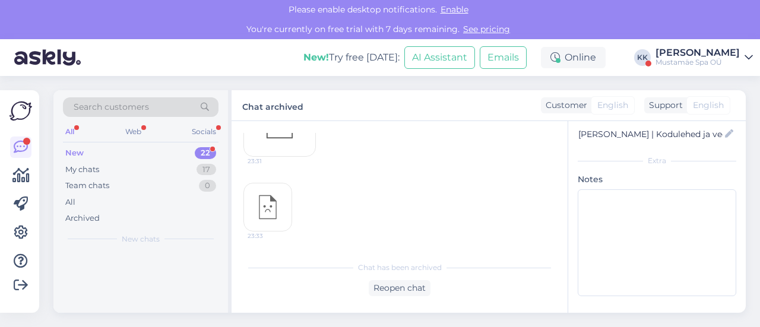
scroll to position [306, 0]
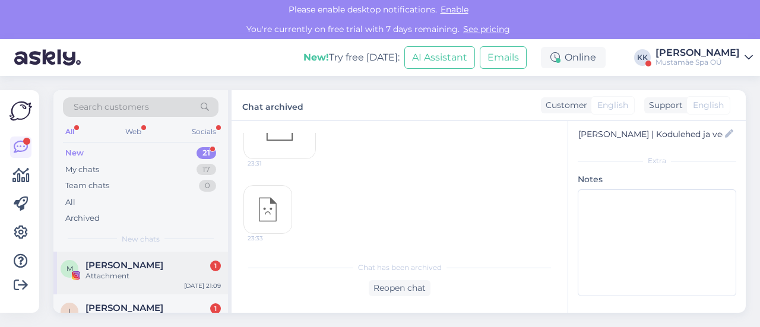
click at [125, 279] on div "Attachment" at bounding box center [152, 276] width 135 height 11
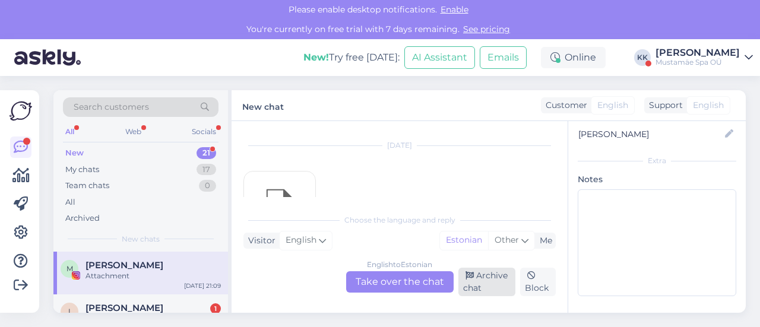
click at [498, 285] on div "Archive chat" at bounding box center [487, 282] width 58 height 28
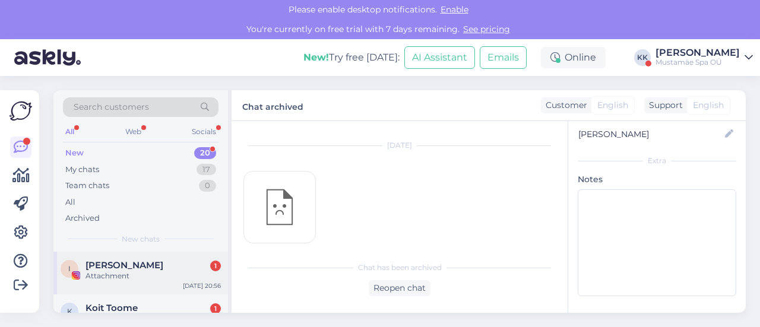
click at [150, 272] on div "Attachment" at bounding box center [152, 276] width 135 height 11
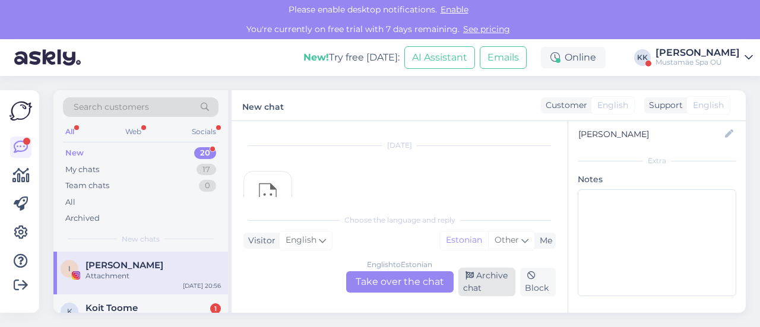
click at [485, 282] on div "Archive chat" at bounding box center [487, 282] width 58 height 28
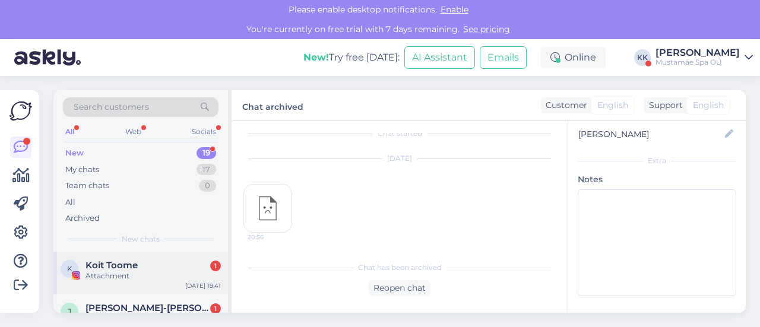
click at [132, 271] on div "Attachment" at bounding box center [152, 276] width 135 height 11
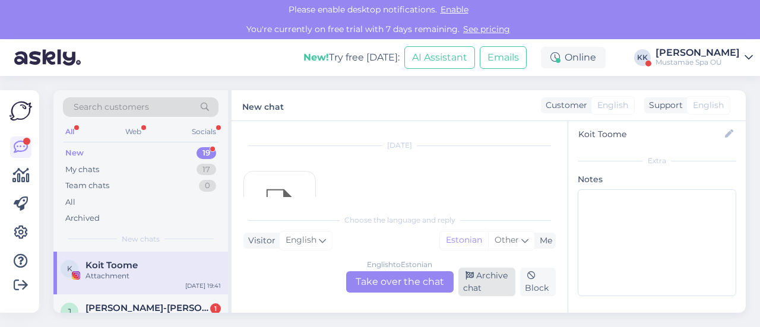
click at [474, 279] on div "Archive chat" at bounding box center [487, 282] width 58 height 28
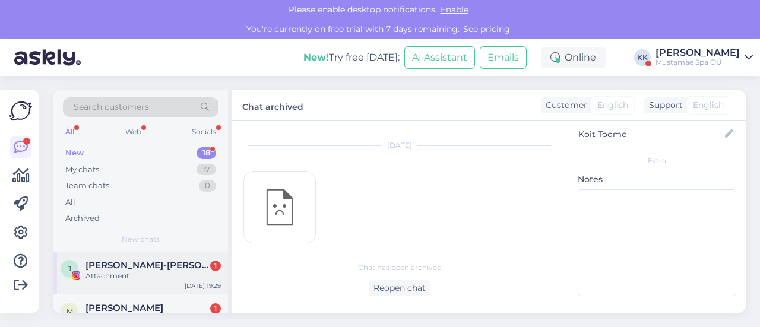
click at [144, 263] on span "[PERSON_NAME]-[PERSON_NAME]" at bounding box center [146, 265] width 123 height 11
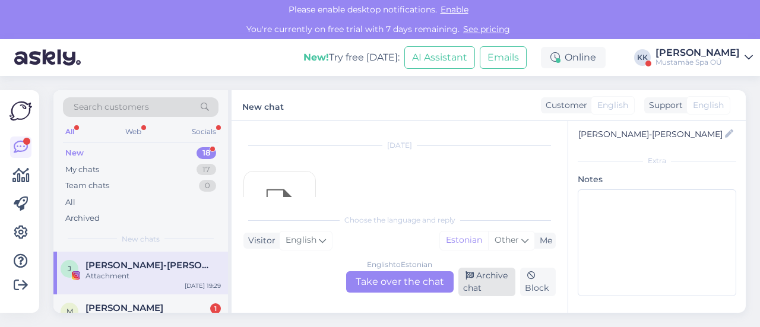
click at [501, 283] on div "Archive chat" at bounding box center [487, 282] width 58 height 28
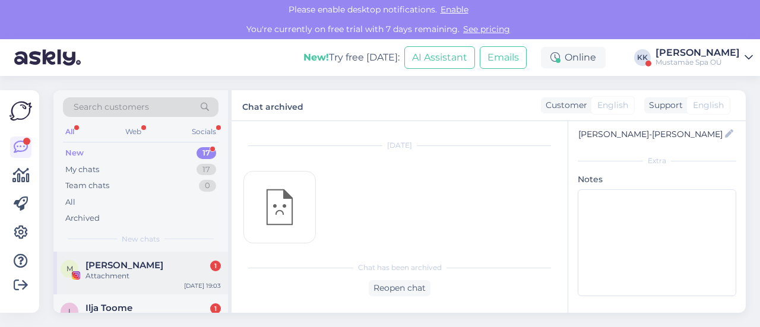
click at [145, 268] on div "[PERSON_NAME] 1" at bounding box center [152, 265] width 135 height 11
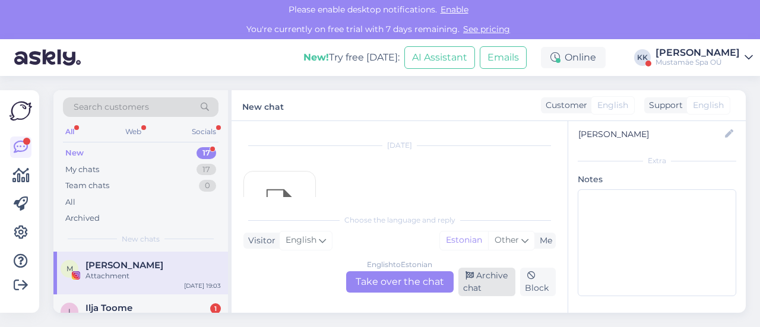
click at [506, 281] on div "Archive chat" at bounding box center [487, 282] width 58 height 28
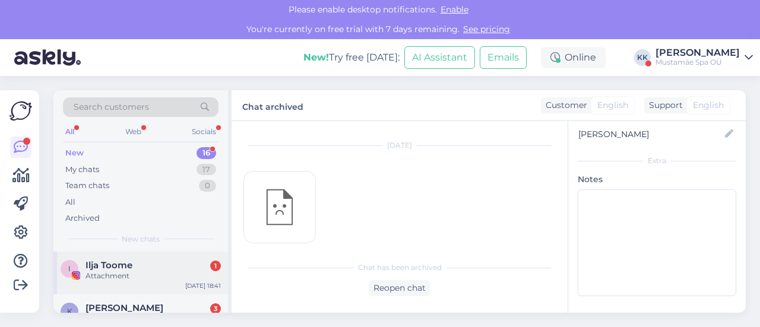
click at [120, 277] on div "Attachment" at bounding box center [152, 276] width 135 height 11
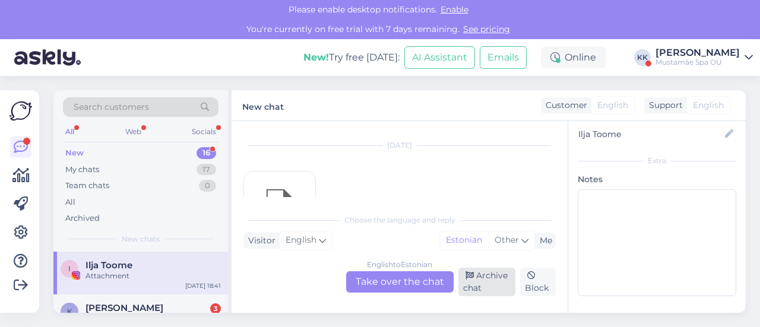
click at [482, 285] on div "Archive chat" at bounding box center [487, 282] width 58 height 28
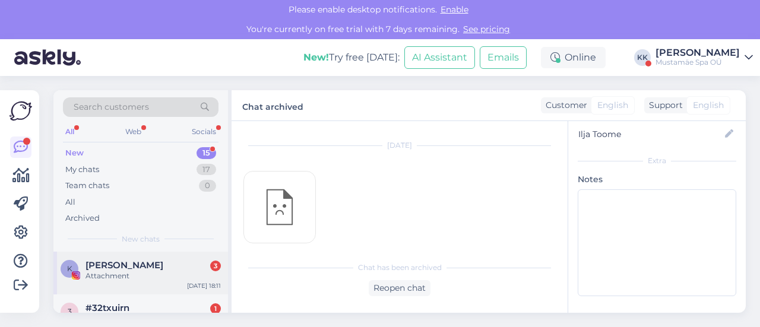
click at [129, 271] on div "Attachment" at bounding box center [152, 276] width 135 height 11
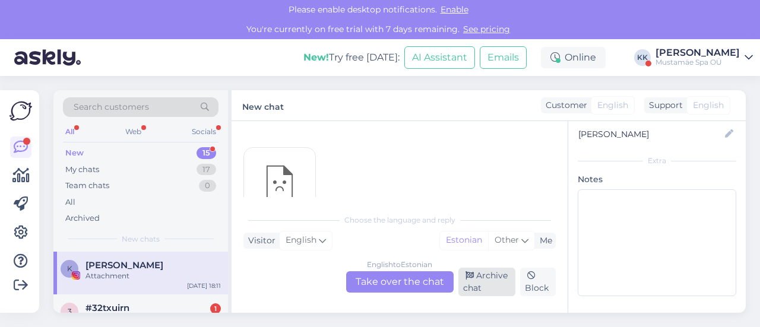
click at [478, 279] on div "Archive chat" at bounding box center [487, 282] width 58 height 28
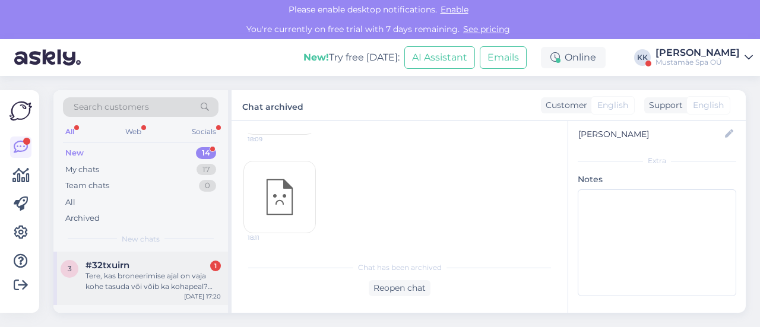
click at [121, 280] on div "Tere, kas broneerimise ajal on vaja kohe tasuda või võib ka kohapeal? Meil on o…" at bounding box center [152, 281] width 135 height 21
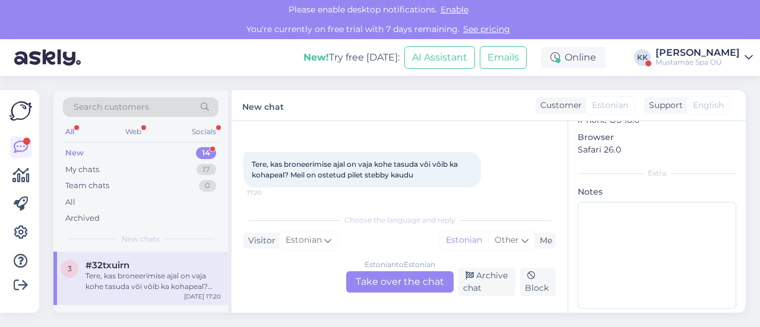
scroll to position [47, 0]
click at [396, 282] on div "Estonian to Estonian Take over the chat" at bounding box center [399, 281] width 107 height 21
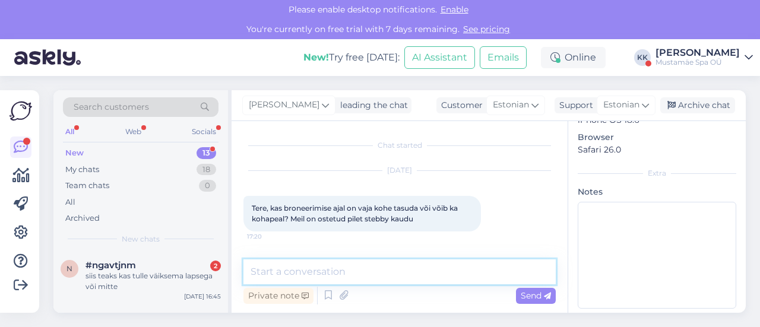
click at [351, 270] on textarea at bounding box center [399, 271] width 312 height 25
click at [277, 270] on textarea "Tere, Saab tasuda ka kohapeal." at bounding box center [399, 271] width 312 height 25
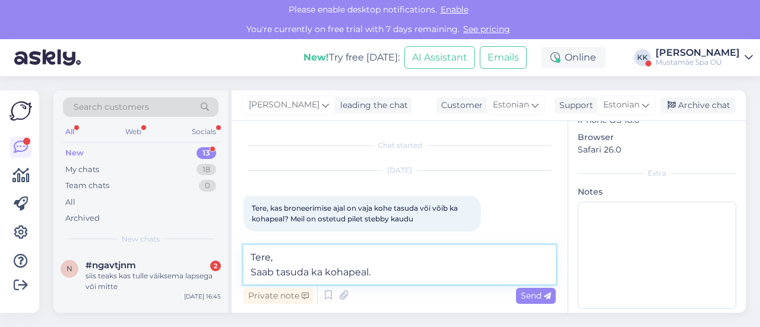
click at [392, 274] on textarea "Tere, Saab tasuda ka kohapeal." at bounding box center [399, 264] width 312 height 39
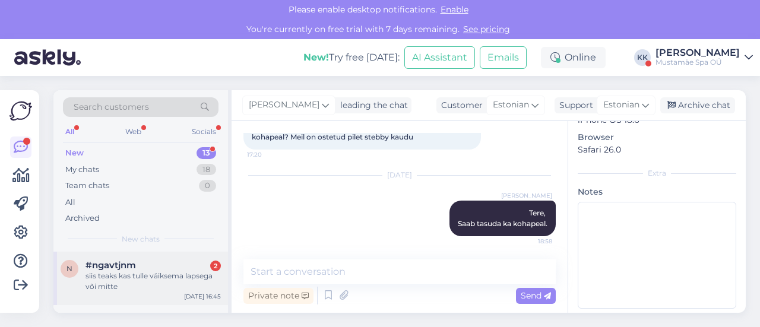
click at [138, 271] on div "siis teaks kas tulle väiksema lapsega või mitte" at bounding box center [152, 281] width 135 height 21
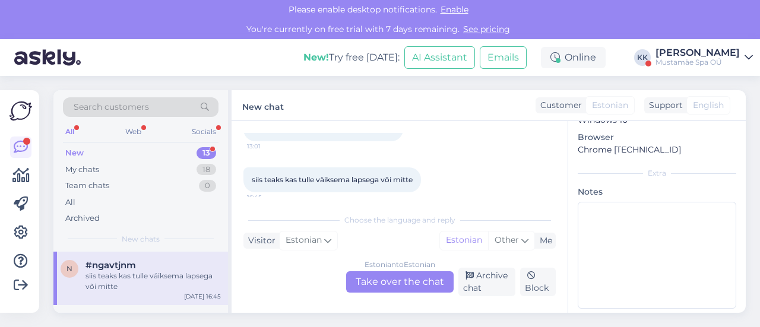
scroll to position [87, 0]
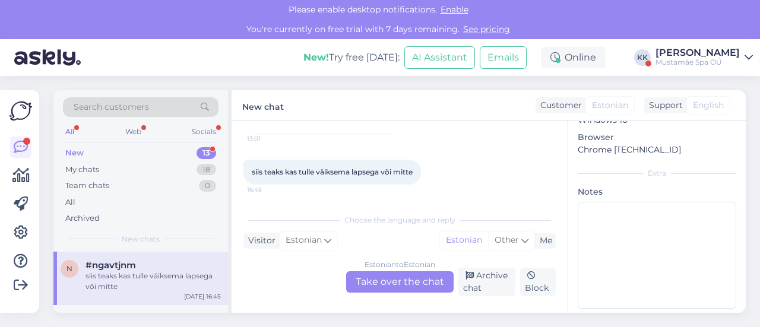
click at [134, 263] on span "#ngavtjnm" at bounding box center [110, 265] width 50 height 11
click at [382, 284] on div "Estonian to Estonian Take over the chat" at bounding box center [399, 281] width 107 height 21
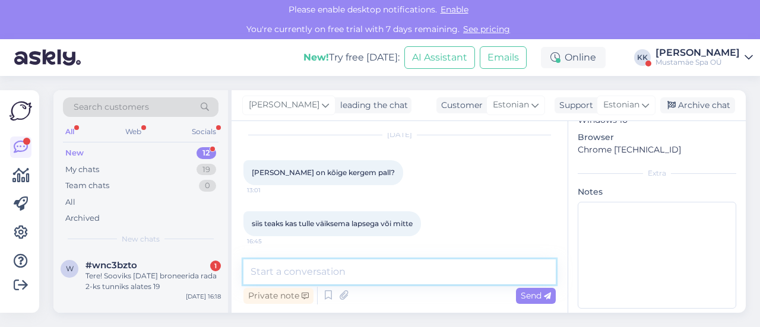
click at [368, 277] on textarea at bounding box center [399, 271] width 312 height 25
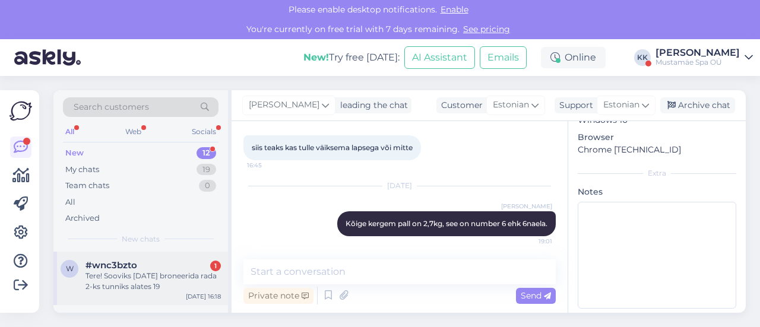
click at [125, 279] on div "Tere! Sooviks [DATE] broneerida rada 2-ks tunniks alates 19" at bounding box center [152, 281] width 135 height 21
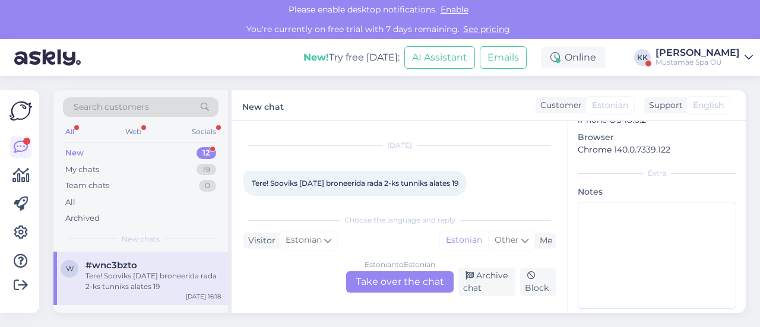
scroll to position [47, 0]
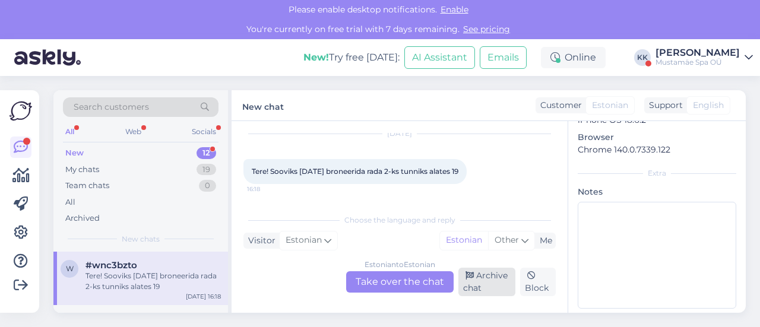
click at [491, 281] on div "Archive chat" at bounding box center [487, 282] width 58 height 28
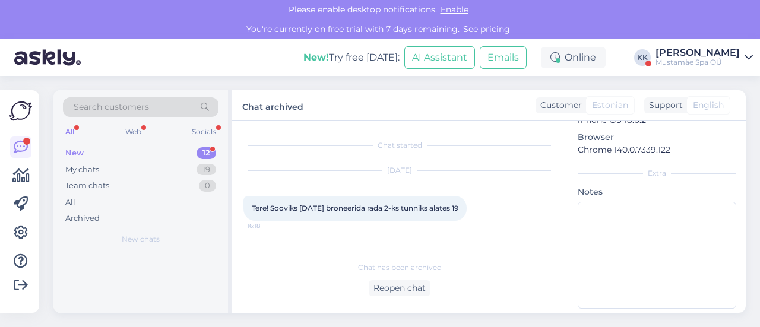
scroll to position [0, 0]
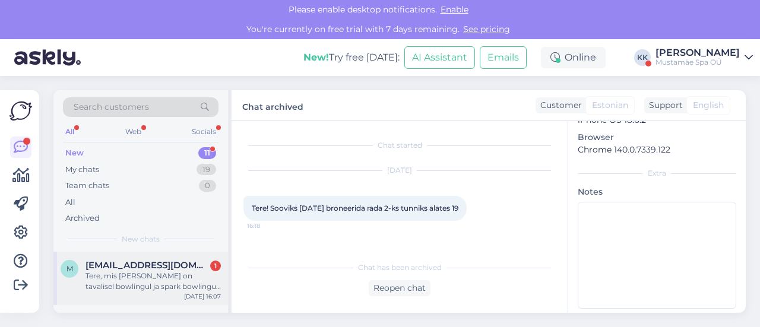
click at [173, 276] on div "Tere, mis [PERSON_NAME] on tavalisel bowlingul ja spark bowlingul ?" at bounding box center [152, 281] width 135 height 21
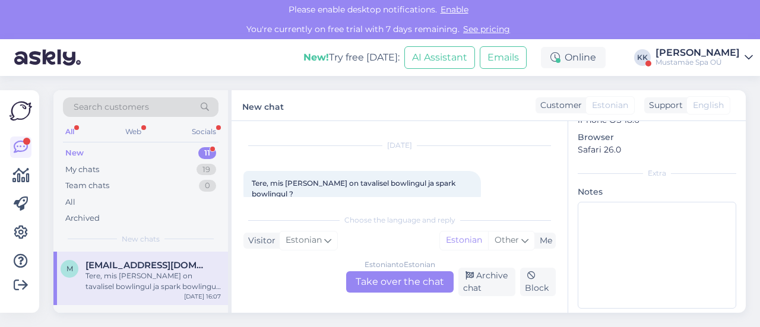
scroll to position [36, 0]
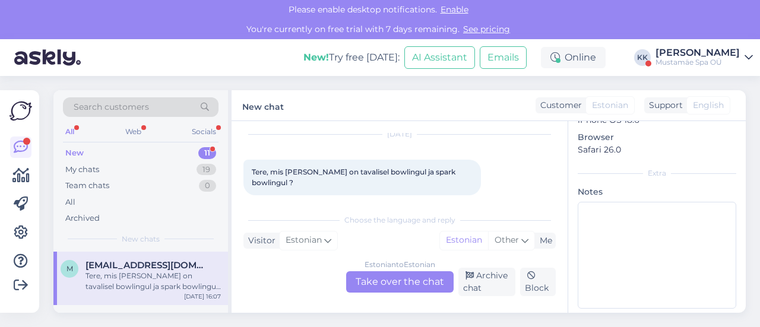
click at [386, 275] on div "Estonian to Estonian Take over the chat" at bounding box center [399, 281] width 107 height 21
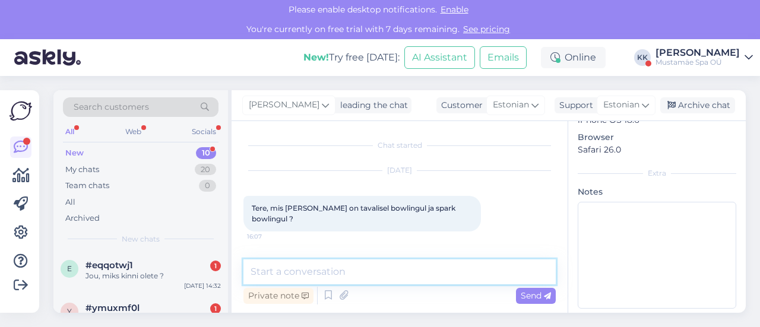
click at [319, 267] on textarea at bounding box center [399, 271] width 312 height 25
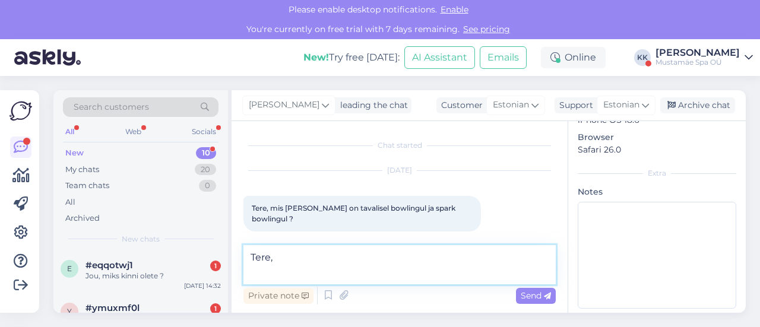
paste textarea "SPARK bowlingurada on spetsiaalne interaktiivne bowlingurada, mis kasutab proje…"
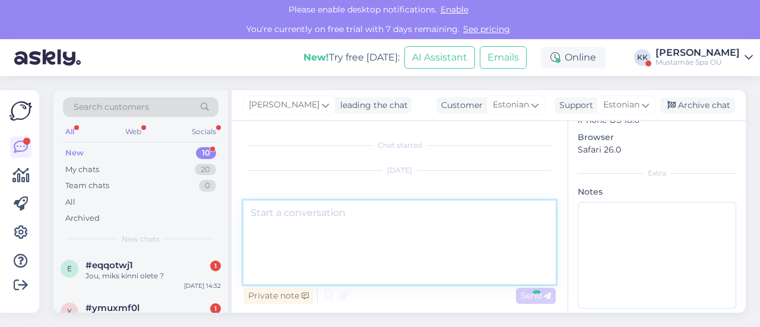
scroll to position [103, 0]
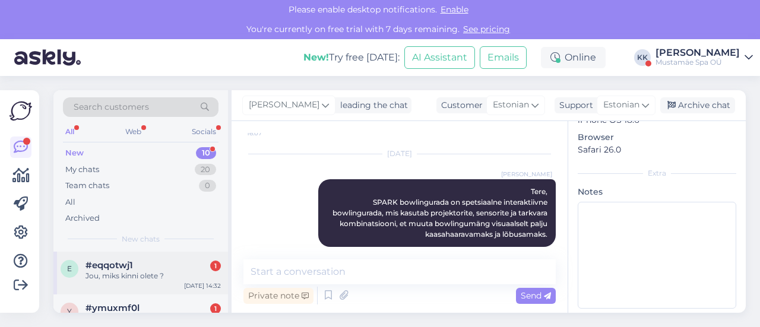
click at [116, 281] on div "e #eqqotwj1 1 Jou, miks kinni olete ? [DATE] 14:32" at bounding box center [140, 273] width 174 height 43
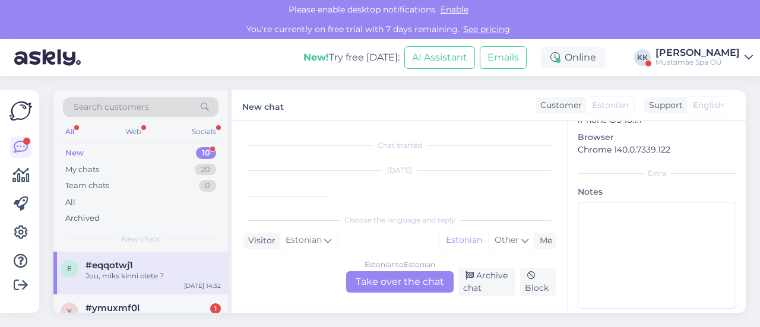
scroll to position [36, 0]
click at [419, 282] on div "Estonian to Estonian Take over the chat" at bounding box center [399, 281] width 107 height 21
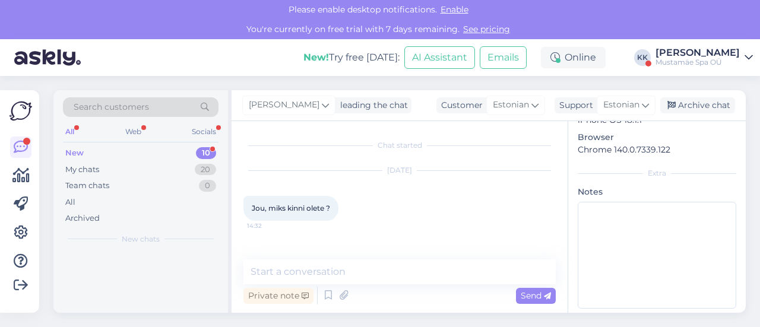
scroll to position [0, 0]
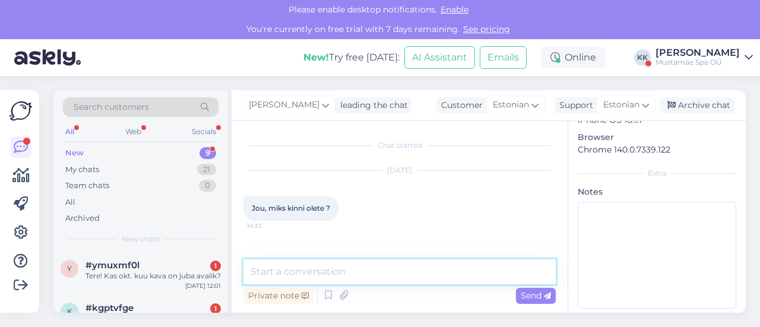
click at [337, 274] on textarea at bounding box center [399, 271] width 312 height 25
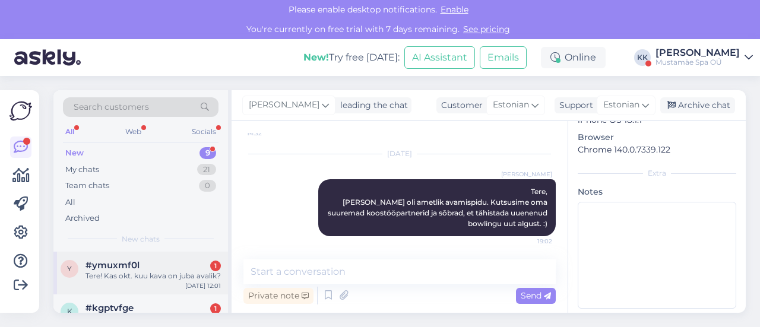
click at [139, 283] on div "y #ymuxmf0l 1 Tere! Kas okt. kuu kava on juba avalik? [DATE] 12:01" at bounding box center [140, 273] width 174 height 43
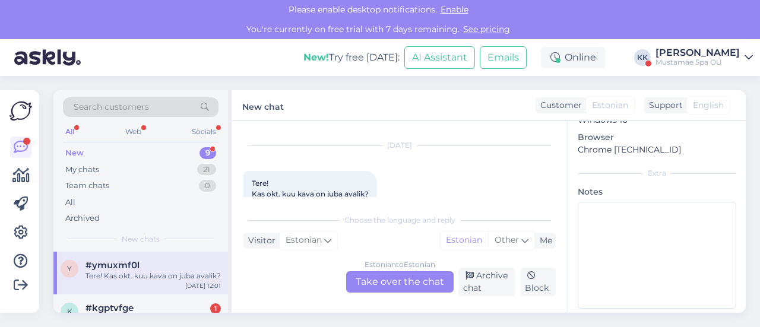
scroll to position [47, 0]
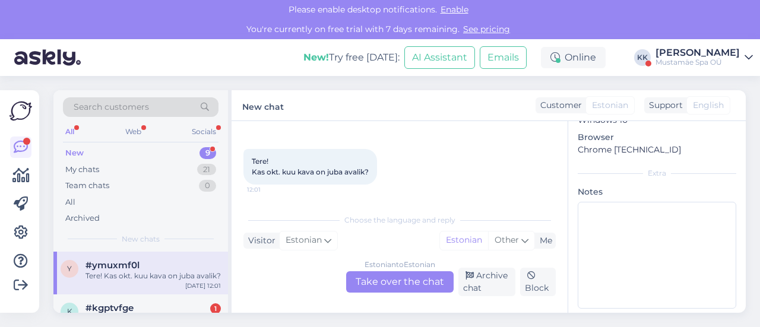
click at [426, 281] on div "Estonian to Estonian Take over the chat" at bounding box center [399, 281] width 107 height 21
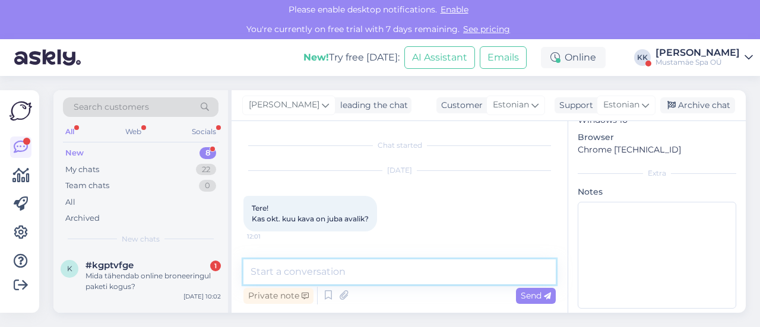
click at [313, 273] on textarea at bounding box center [399, 271] width 312 height 25
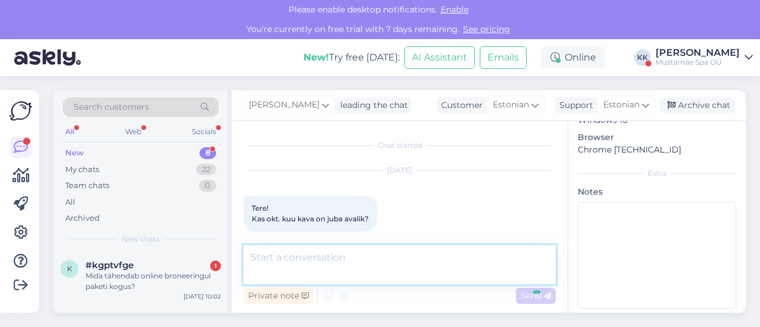
scroll to position [82, 0]
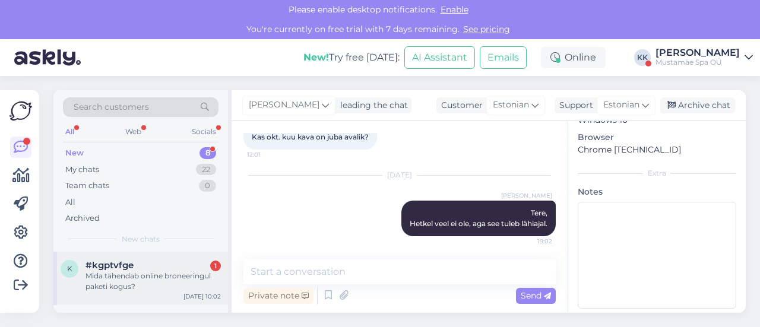
click at [129, 271] on div "Mida tähendab online broneeringul paketi kogus?" at bounding box center [152, 281] width 135 height 21
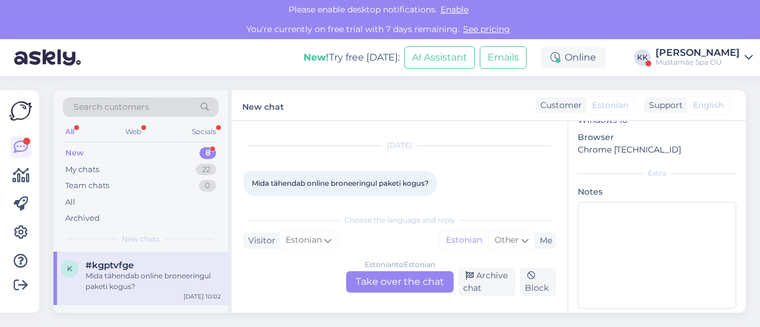
click at [412, 272] on div "Estonian to Estonian Take over the chat" at bounding box center [399, 281] width 107 height 21
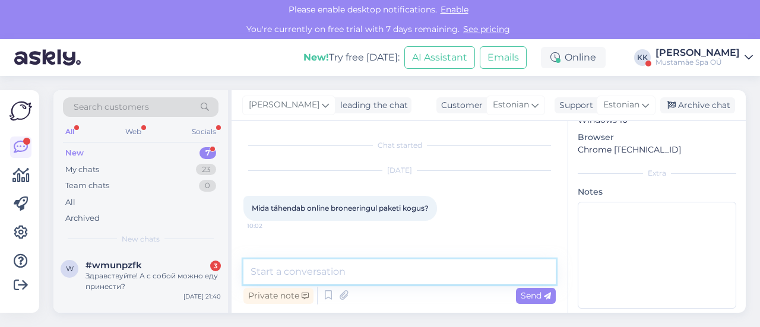
click at [369, 269] on textarea at bounding box center [399, 271] width 312 height 25
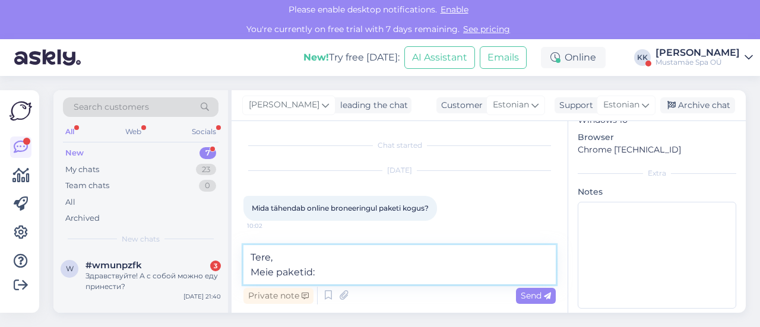
paste textarea "[URL][DOMAIN_NAME]"
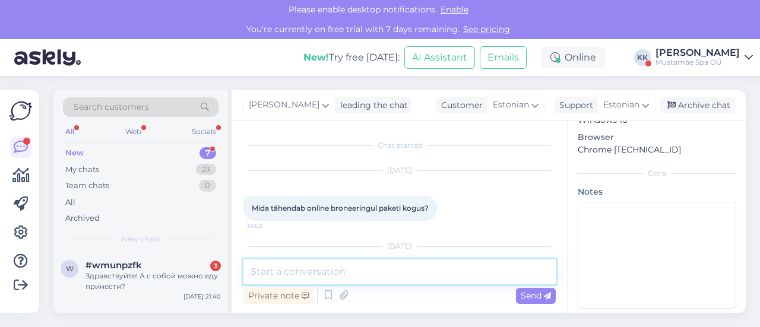
scroll to position [114, 0]
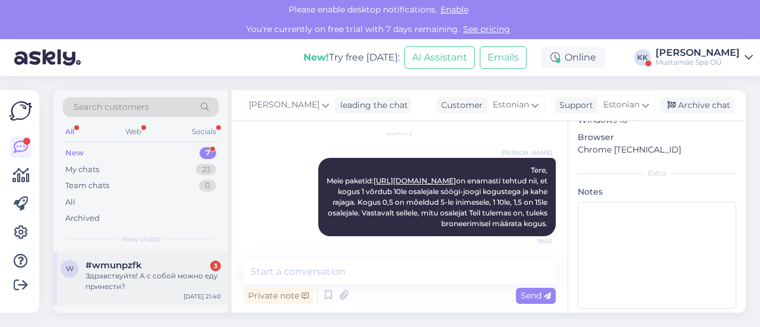
click at [117, 271] on div "Здравствуйте! А с собой можно еду принести?" at bounding box center [152, 281] width 135 height 21
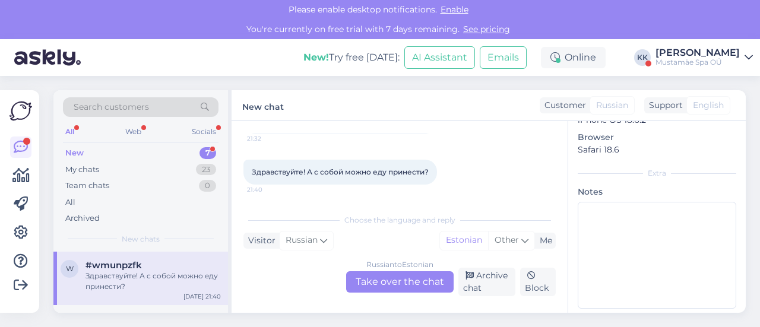
click at [380, 282] on div "Russian to Estonian Take over the chat" at bounding box center [399, 281] width 107 height 21
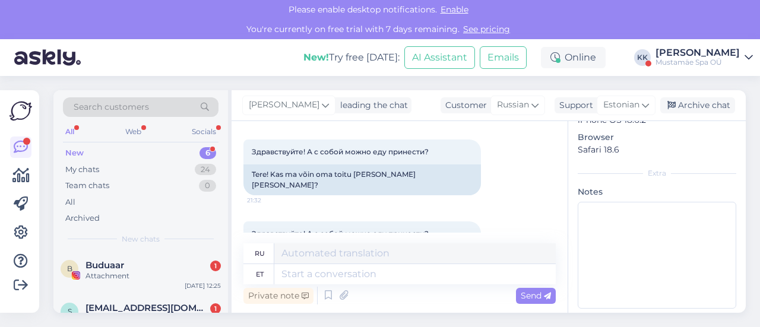
scroll to position [163, 0]
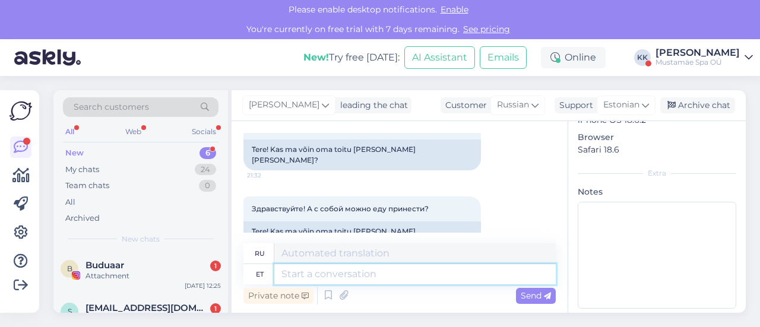
click at [339, 275] on textarea at bounding box center [414, 274] width 281 height 20
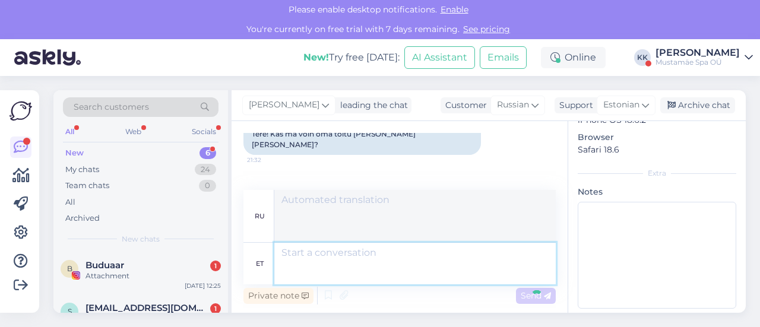
scroll to position [313, 0]
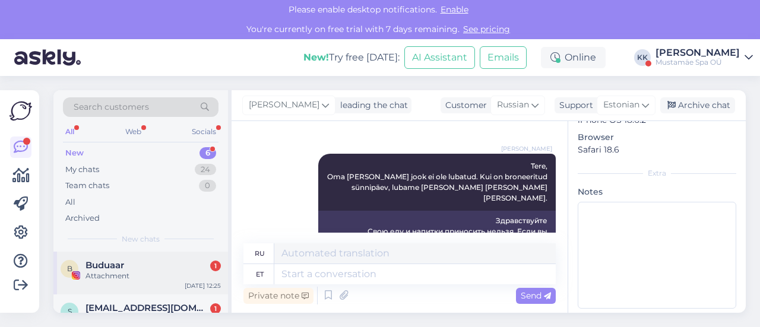
click at [129, 272] on div "Attachment" at bounding box center [152, 276] width 135 height 11
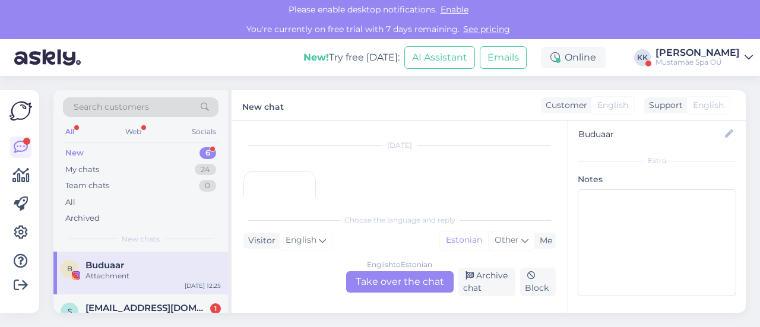
scroll to position [25, 0]
click at [482, 276] on div "Archive chat" at bounding box center [487, 282] width 58 height 28
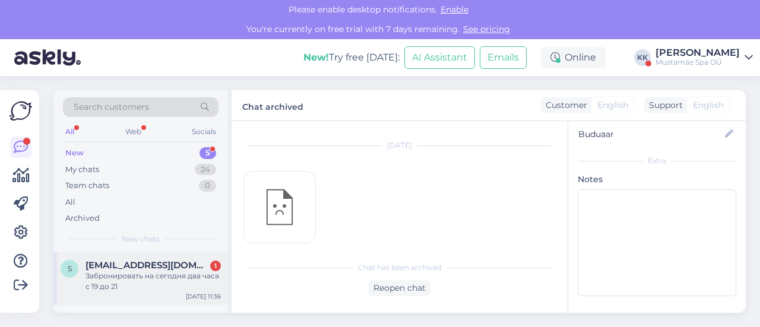
click at [93, 271] on div "Забронировать на сегодня два часа с 19 до 21" at bounding box center [152, 281] width 135 height 21
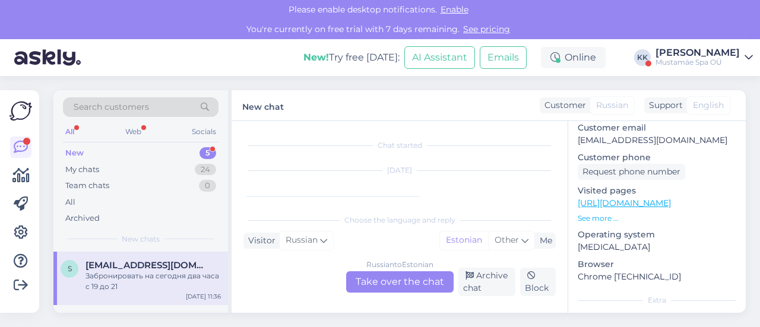
scroll to position [295, 0]
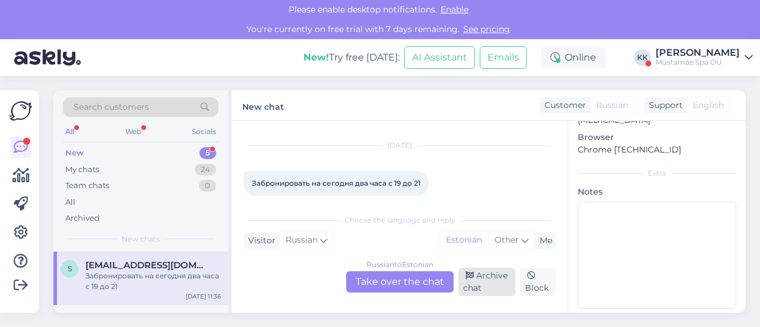
click at [484, 285] on div "Archive chat" at bounding box center [487, 282] width 58 height 28
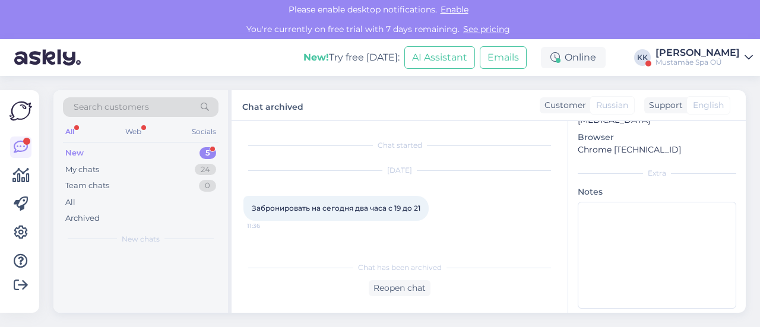
scroll to position [0, 0]
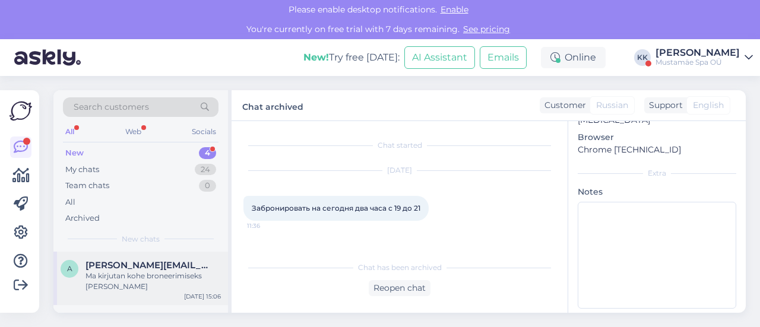
click at [161, 288] on div "Ma kirjutan kohe broneerimiseks [PERSON_NAME]" at bounding box center [152, 281] width 135 height 21
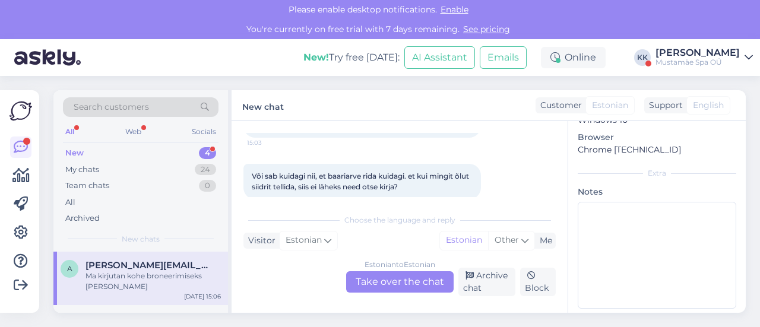
scroll to position [272, 0]
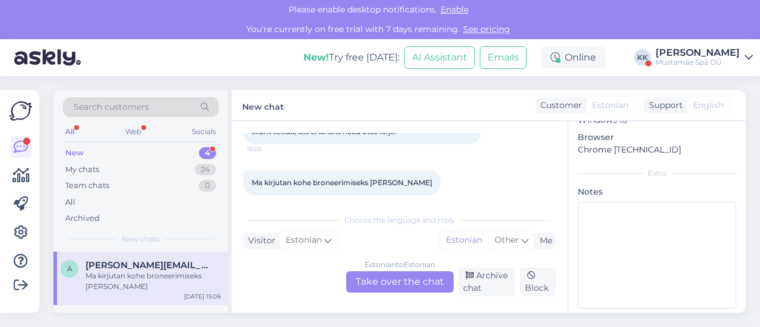
click at [408, 285] on div "Estonian to Estonian Take over the chat" at bounding box center [399, 281] width 107 height 21
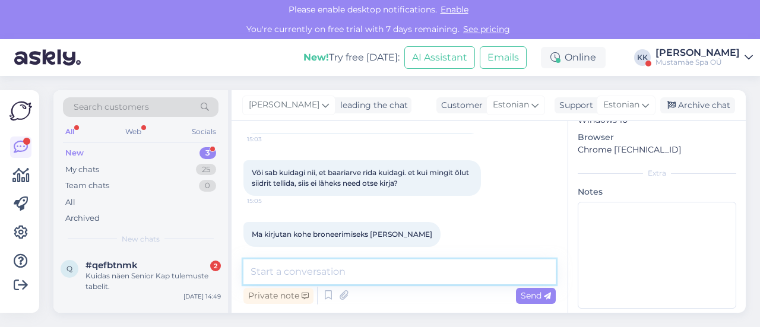
click at [338, 278] on textarea at bounding box center [399, 271] width 312 height 25
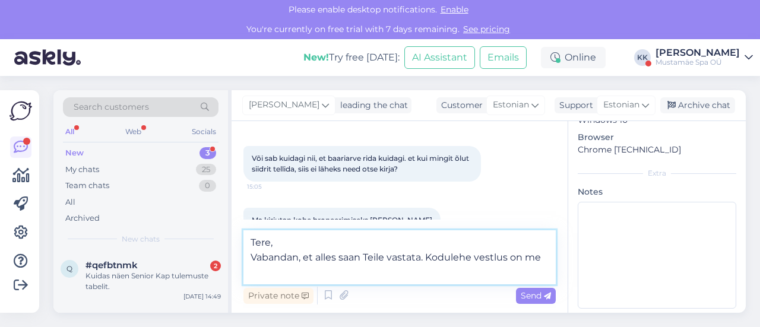
scroll to position [250, 0]
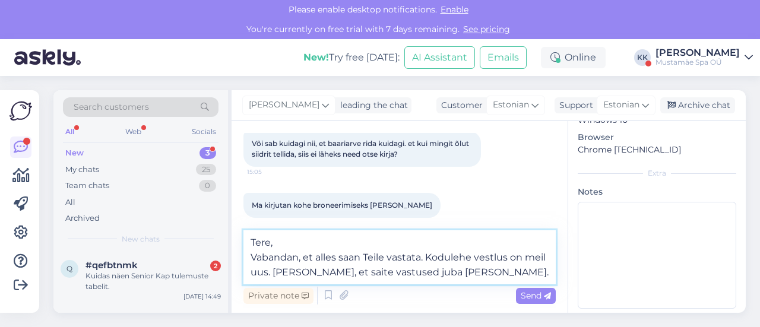
click at [265, 274] on textarea "Tere, Vabandan, et alles saan Teile vastata. Kodulehe vestlus on meil uus. [PER…" at bounding box center [399, 257] width 312 height 54
click at [493, 269] on textarea "Tere, Vabandan, et alles saan Teile vastata. Kodulehe vestlus on meil uus. [PER…" at bounding box center [399, 257] width 312 height 54
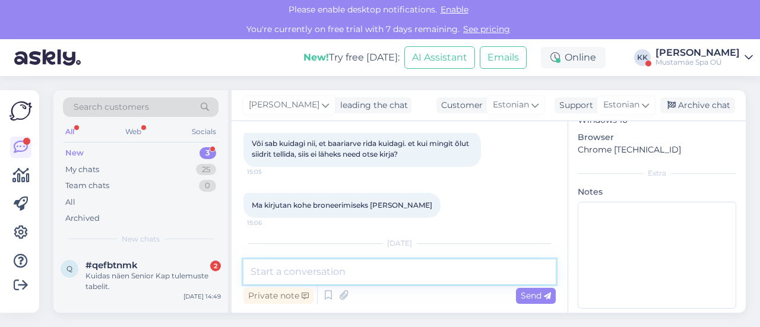
scroll to position [318, 0]
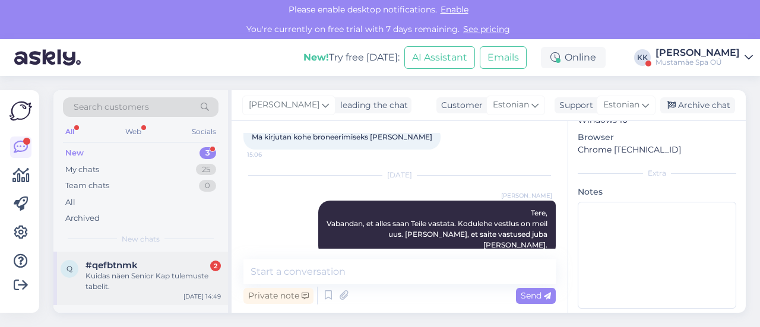
click at [139, 279] on div "Kuidas näen Senior Kap tulemuste tabelit." at bounding box center [152, 281] width 135 height 21
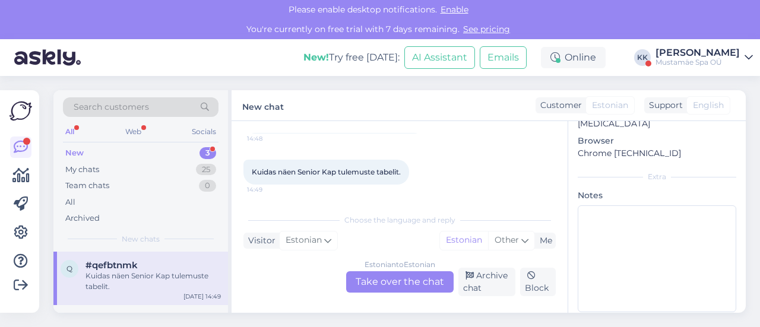
scroll to position [298, 0]
click at [424, 272] on div "Estonian to Estonian Take over the chat" at bounding box center [399, 281] width 107 height 21
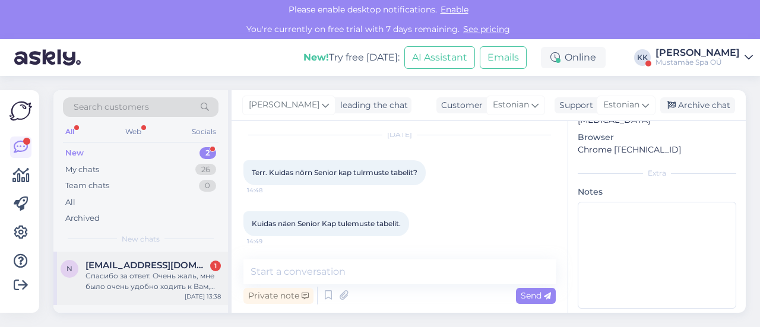
click at [171, 278] on div "Спасибо за ответ. Очень жаль, мне было очень удобно ходить к Вам, так как живу …" at bounding box center [152, 281] width 135 height 21
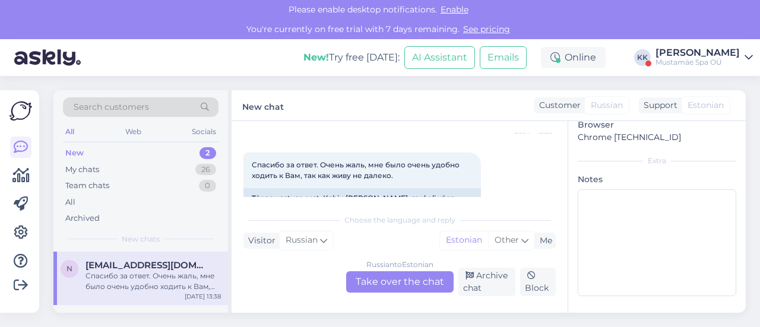
scroll to position [355, 0]
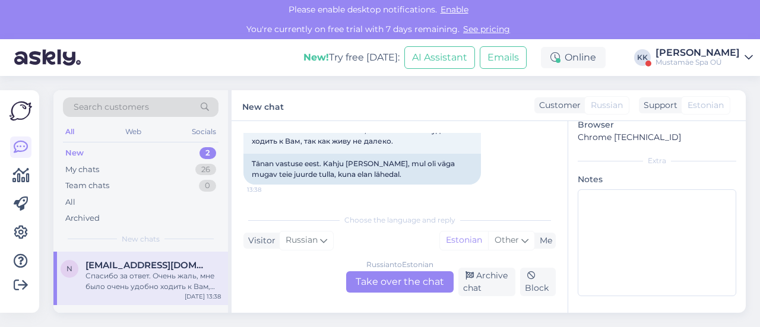
click at [395, 277] on div "Russian to Estonian Take over the chat" at bounding box center [399, 281] width 107 height 21
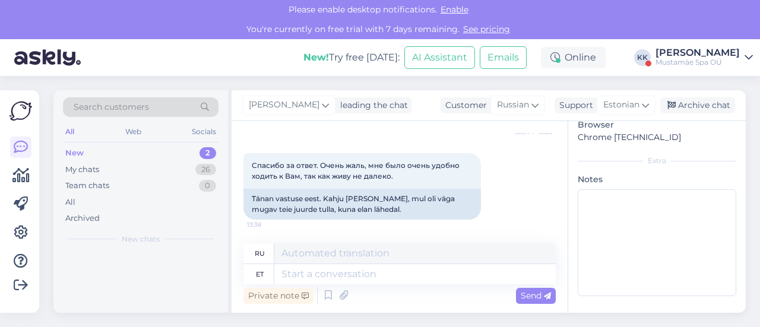
scroll to position [320, 0]
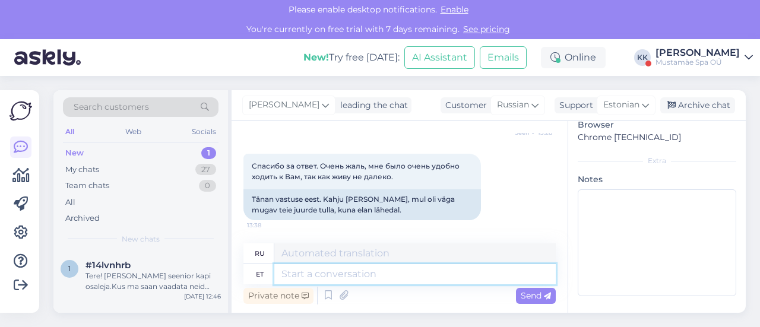
click at [395, 277] on textarea at bounding box center [414, 274] width 281 height 20
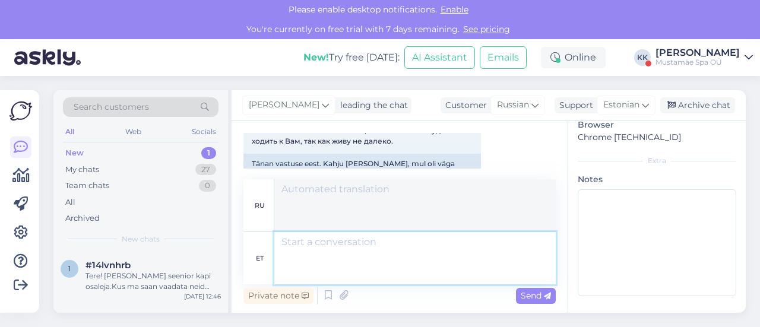
scroll to position [459, 0]
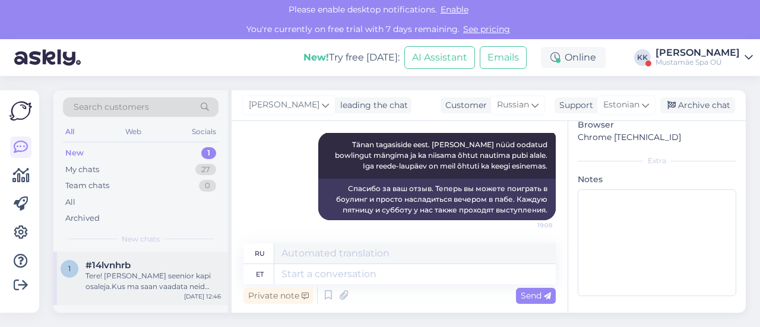
click at [128, 273] on div "Tere! [PERSON_NAME] seenior kapi osaleja.Kus ma saan vaadata neid tulemusi, mis…" at bounding box center [152, 281] width 135 height 21
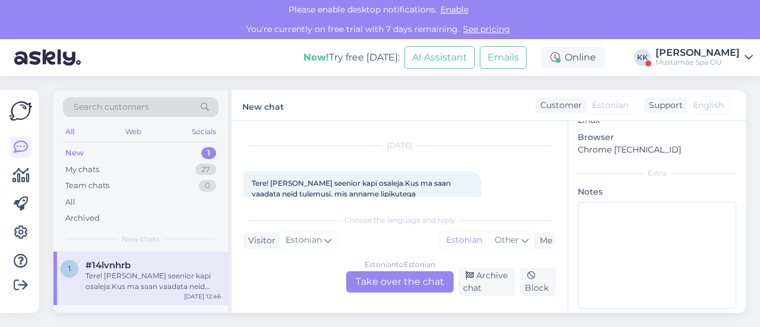
scroll to position [47, 0]
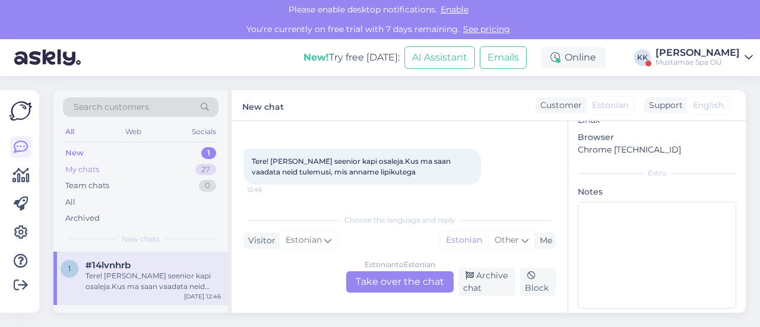
click at [100, 169] on div "My chats 27" at bounding box center [140, 169] width 155 height 17
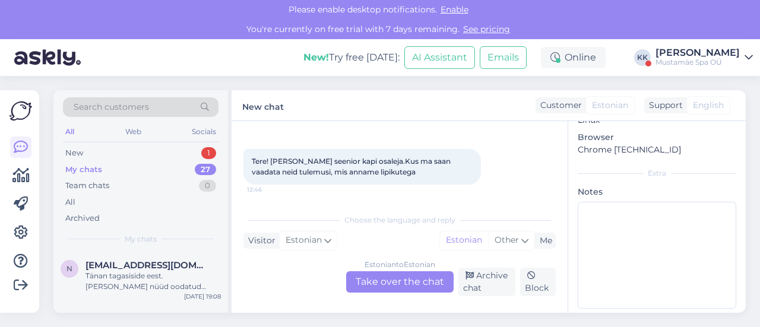
click at [388, 294] on div "Estonian to Estonian Take over the chat Archive chat Block" at bounding box center [399, 282] width 312 height 28
click at [398, 283] on div "Estonian to Estonian Take over the chat" at bounding box center [399, 281] width 107 height 21
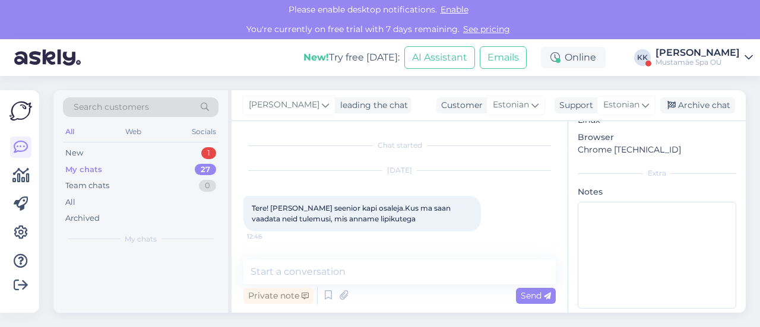
scroll to position [0, 0]
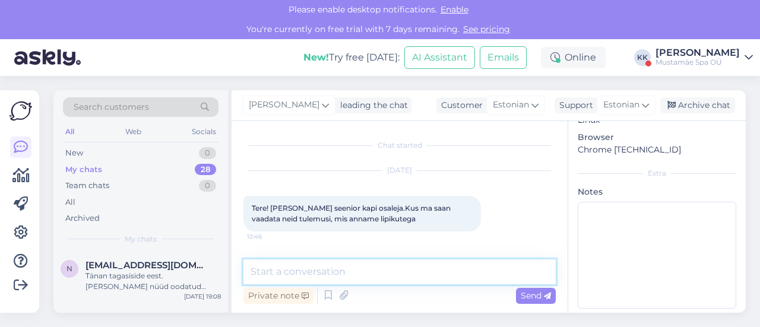
click at [307, 276] on textarea at bounding box center [399, 271] width 312 height 25
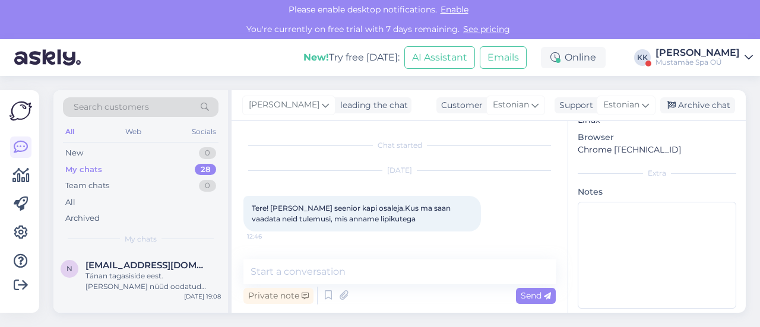
click at [698, 61] on div "Mustamäe Spa OÜ" at bounding box center [697, 62] width 84 height 9
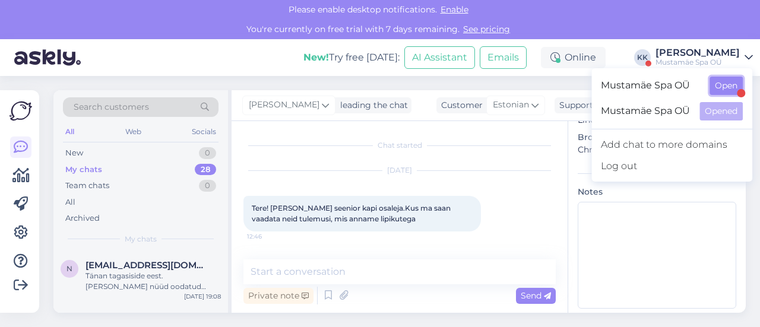
click at [721, 82] on button "Open" at bounding box center [725, 86] width 33 height 18
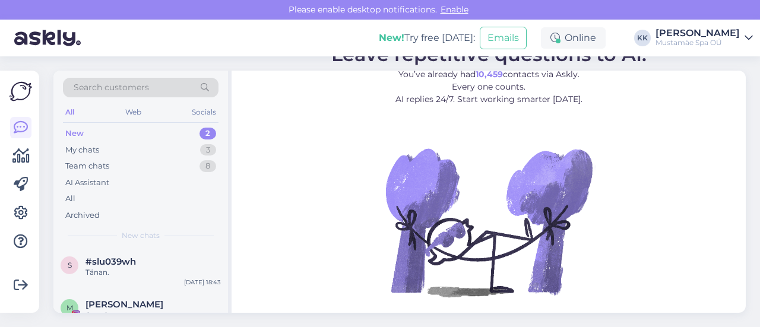
click at [726, 42] on div "Mustamäe Spa OÜ" at bounding box center [697, 42] width 84 height 9
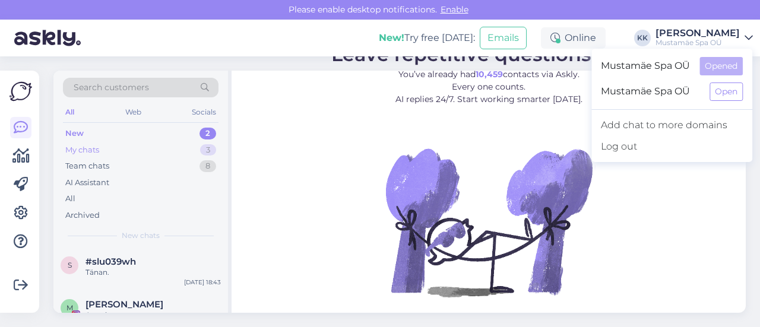
click at [101, 150] on div "My chats 3" at bounding box center [140, 150] width 155 height 17
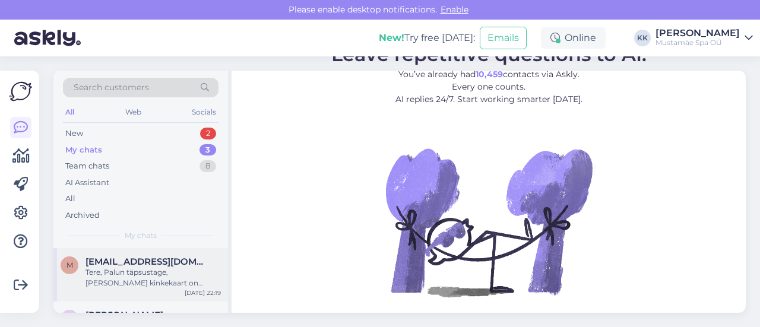
click at [141, 289] on div "m [EMAIL_ADDRESS][DOMAIN_NAME] Tere, Palun täpsustage, [PERSON_NAME] kinkekaart…" at bounding box center [140, 274] width 174 height 53
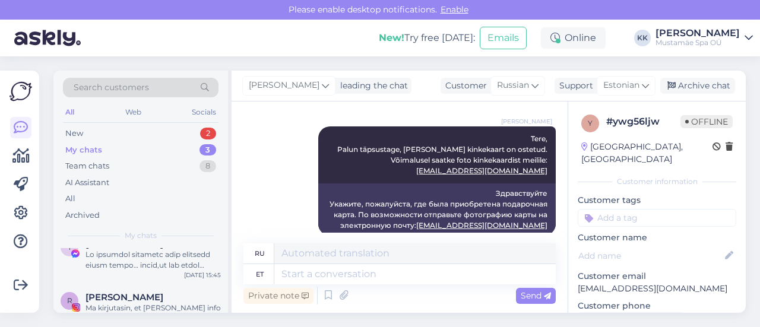
scroll to position [94, 0]
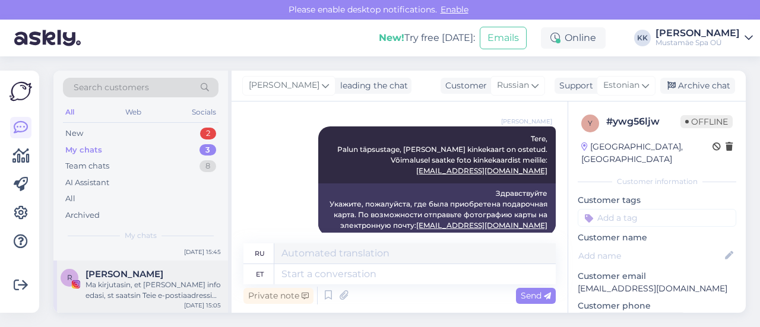
click at [149, 294] on div "Ma kirjutasin, et [PERSON_NAME] info edasi, st saatsin Teie e-postiaadressi eda…" at bounding box center [152, 289] width 135 height 21
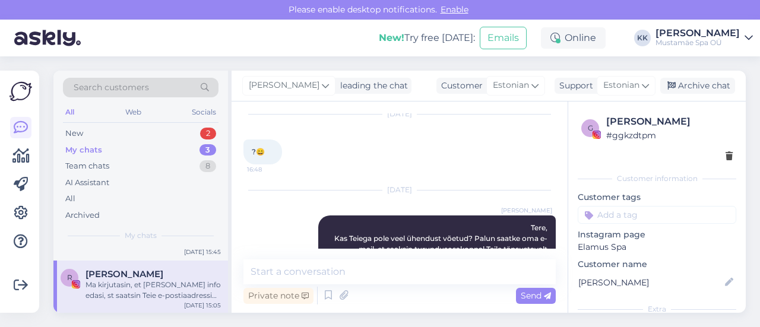
scroll to position [586, 0]
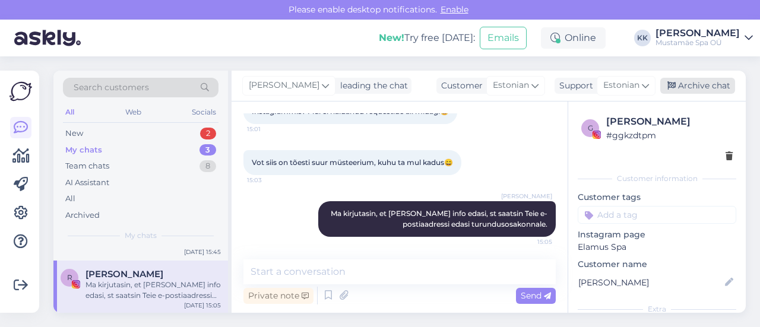
click at [708, 84] on div "Archive chat" at bounding box center [697, 86] width 75 height 16
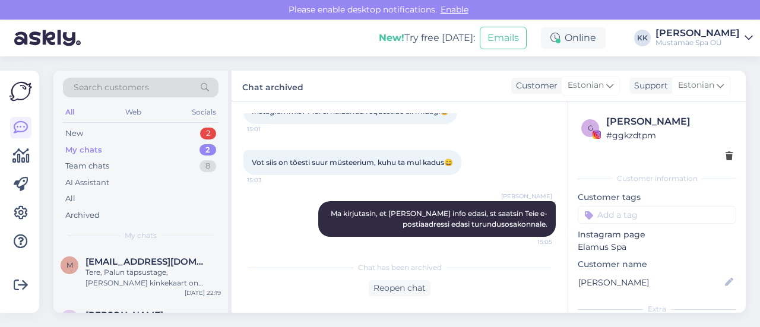
click at [138, 149] on div "My chats 2" at bounding box center [140, 150] width 155 height 17
click at [80, 128] on div "New" at bounding box center [74, 134] width 18 height 12
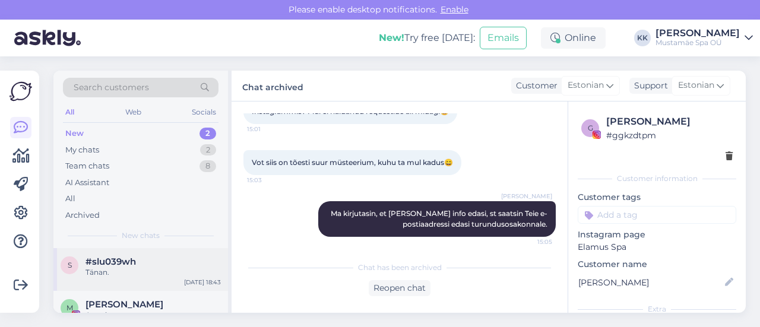
click at [140, 273] on div "Tänan." at bounding box center [152, 272] width 135 height 11
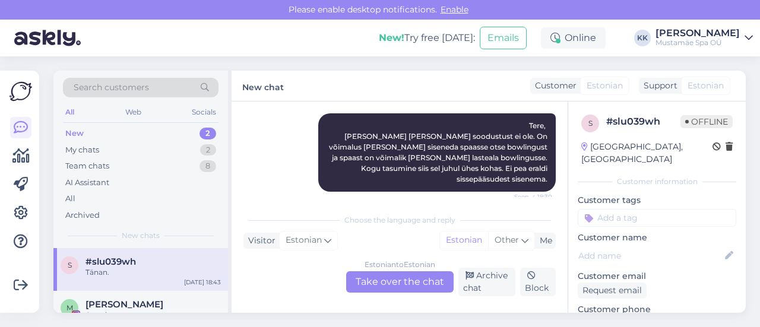
scroll to position [478, 0]
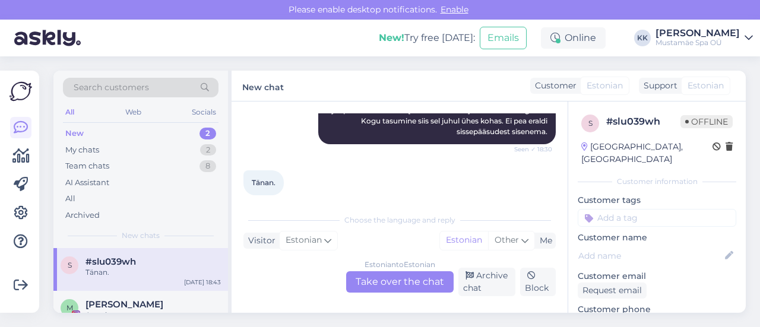
click at [409, 278] on div "Estonian to Estonian Take over the chat" at bounding box center [399, 281] width 107 height 21
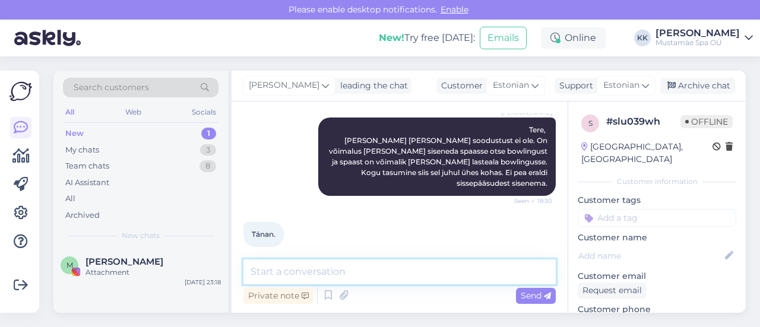
click at [361, 263] on textarea at bounding box center [399, 271] width 312 height 25
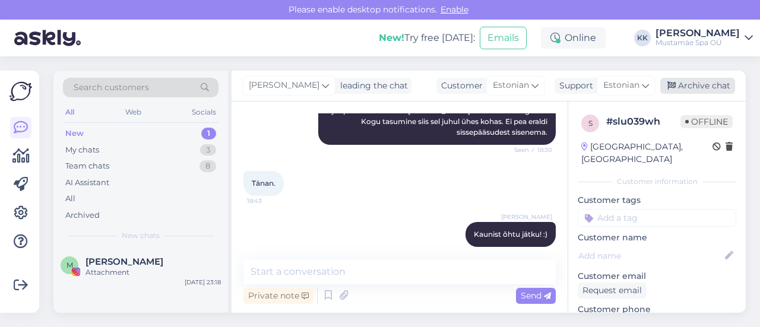
click at [711, 86] on div "Archive chat" at bounding box center [697, 86] width 75 height 16
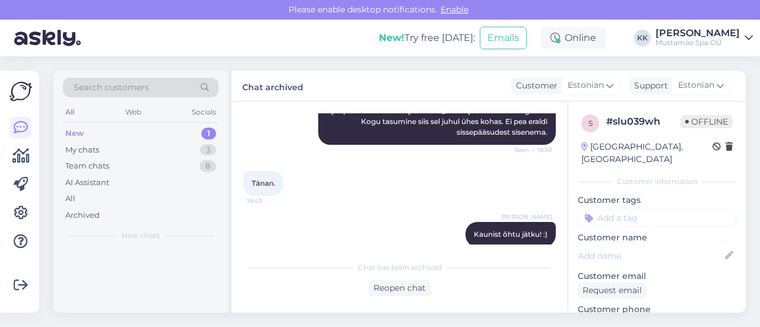
scroll to position [478, 0]
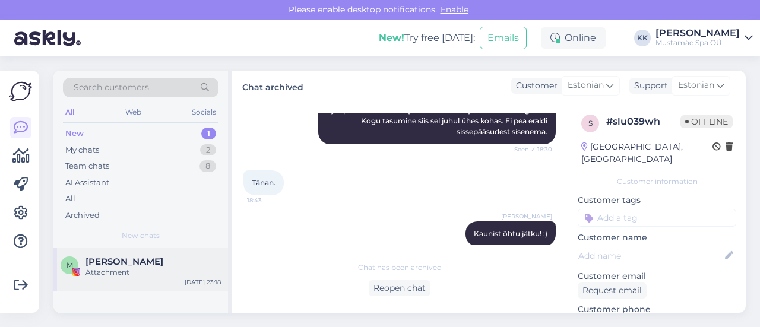
click at [123, 259] on span "[PERSON_NAME]" at bounding box center [124, 261] width 78 height 11
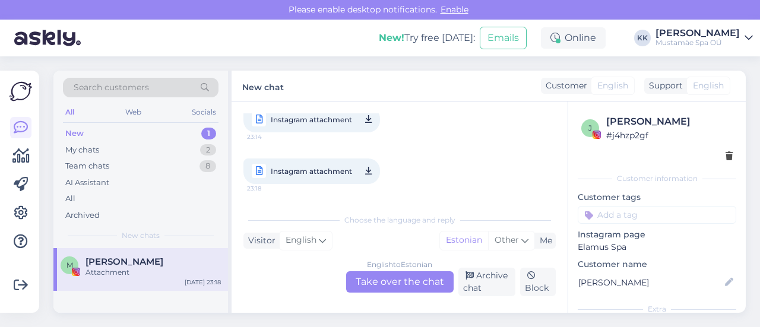
scroll to position [247, 0]
click at [487, 276] on div "Archive chat" at bounding box center [487, 282] width 58 height 28
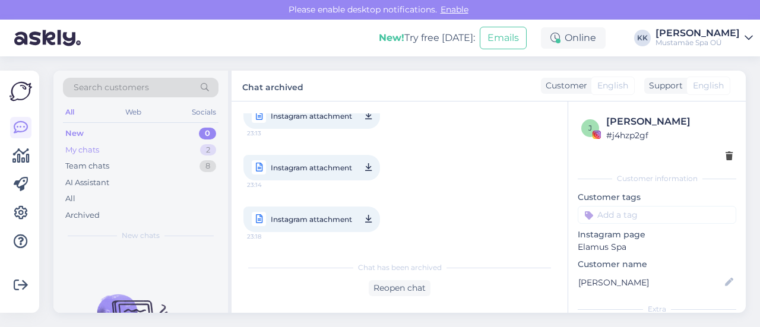
click at [82, 145] on div "My chats" at bounding box center [82, 150] width 34 height 12
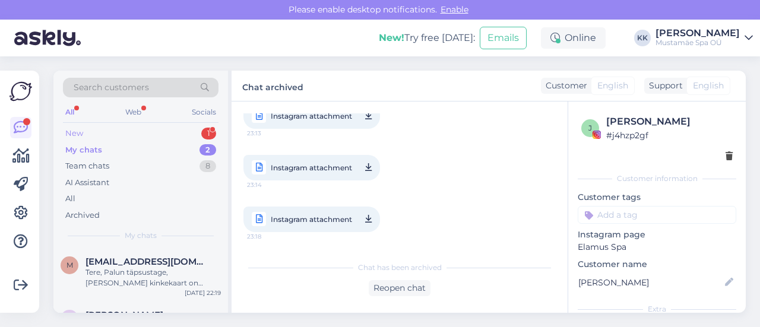
click at [91, 134] on div "New 1" at bounding box center [140, 133] width 155 height 17
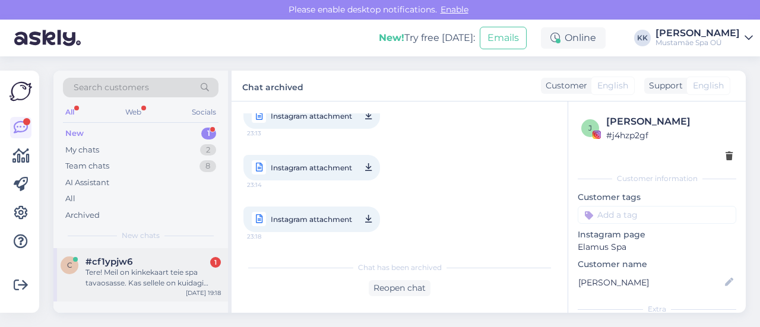
click at [163, 290] on div "c #cf1ypjw6 1 Tere! Meil on kinkekaart teie spa tavaosasse. Kas sellele on kuid…" at bounding box center [140, 274] width 174 height 53
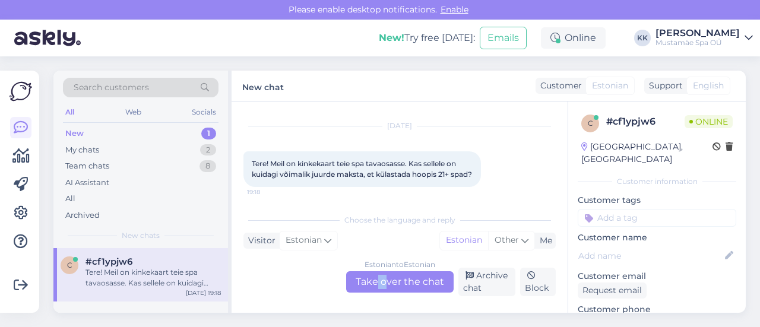
drag, startPoint x: 377, startPoint y: 295, endPoint x: 387, endPoint y: 282, distance: 16.1
click at [387, 282] on div "Estonian to Estonian Take over the chat Archive chat Block" at bounding box center [399, 282] width 312 height 28
click at [387, 282] on div "Estonian to Estonian Take over the chat" at bounding box center [399, 281] width 107 height 21
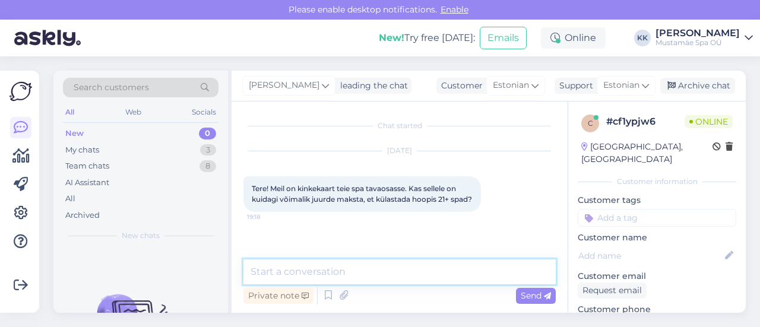
click at [366, 279] on textarea at bounding box center [399, 271] width 312 height 25
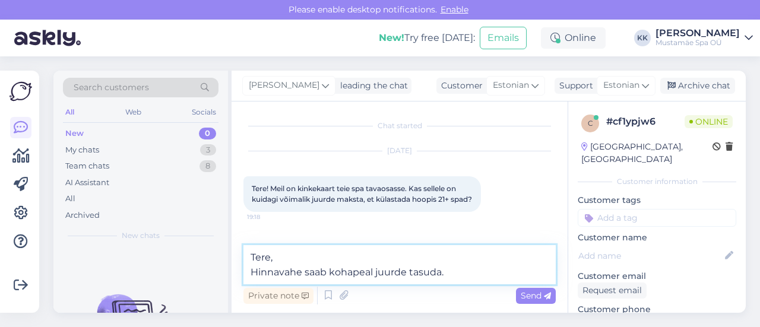
click at [260, 272] on textarea "Tere, Hinnavahe saab kohapeal juurde tasuda." at bounding box center [399, 264] width 312 height 39
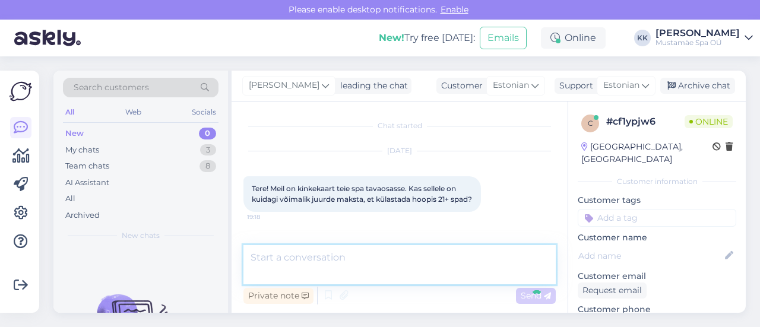
scroll to position [48, 0]
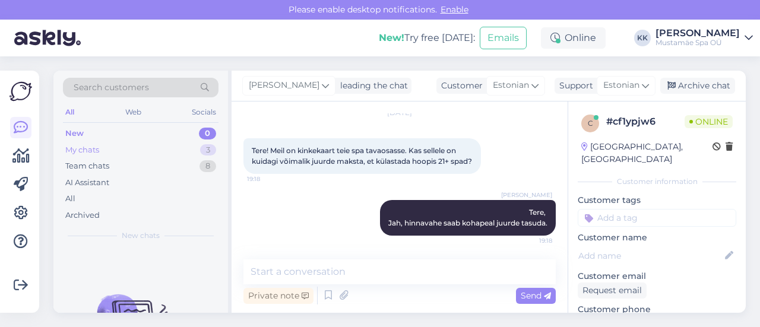
click at [95, 148] on div "My chats" at bounding box center [82, 150] width 34 height 12
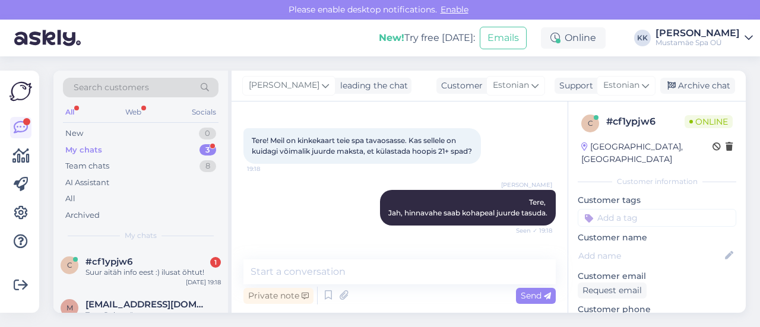
scroll to position [99, 0]
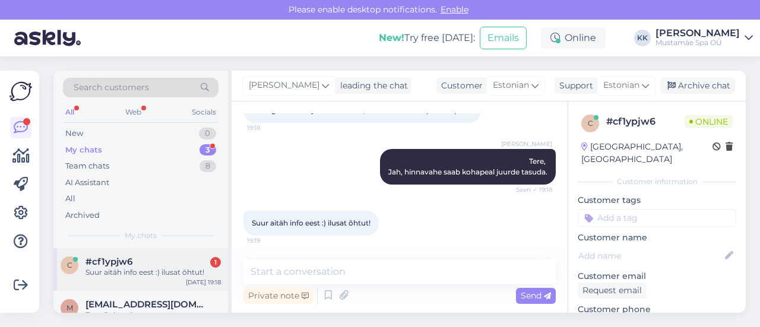
click at [135, 278] on div "c #cf1ypjw6 1 Suur aitäh info eest :) ilusat õhtut! [DATE] 19:18" at bounding box center [140, 269] width 174 height 43
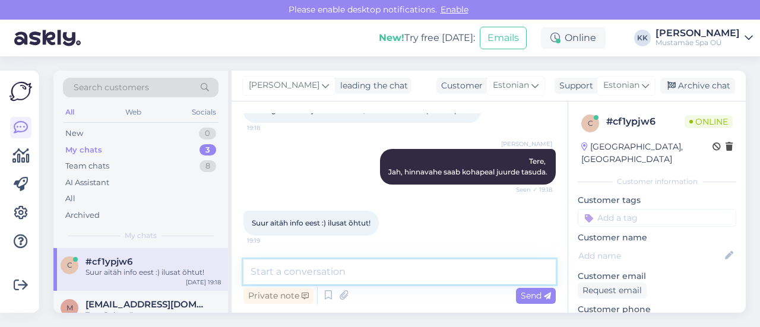
click at [321, 278] on textarea at bounding box center [399, 271] width 312 height 25
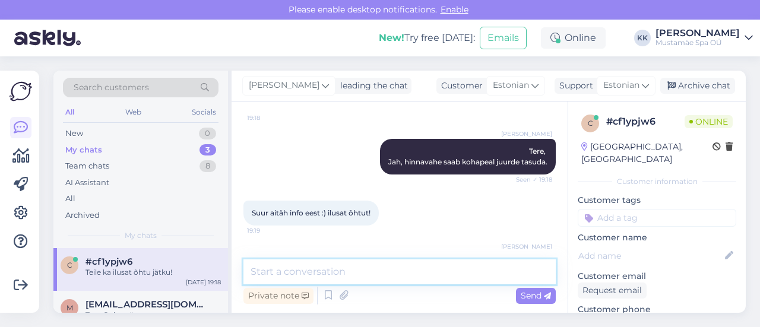
scroll to position [150, 0]
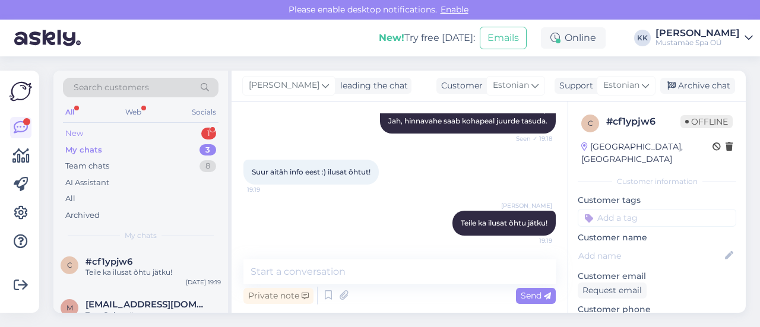
click at [127, 131] on div "New 1" at bounding box center [140, 133] width 155 height 17
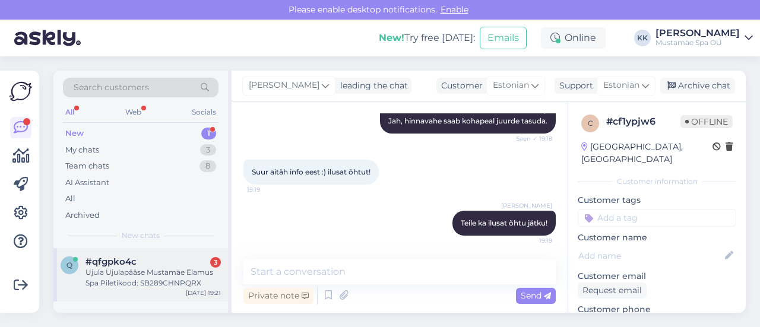
click at [142, 269] on div "Ujula Ujulapääse Mustamäe Elamus Spa Piletikood: SB289CHNPQRX" at bounding box center [152, 277] width 135 height 21
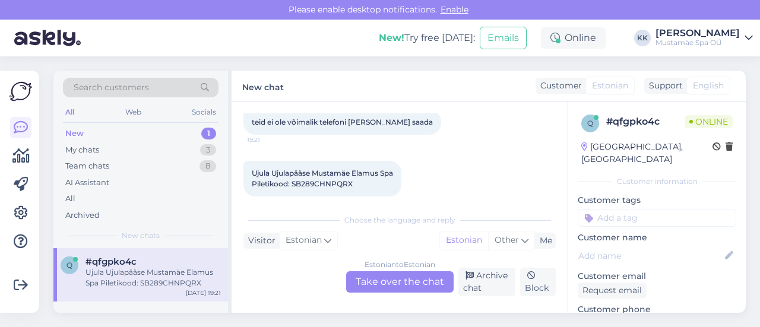
scroll to position [129, 0]
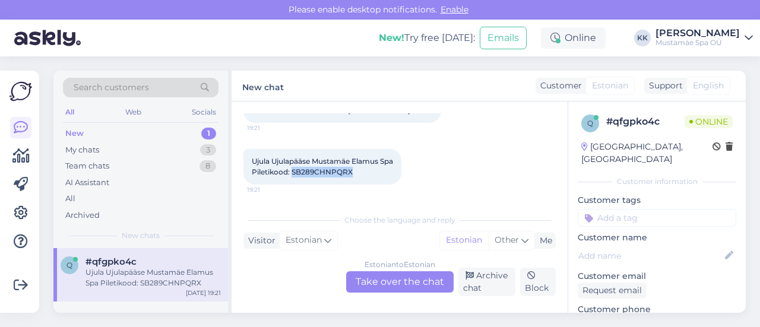
drag, startPoint x: 360, startPoint y: 174, endPoint x: 293, endPoint y: 170, distance: 67.1
click at [293, 170] on div "Ujula Ujulapääse Mustamäe Elamus Spa Piletikood: SB289CHNPQRX 19:21" at bounding box center [322, 167] width 158 height 36
copy span "SB289CHNPQRX"
click at [374, 288] on div "Estonian to Estonian Take over the chat" at bounding box center [399, 281] width 107 height 21
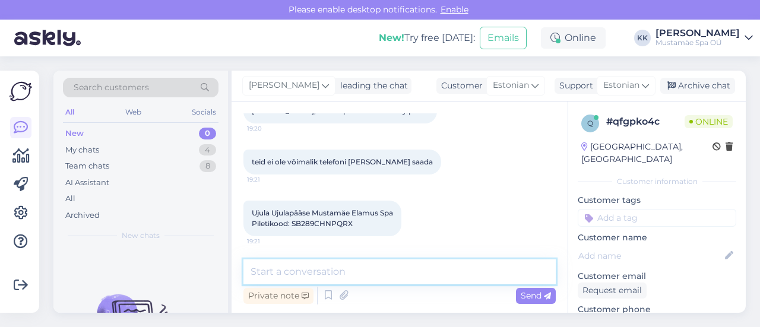
click at [320, 269] on textarea at bounding box center [399, 271] width 312 height 25
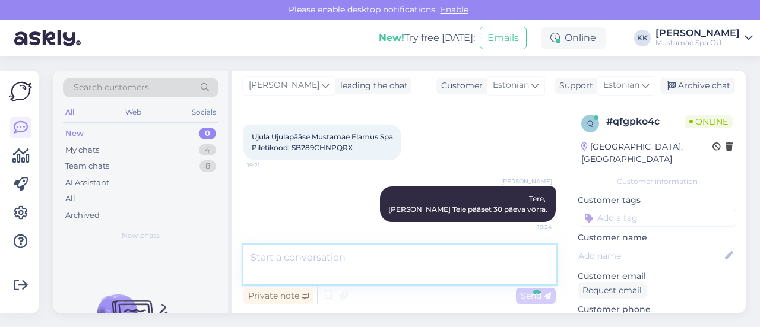
scroll to position [201, 0]
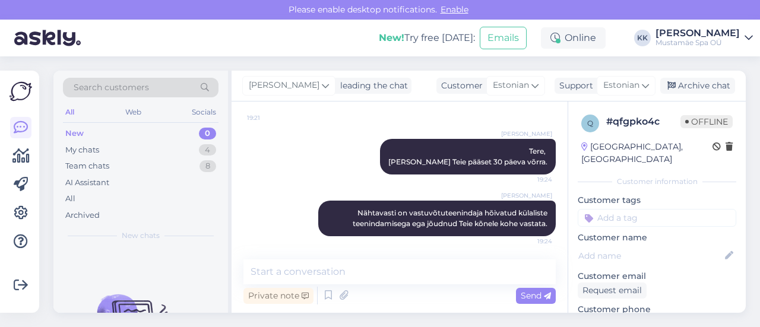
click at [711, 40] on div "Mustamäe Spa OÜ" at bounding box center [697, 42] width 84 height 9
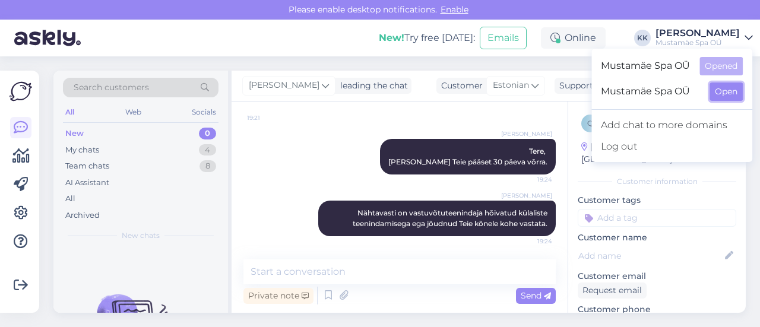
click at [724, 96] on button "Open" at bounding box center [725, 91] width 33 height 18
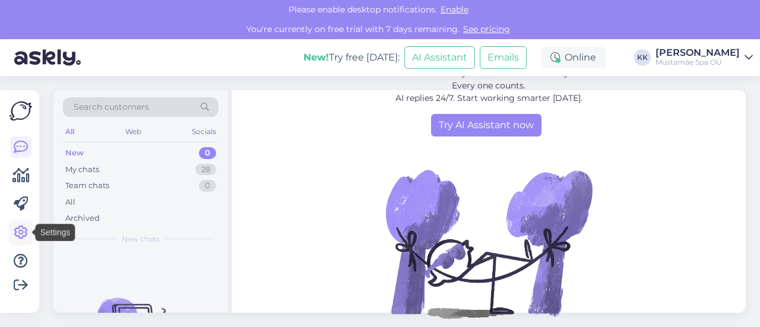
click at [20, 233] on icon at bounding box center [21, 232] width 14 height 14
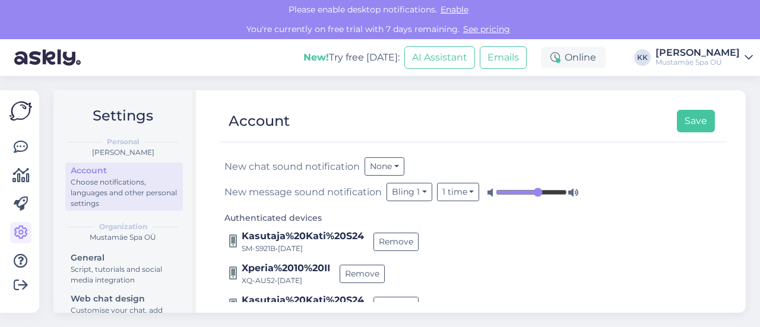
scroll to position [271, 0]
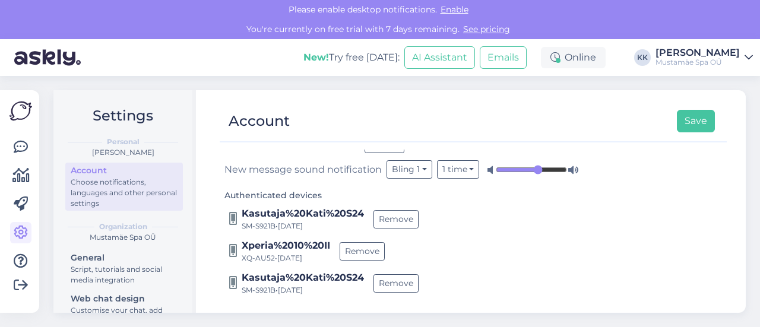
click at [95, 243] on div "Organization Mustamäe Spa OÜ" at bounding box center [123, 232] width 120 height 26
click at [110, 228] on b "Organization" at bounding box center [123, 226] width 48 height 11
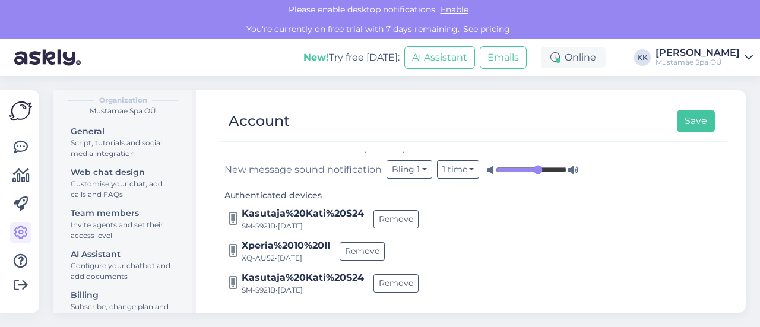
scroll to position [142, 0]
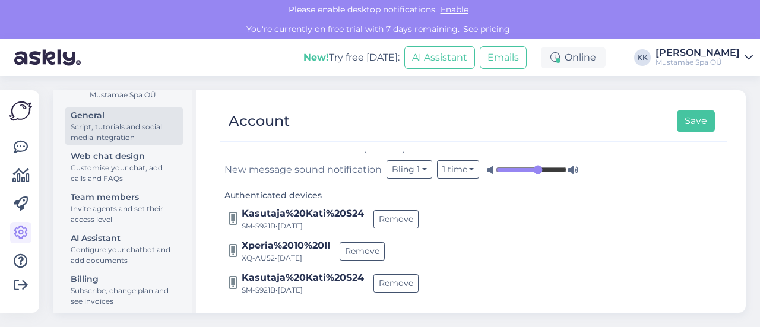
click at [107, 124] on div "Script, tutorials and social media integration" at bounding box center [124, 132] width 107 height 21
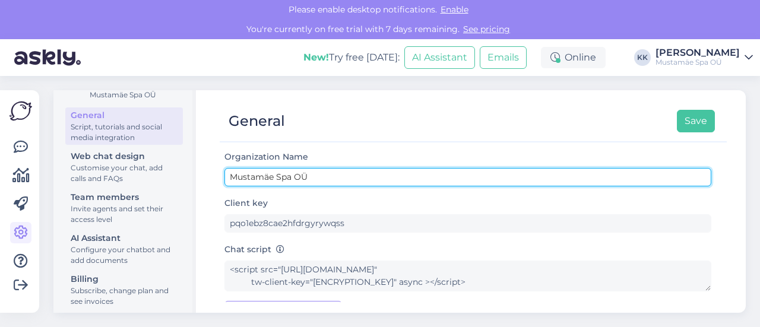
click at [327, 174] on input "Mustamäe Spa OÜ" at bounding box center [467, 177] width 487 height 18
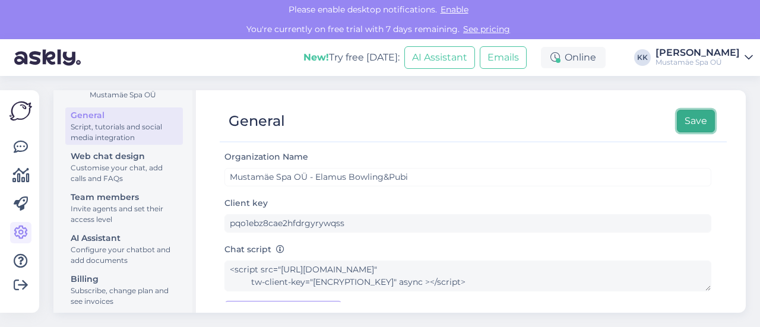
click at [681, 113] on button "Save" at bounding box center [695, 121] width 38 height 23
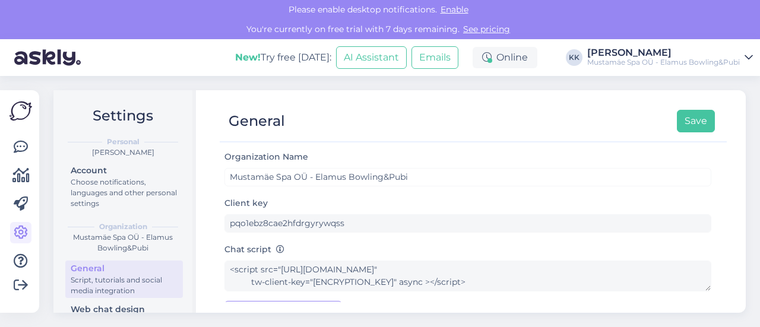
click at [497, 24] on link "See pricing" at bounding box center [486, 29] width 54 height 11
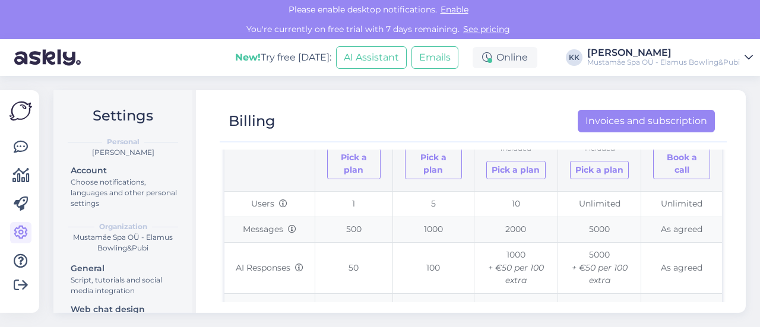
scroll to position [176, 0]
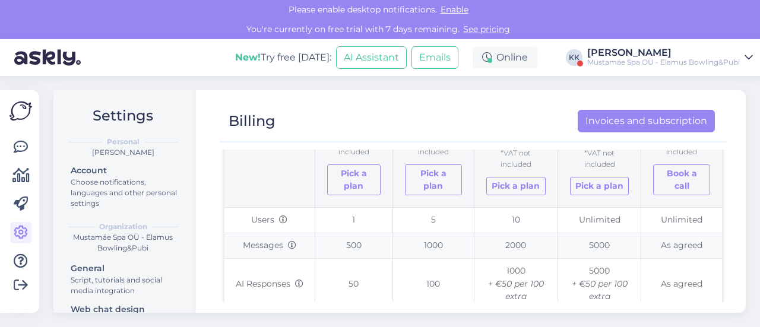
click at [656, 59] on div "Mustamäe Spa OÜ - Elamus Bowling&Pubi" at bounding box center [663, 62] width 152 height 9
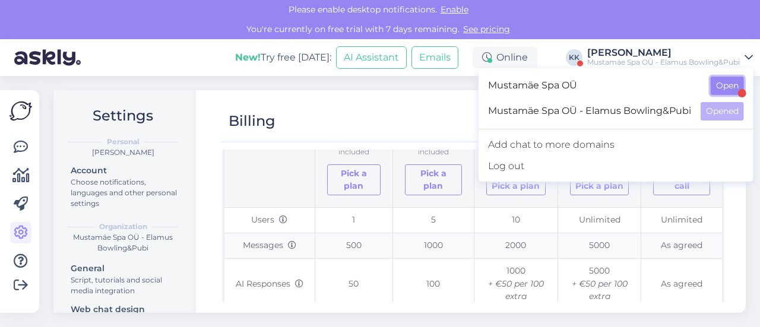
click at [735, 83] on button "Open" at bounding box center [726, 86] width 33 height 18
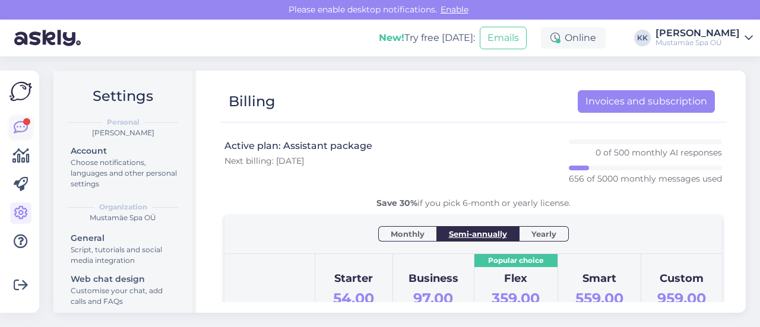
click at [20, 126] on icon at bounding box center [21, 127] width 14 height 14
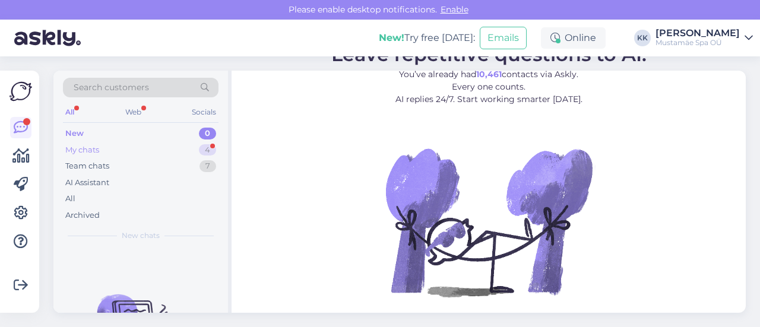
click at [100, 147] on div "My chats 4" at bounding box center [140, 150] width 155 height 17
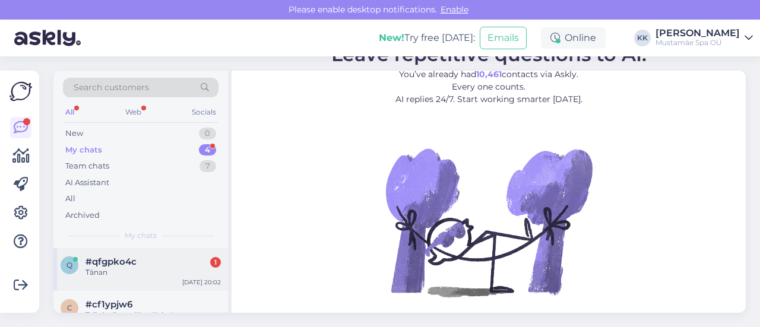
click at [145, 272] on div "Tänan" at bounding box center [152, 272] width 135 height 11
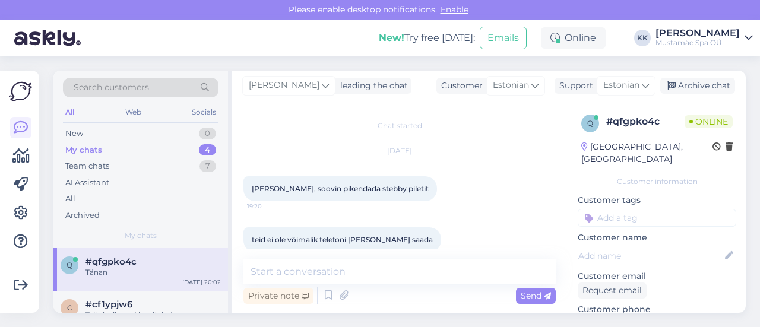
scroll to position [252, 0]
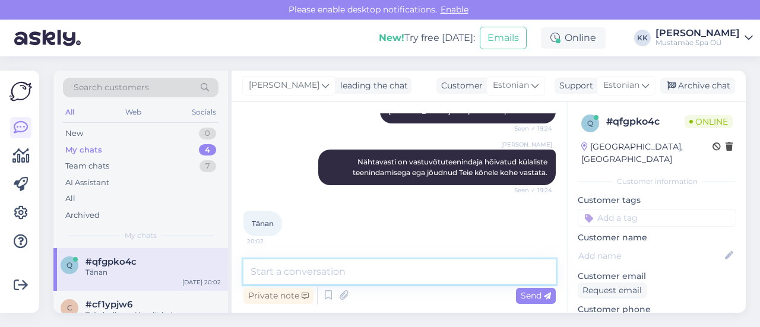
click at [370, 270] on textarea at bounding box center [399, 271] width 312 height 25
